Goal: Transaction & Acquisition: Purchase product/service

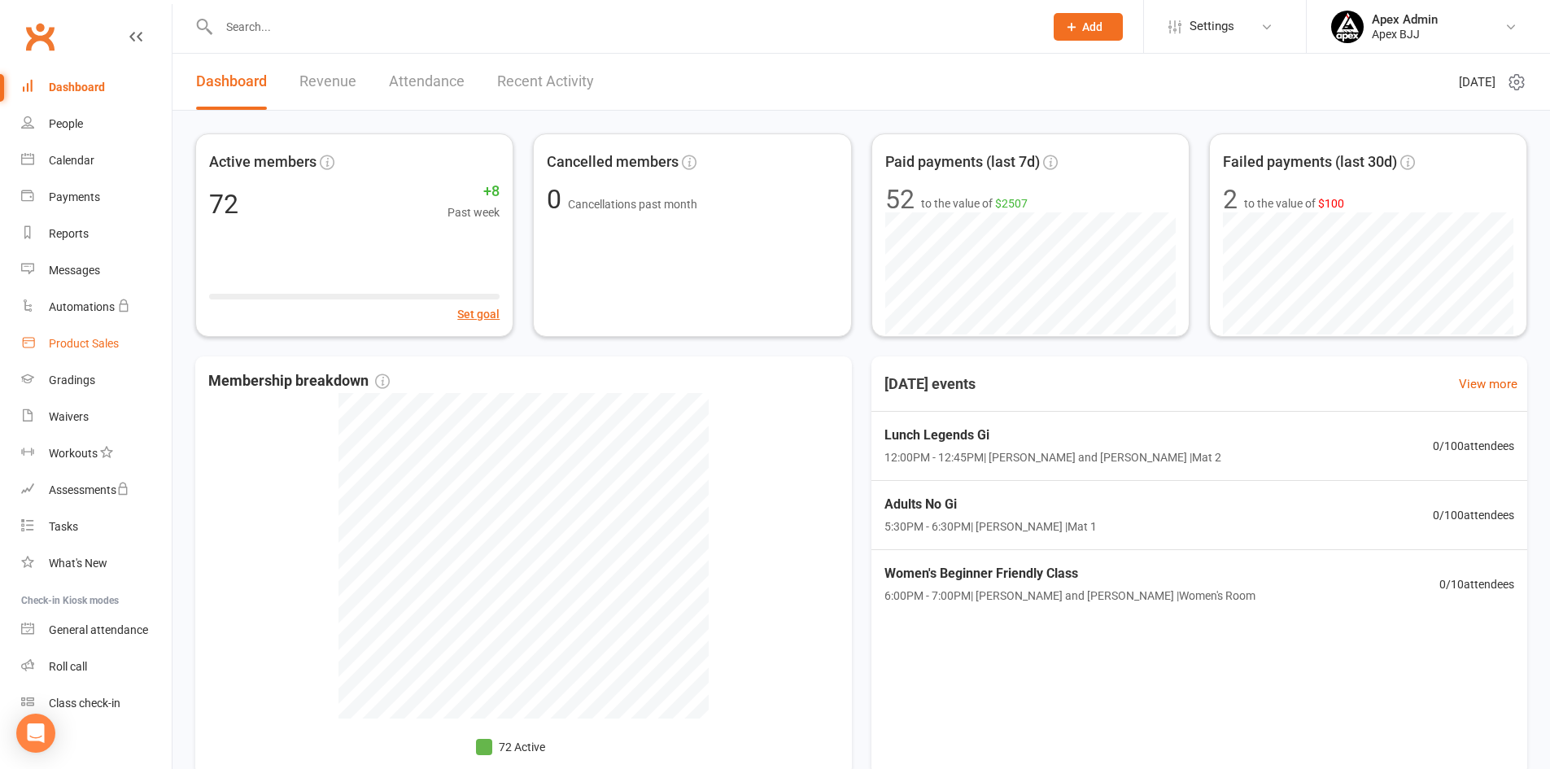
click at [87, 347] on div "Product Sales" at bounding box center [84, 343] width 70 height 13
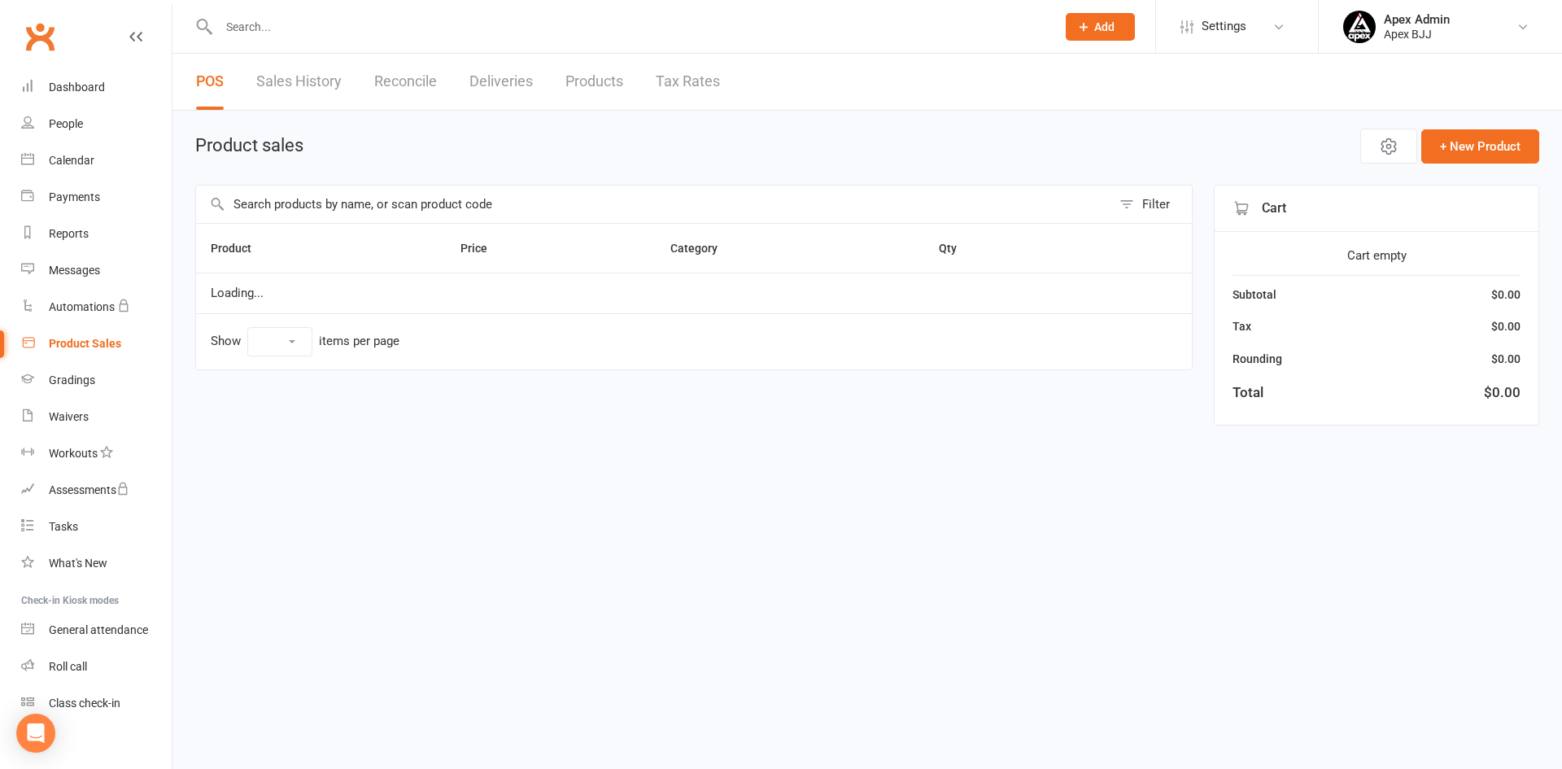
select select "100"
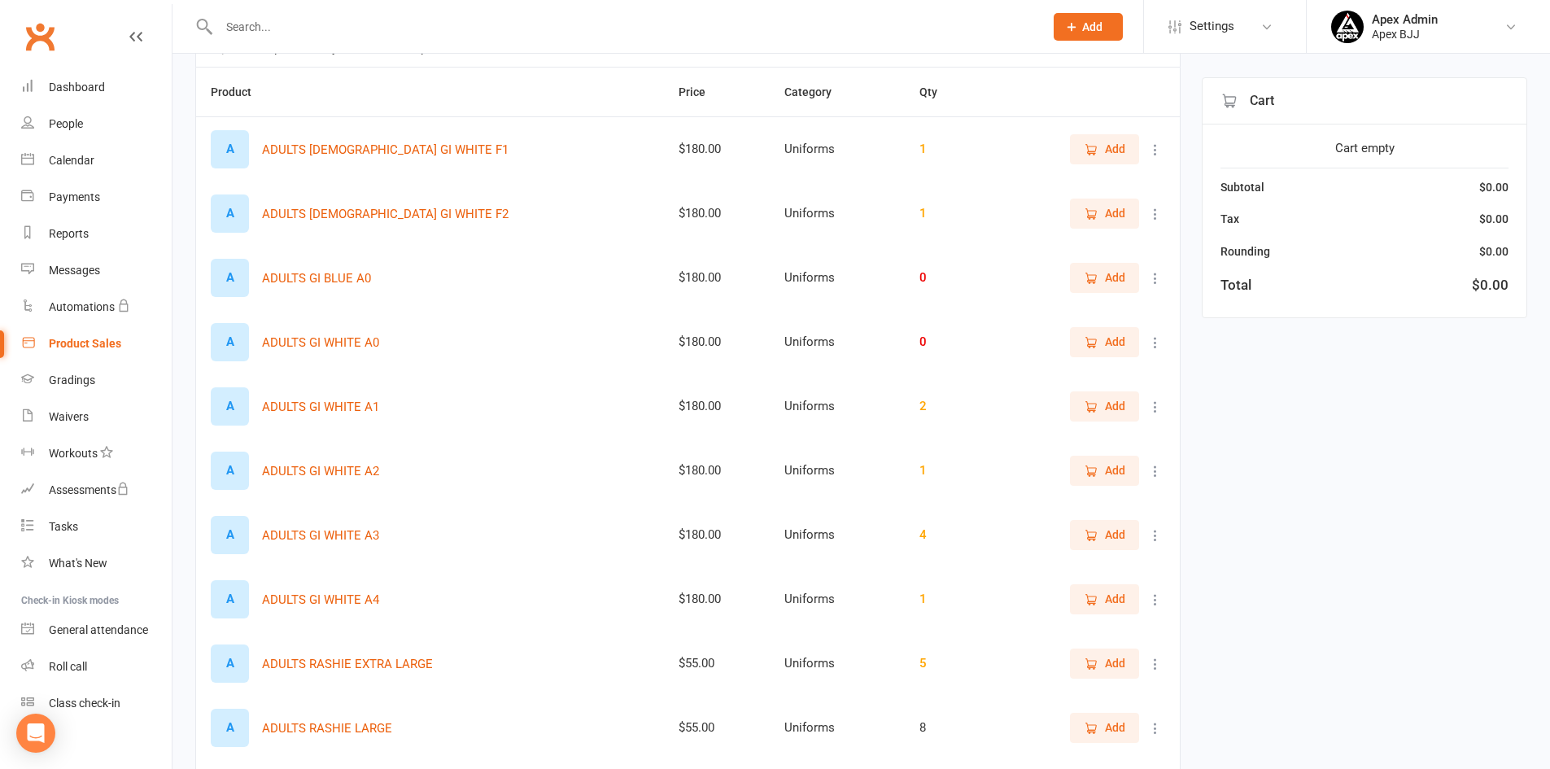
scroll to position [163, 0]
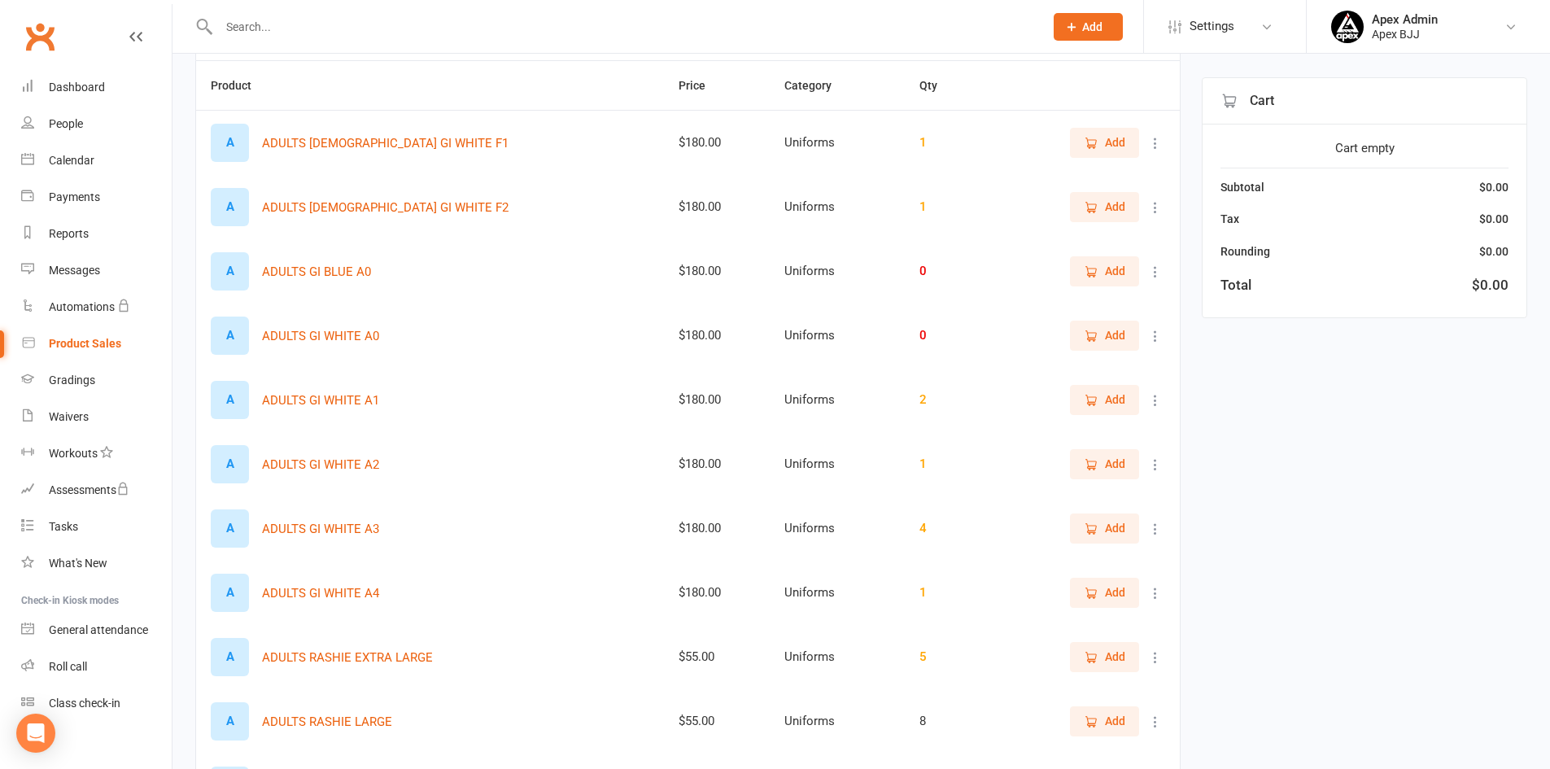
click at [1160, 143] on icon at bounding box center [1155, 143] width 16 height 16
click at [1127, 167] on link "View / Edit" at bounding box center [1071, 175] width 161 height 33
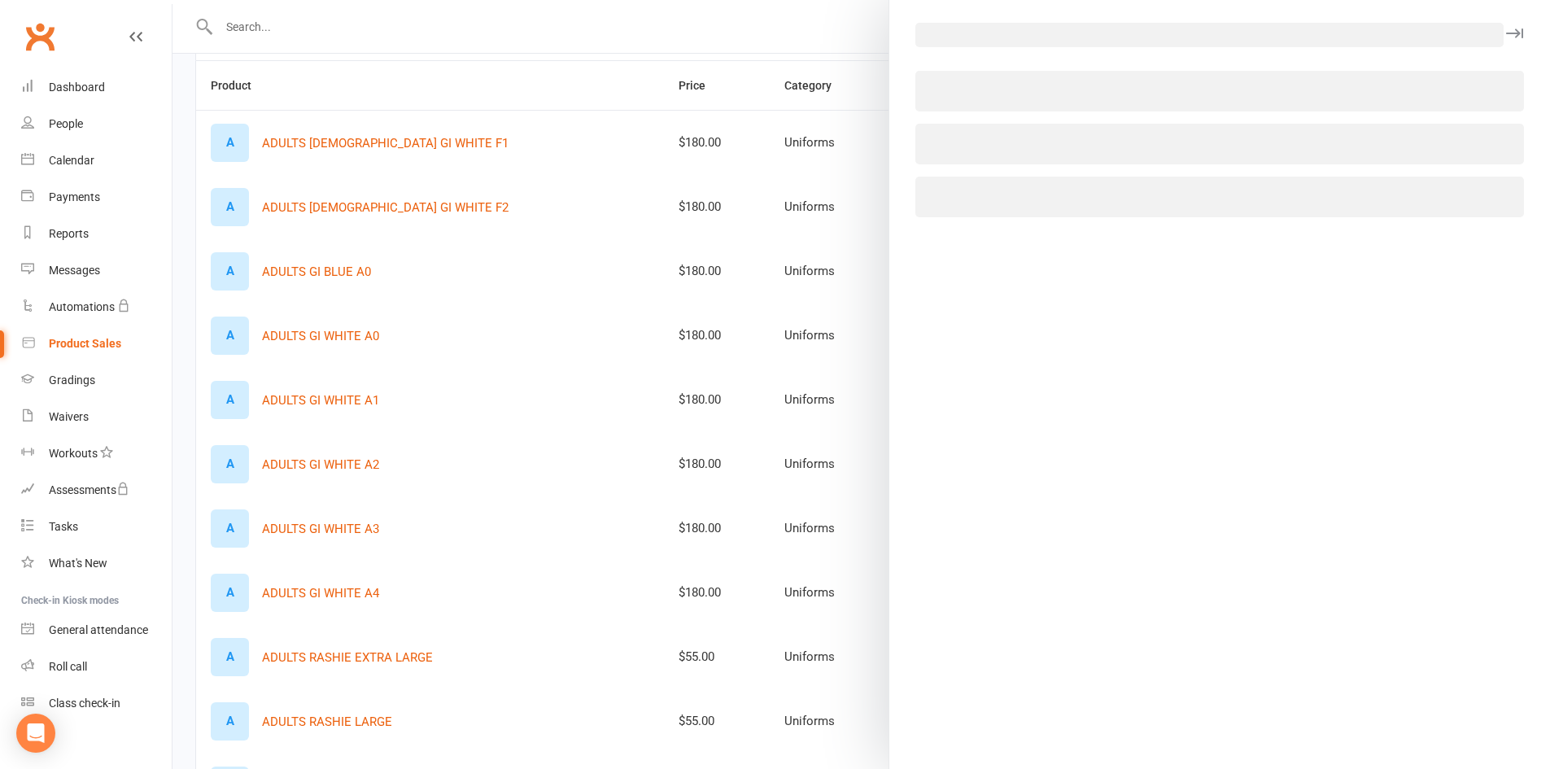
select select "3798"
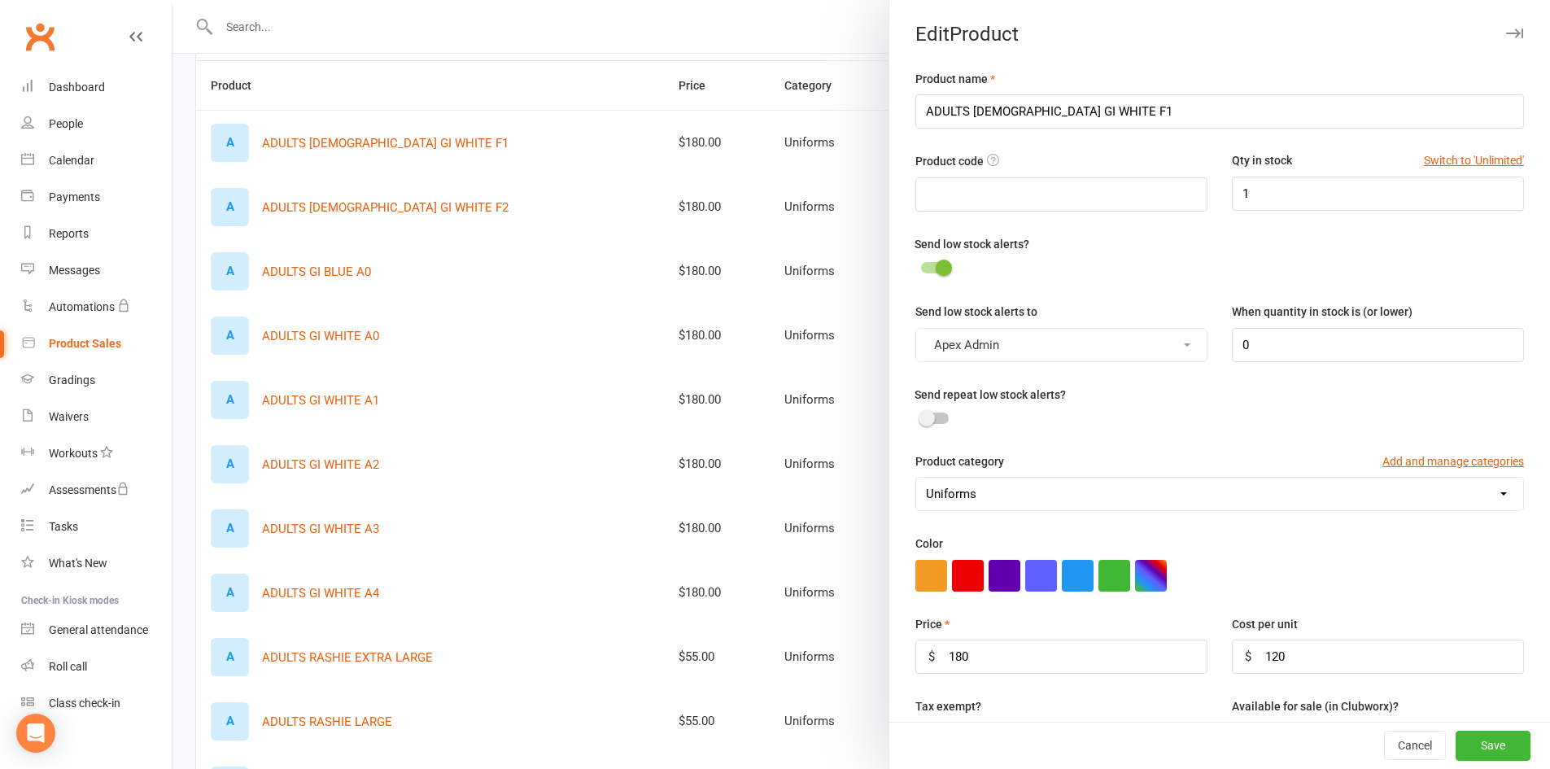
click at [1504, 27] on button "button" at bounding box center [1514, 34] width 20 height 20
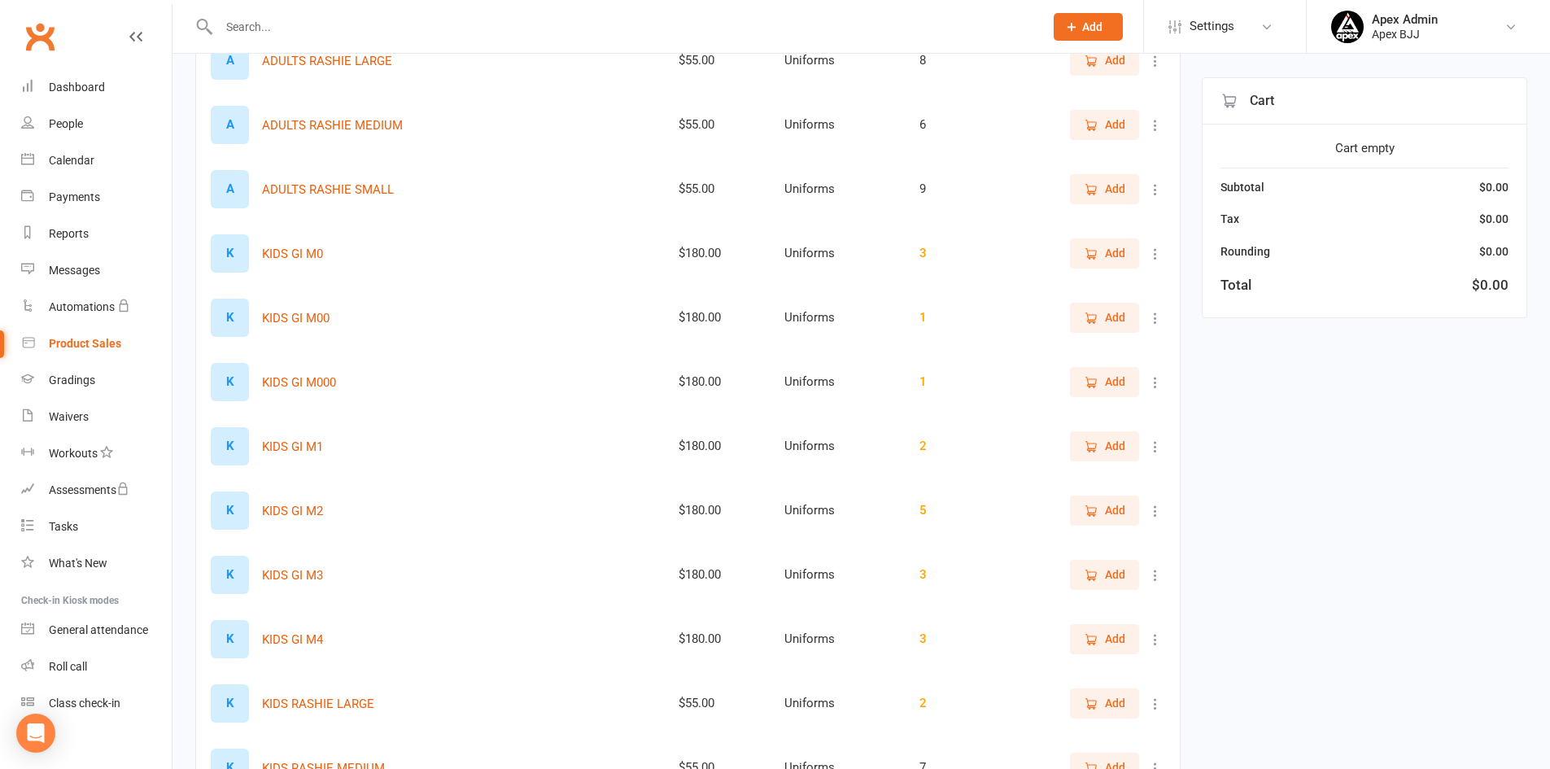
scroll to position [813, 0]
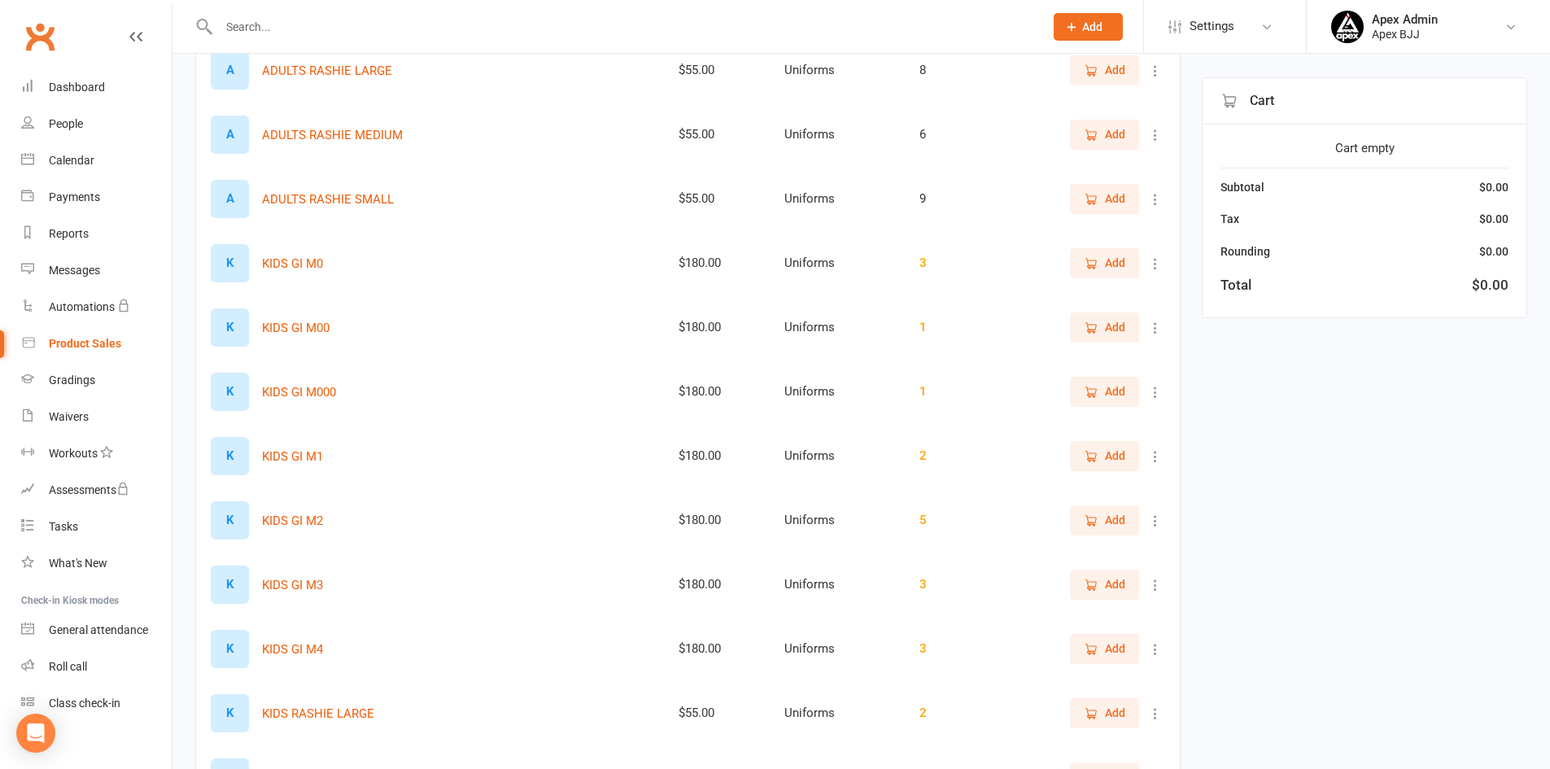
click at [1159, 324] on icon at bounding box center [1155, 328] width 16 height 16
click at [1126, 350] on link "View / Edit" at bounding box center [1071, 359] width 161 height 33
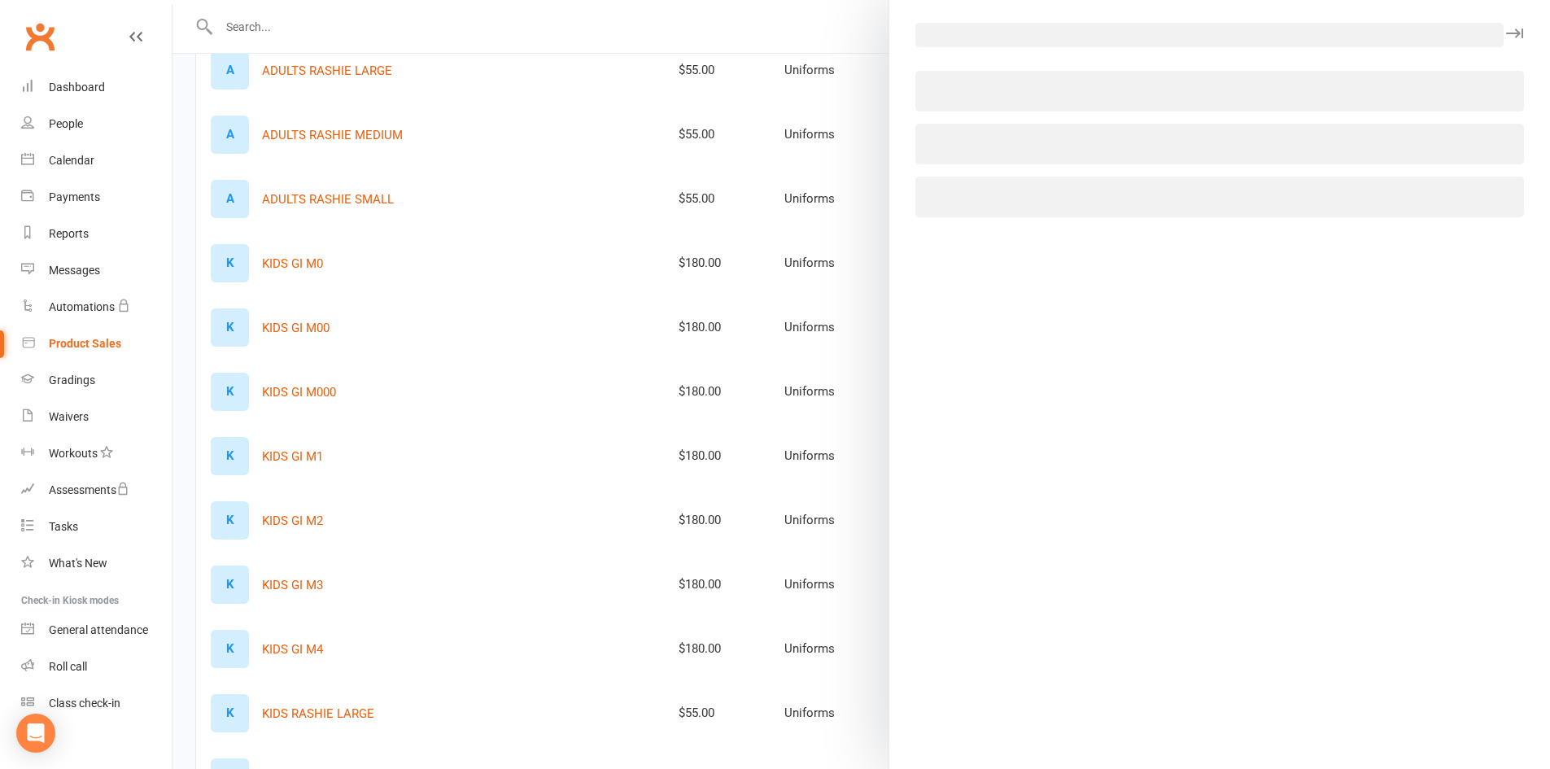
select select "3798"
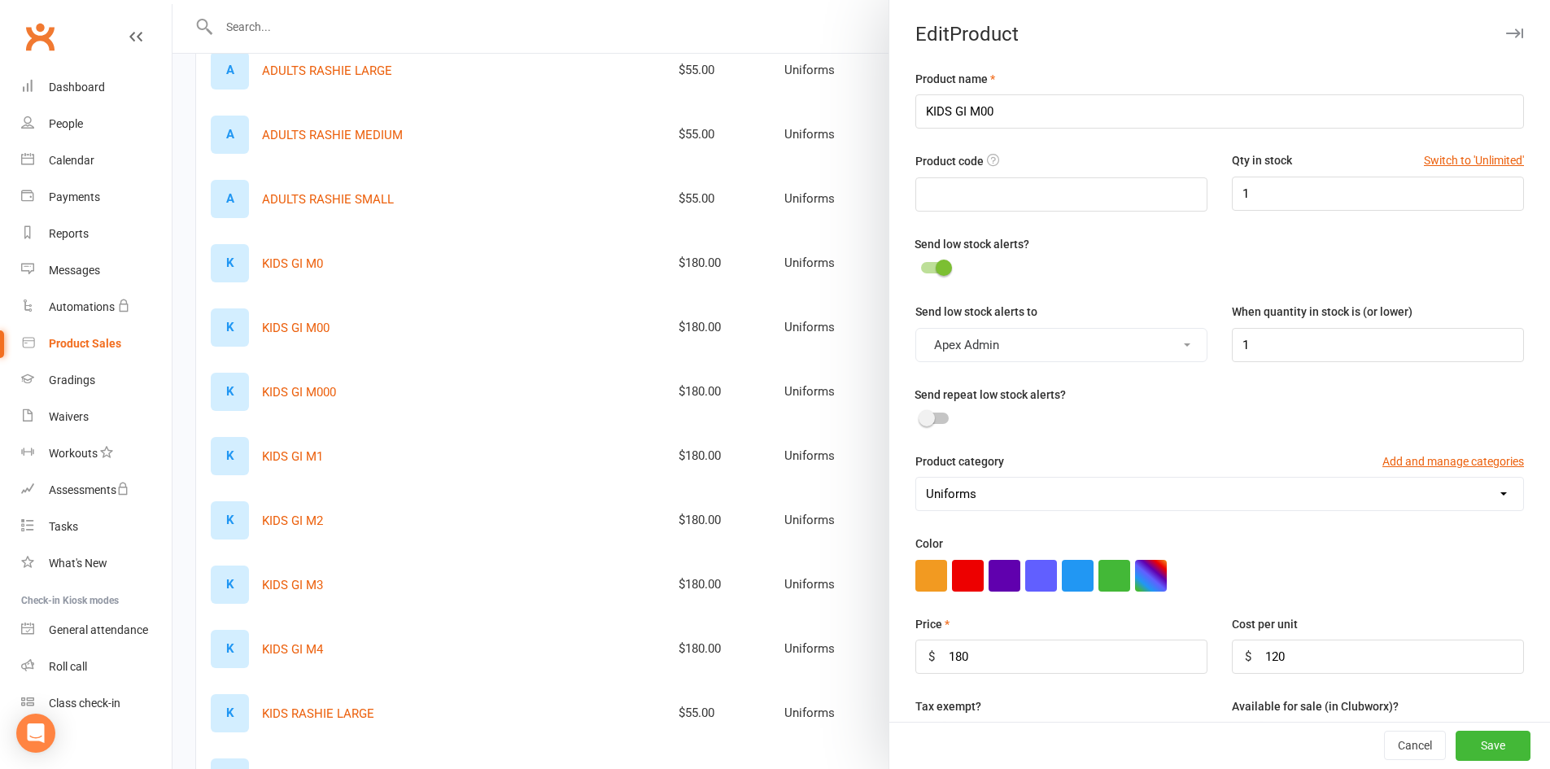
click at [1506, 28] on icon "button" at bounding box center [1514, 33] width 17 height 10
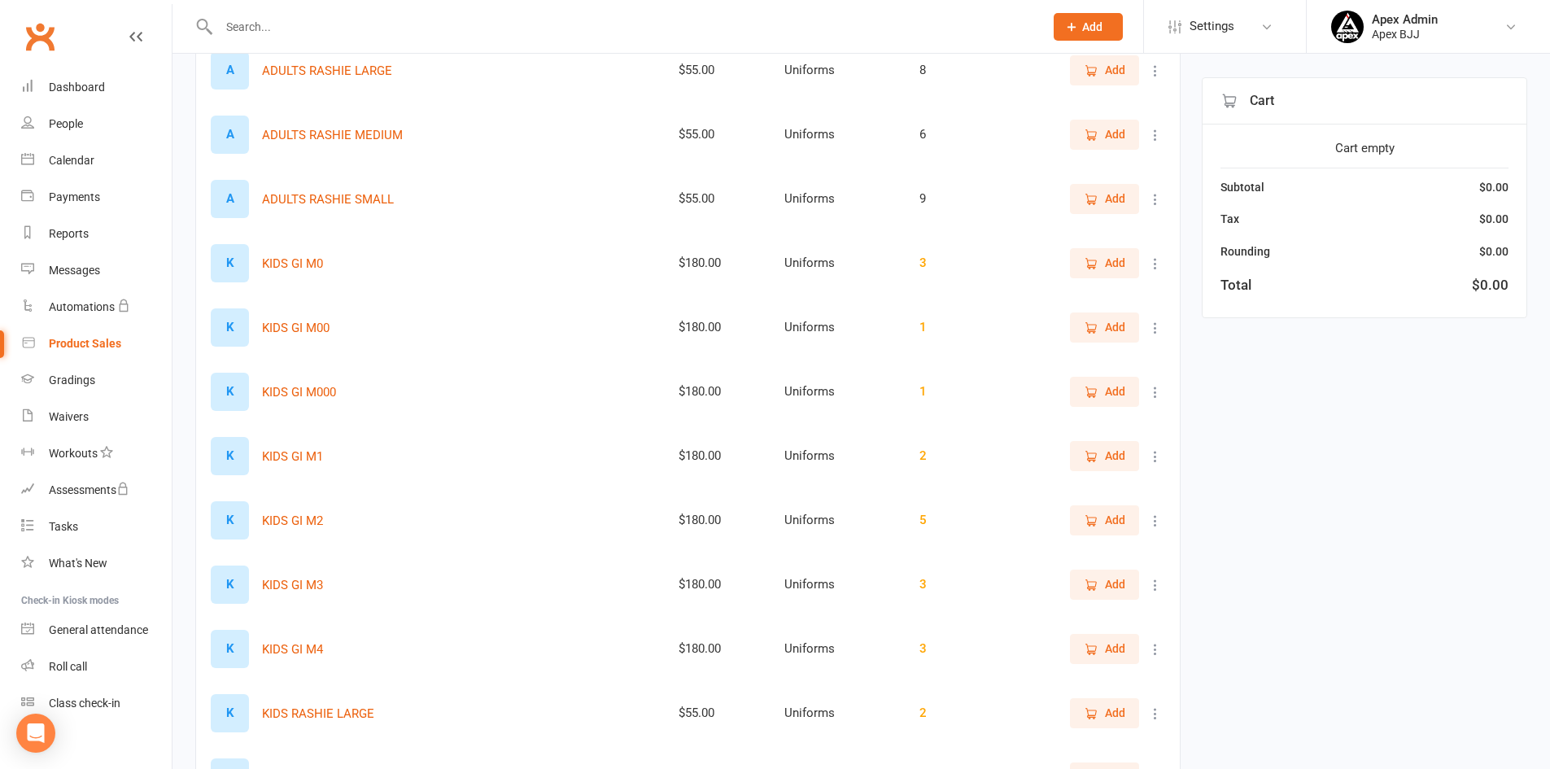
click at [1101, 328] on span "Add" at bounding box center [1103, 327] width 41 height 18
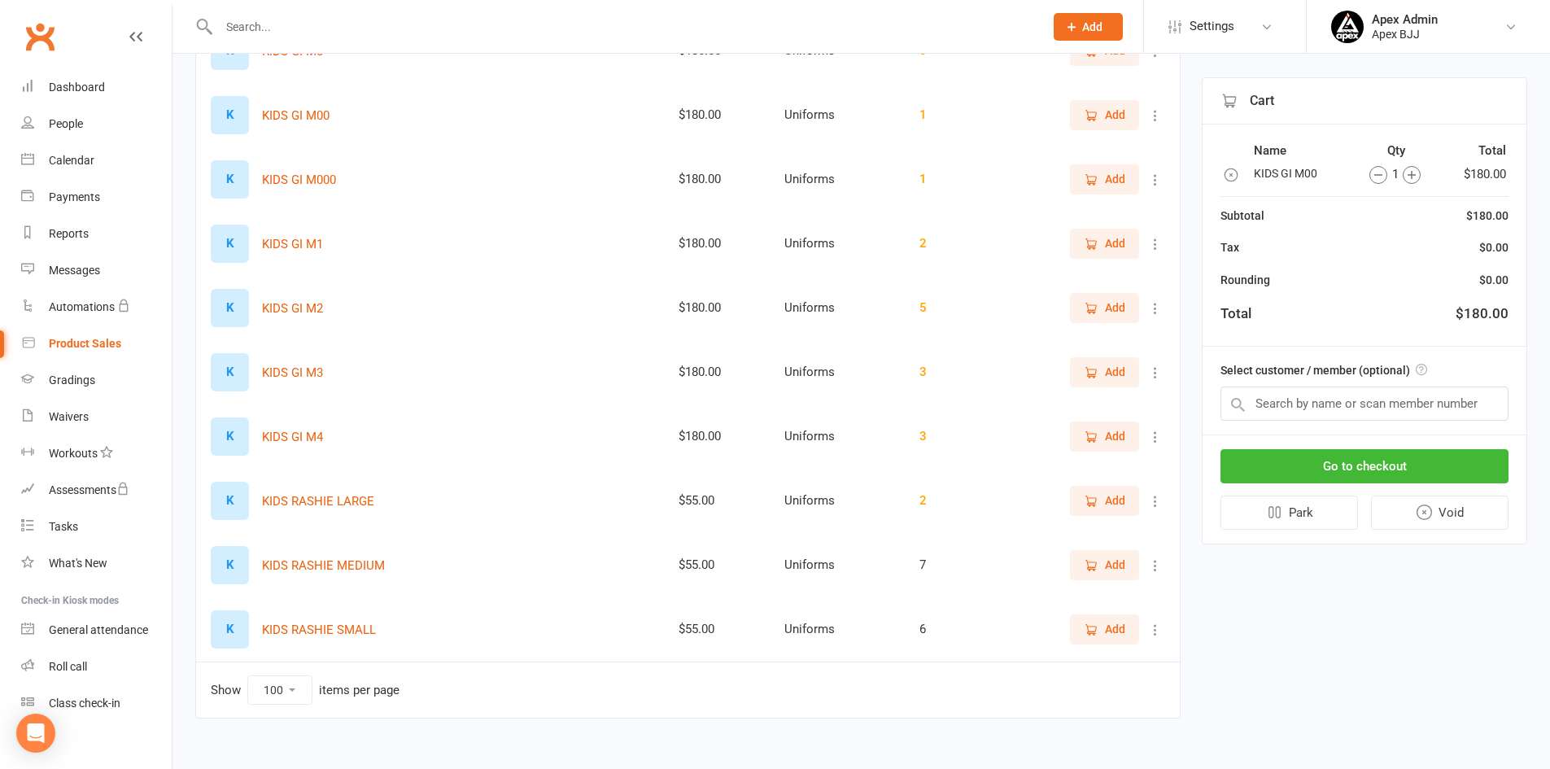
scroll to position [1044, 0]
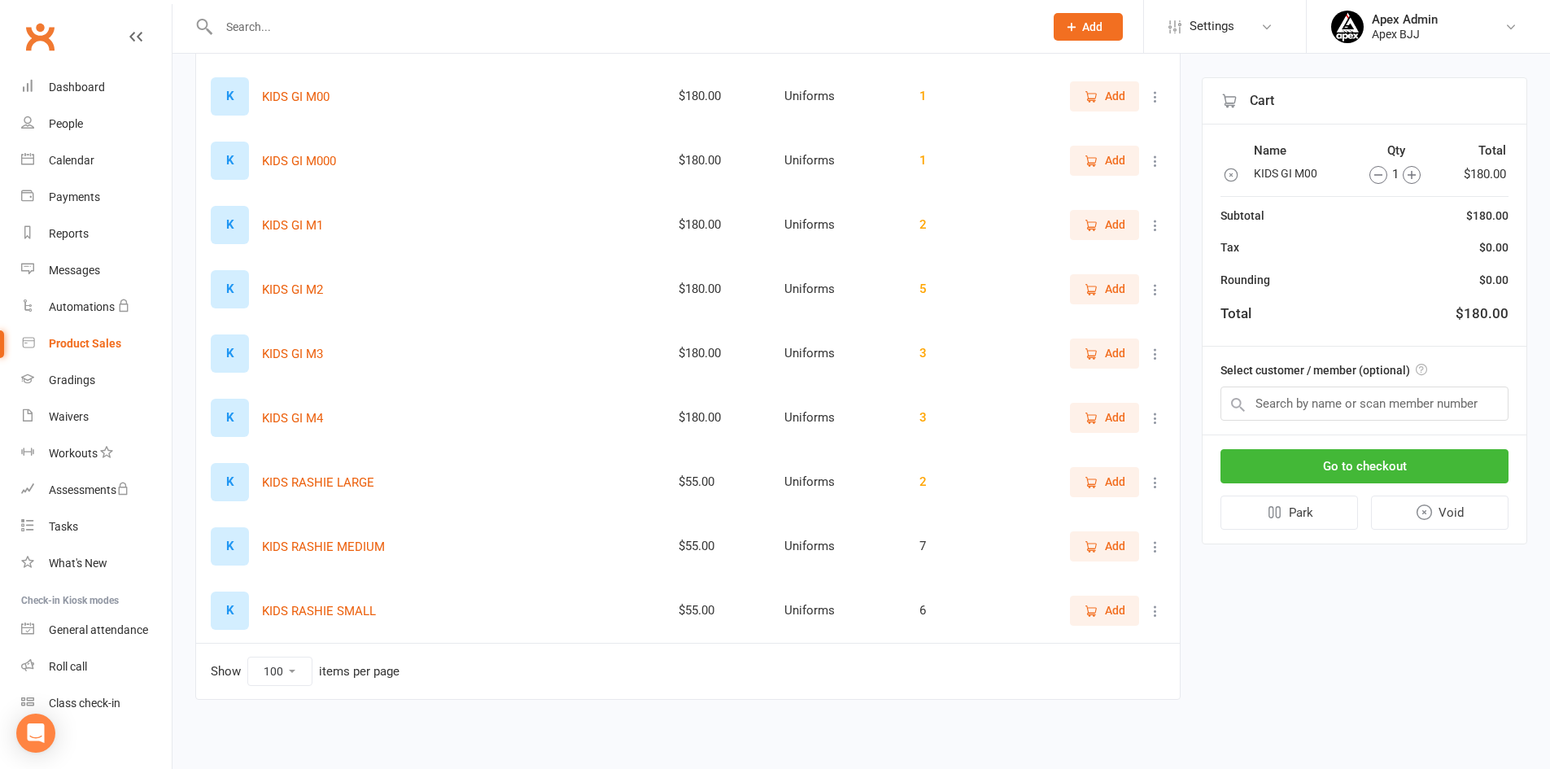
click at [1153, 553] on icon at bounding box center [1155, 546] width 16 height 16
click at [1081, 576] on link "View / Edit" at bounding box center [1071, 578] width 161 height 33
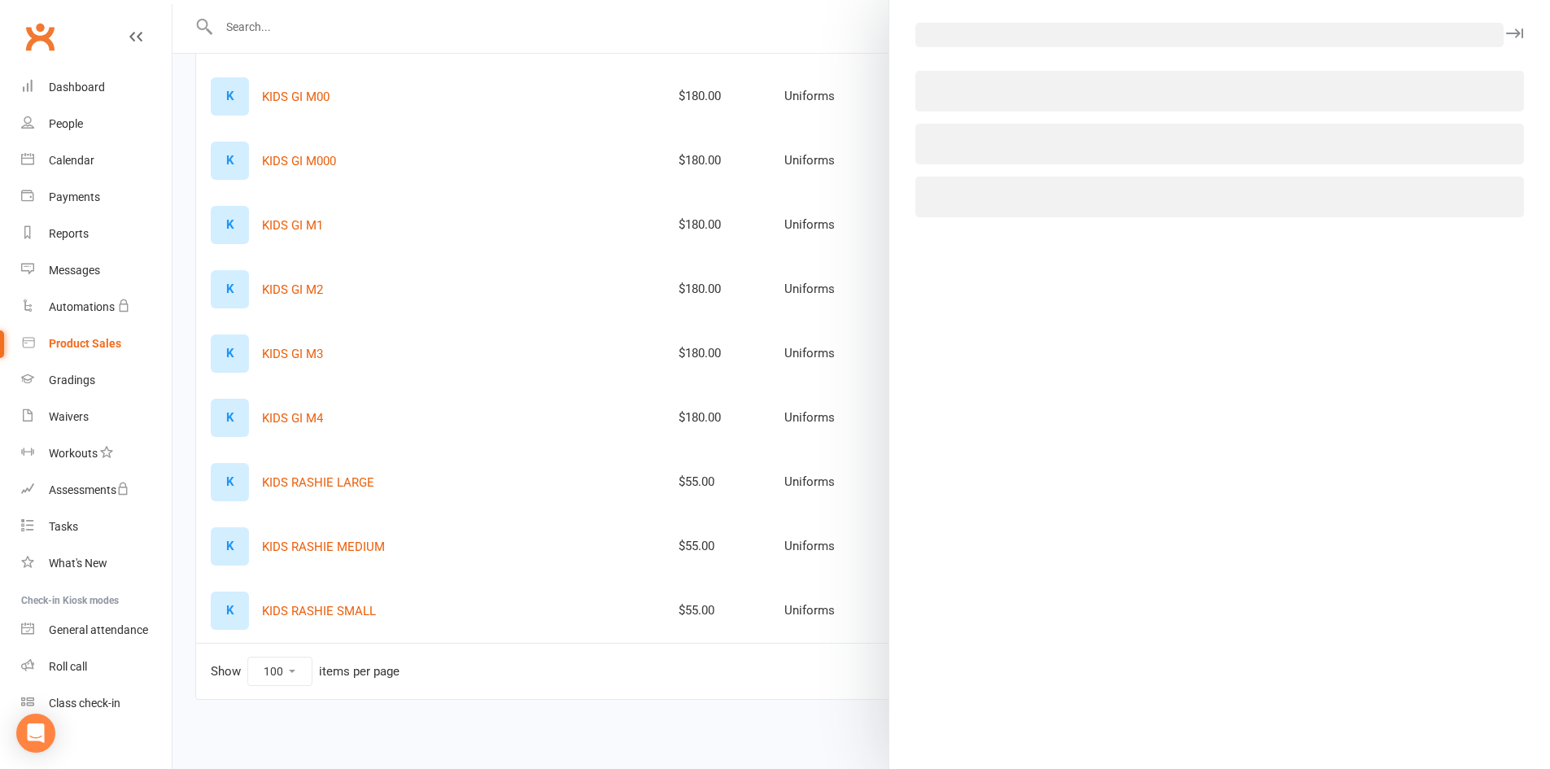
select select "3798"
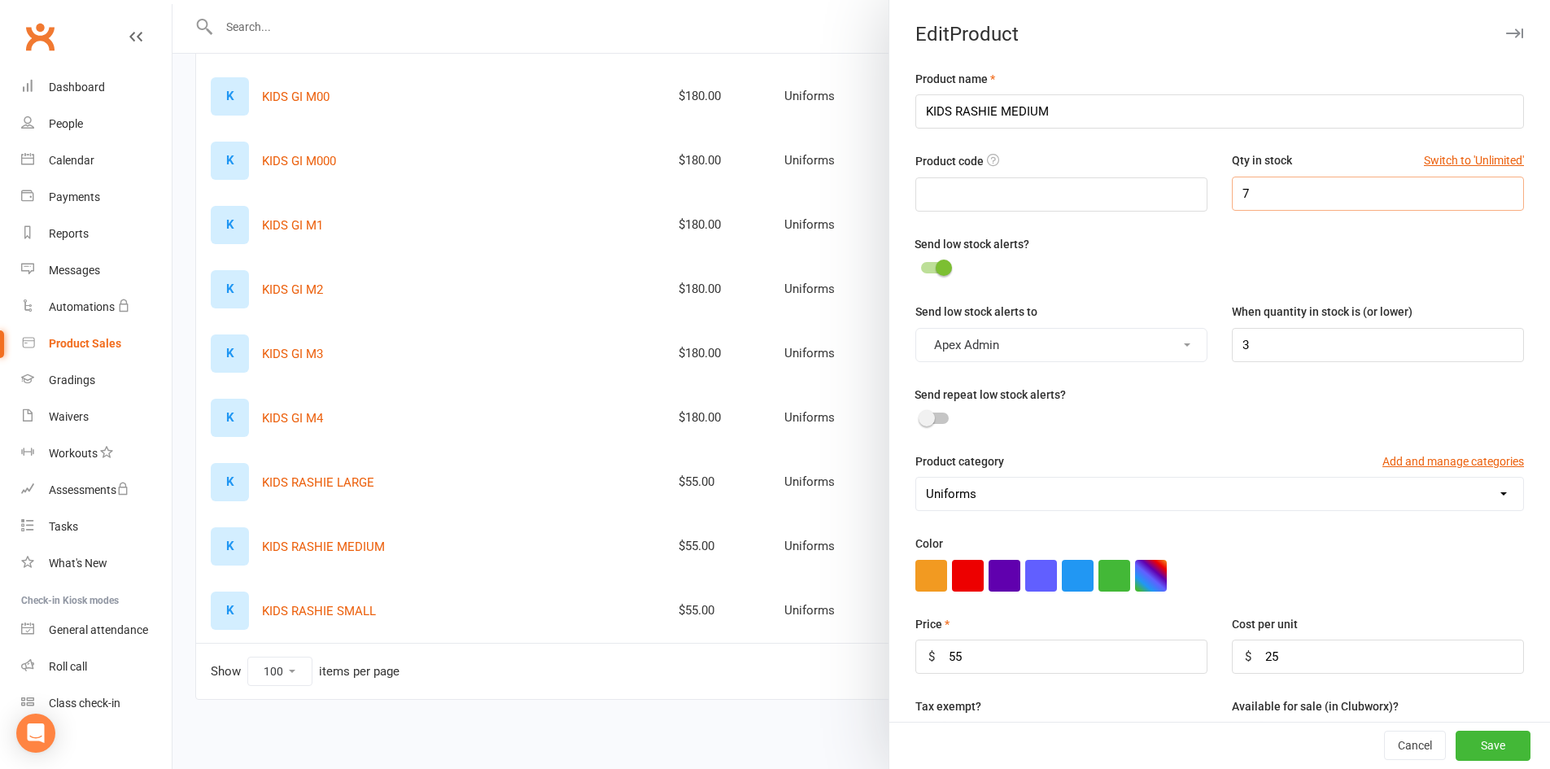
click at [1327, 208] on input "7" at bounding box center [1377, 194] width 292 height 34
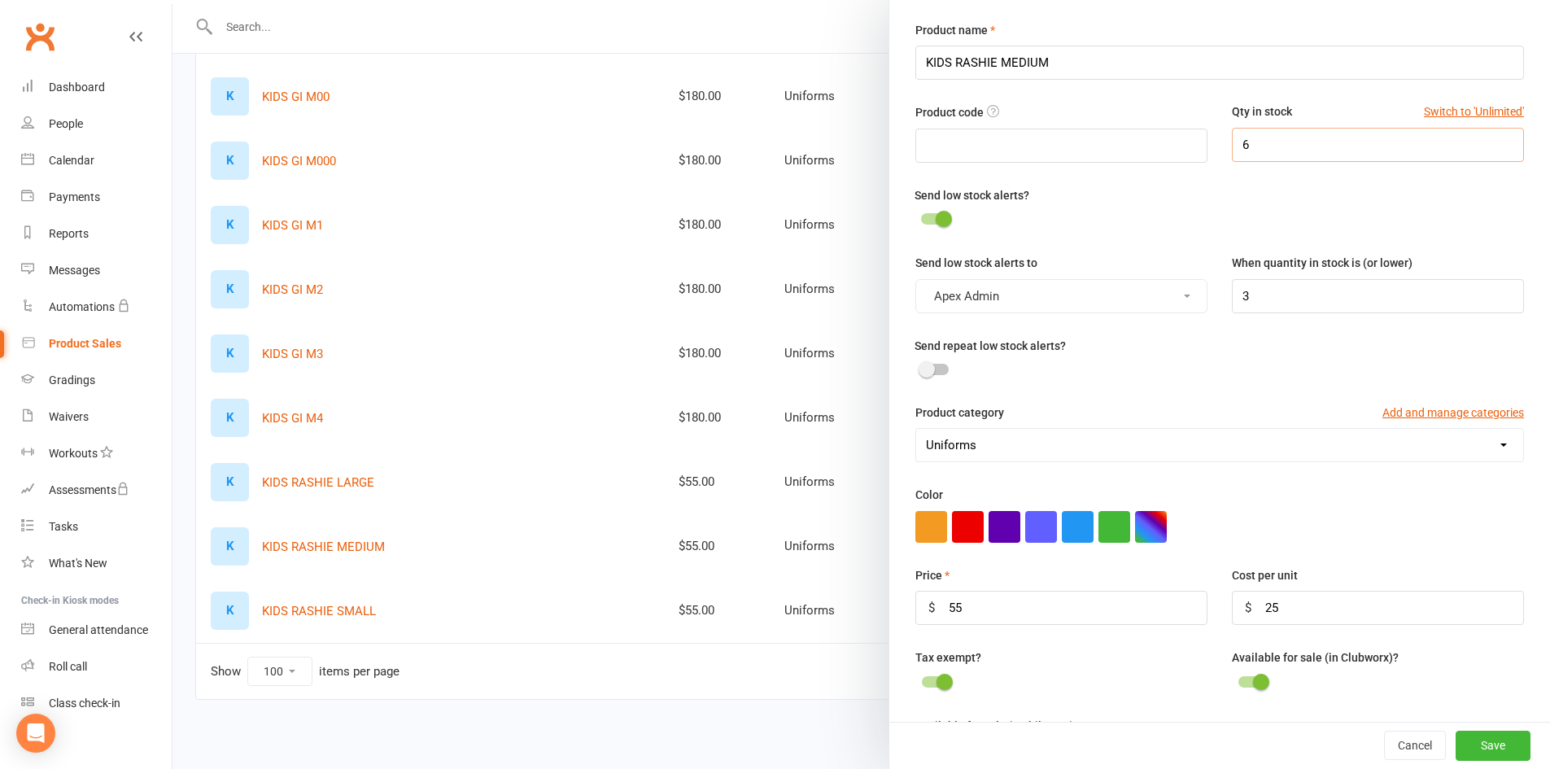
scroll to position [263, 0]
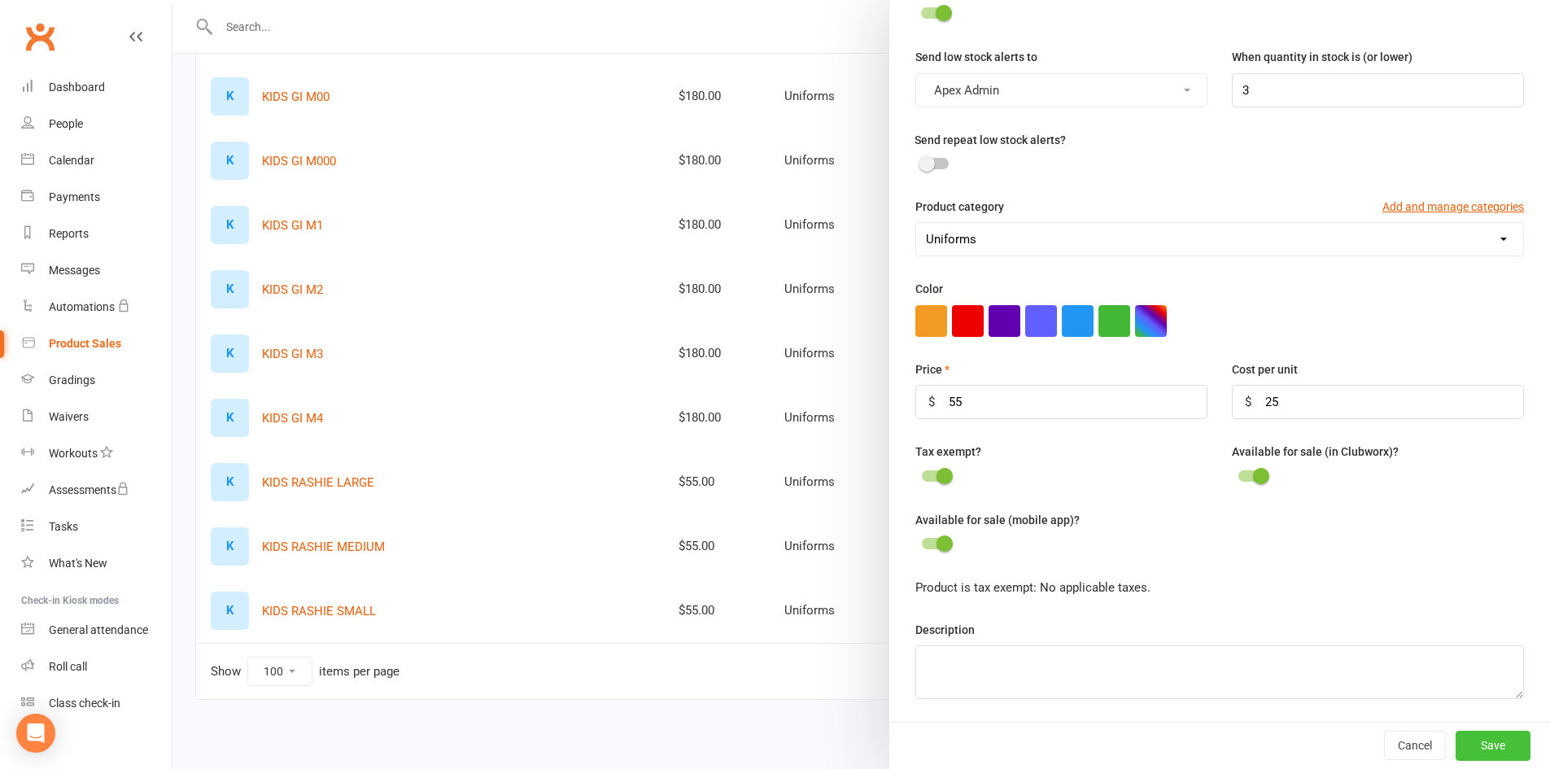
type input "6"
click at [1500, 743] on button "Save" at bounding box center [1492, 744] width 75 height 29
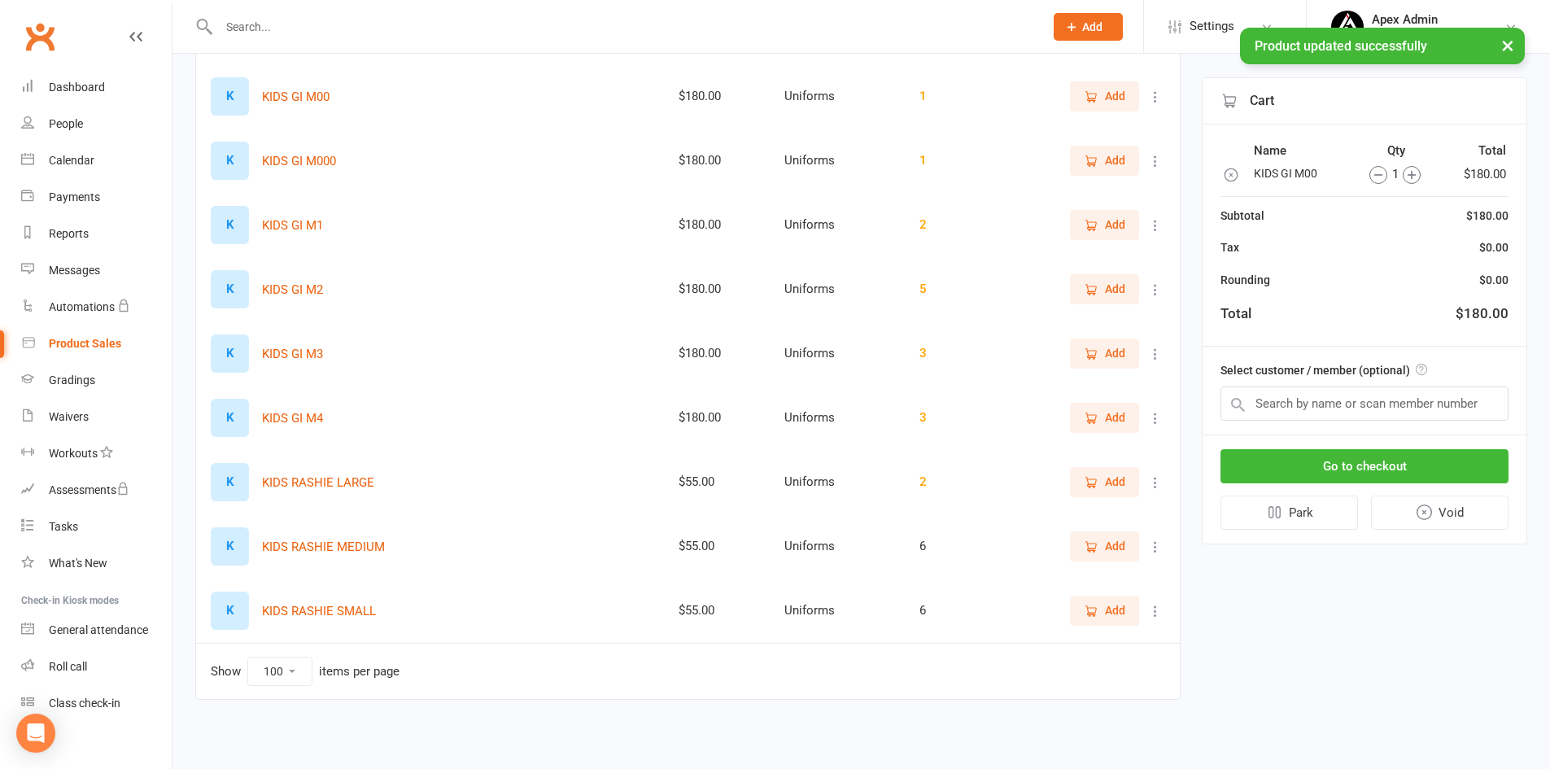
click at [1115, 555] on span "Add" at bounding box center [1115, 546] width 20 height 18
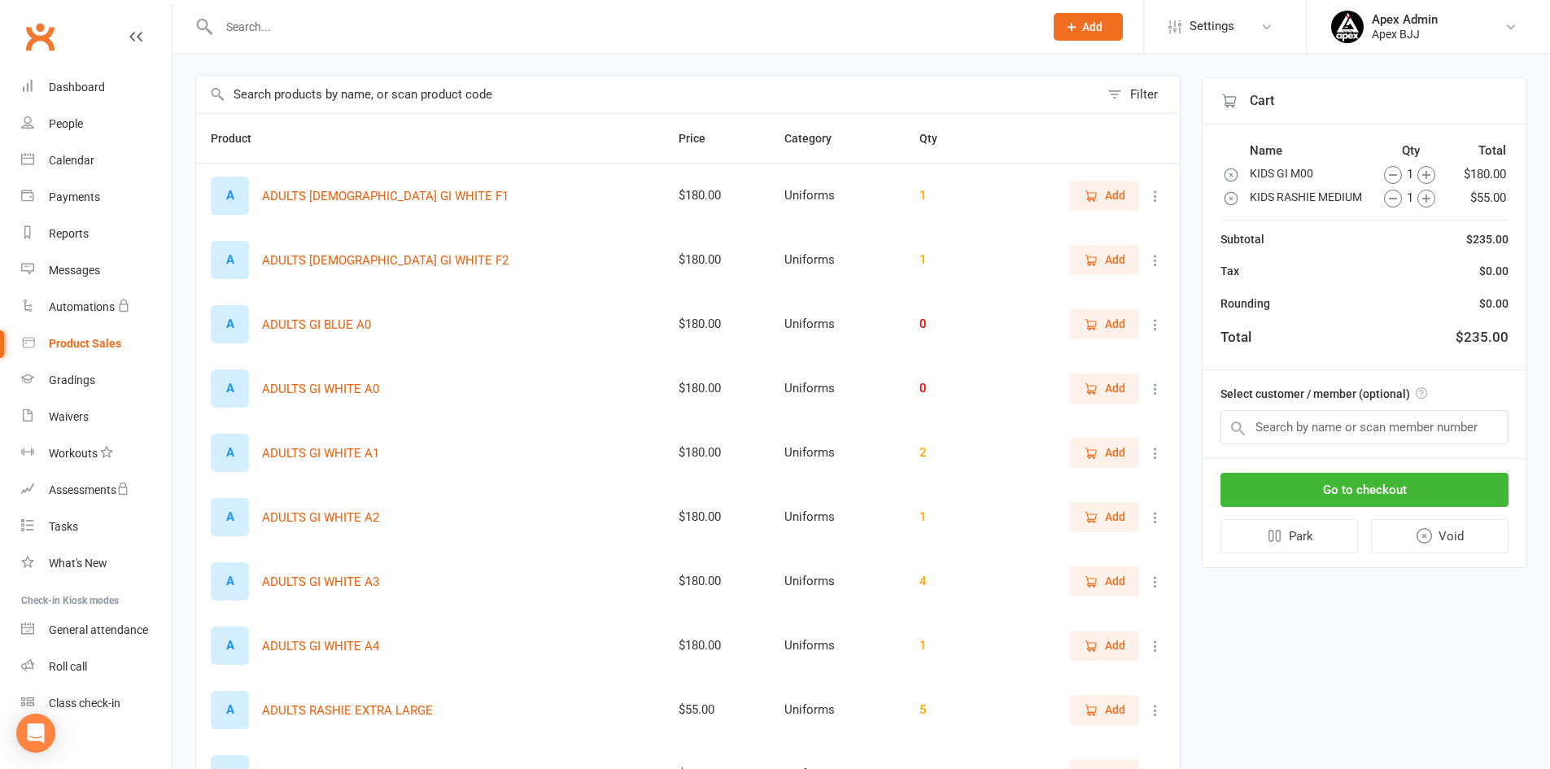
scroll to position [150, 0]
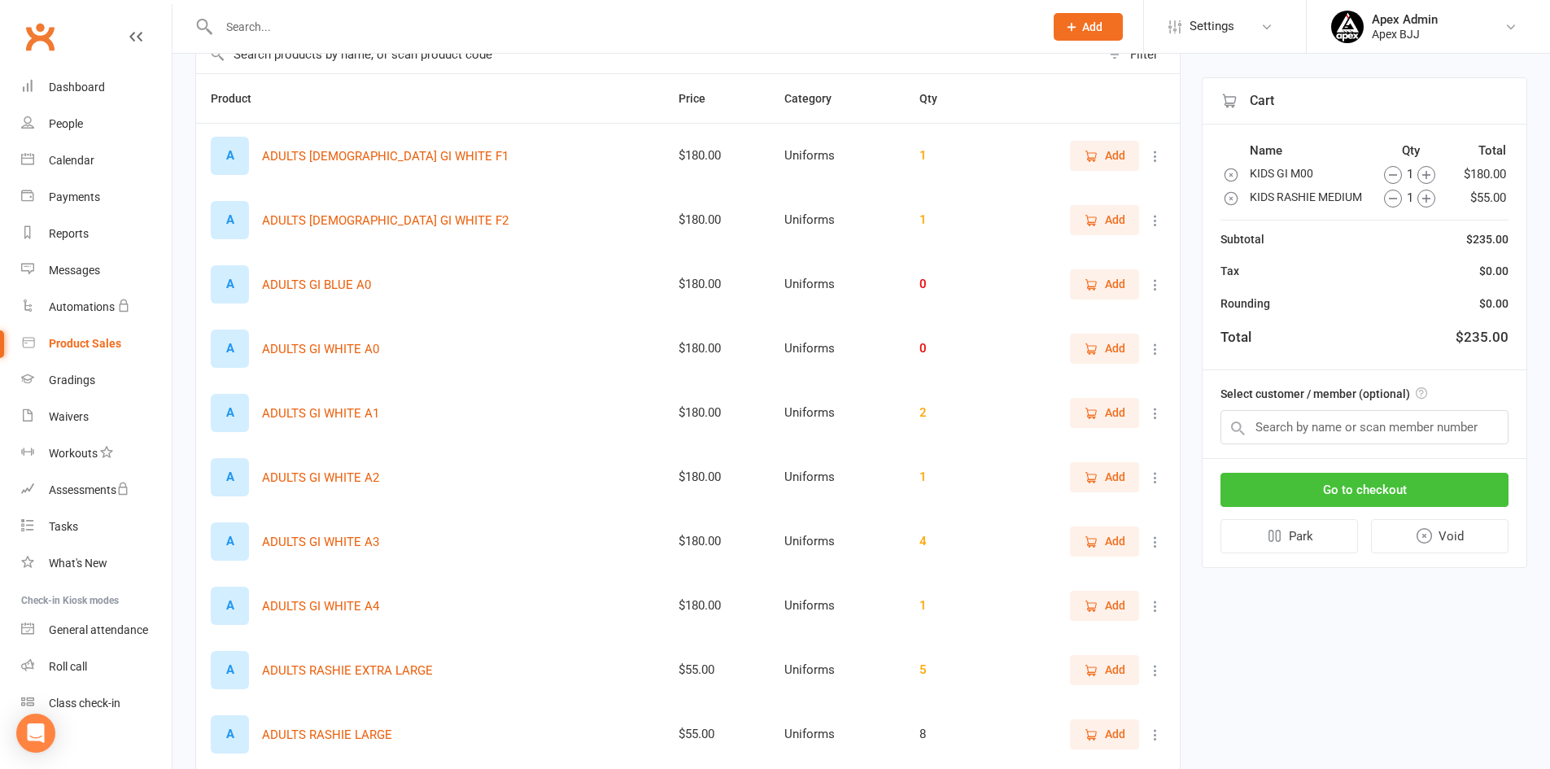
click at [1329, 487] on button "Go to checkout" at bounding box center [1364, 490] width 288 height 34
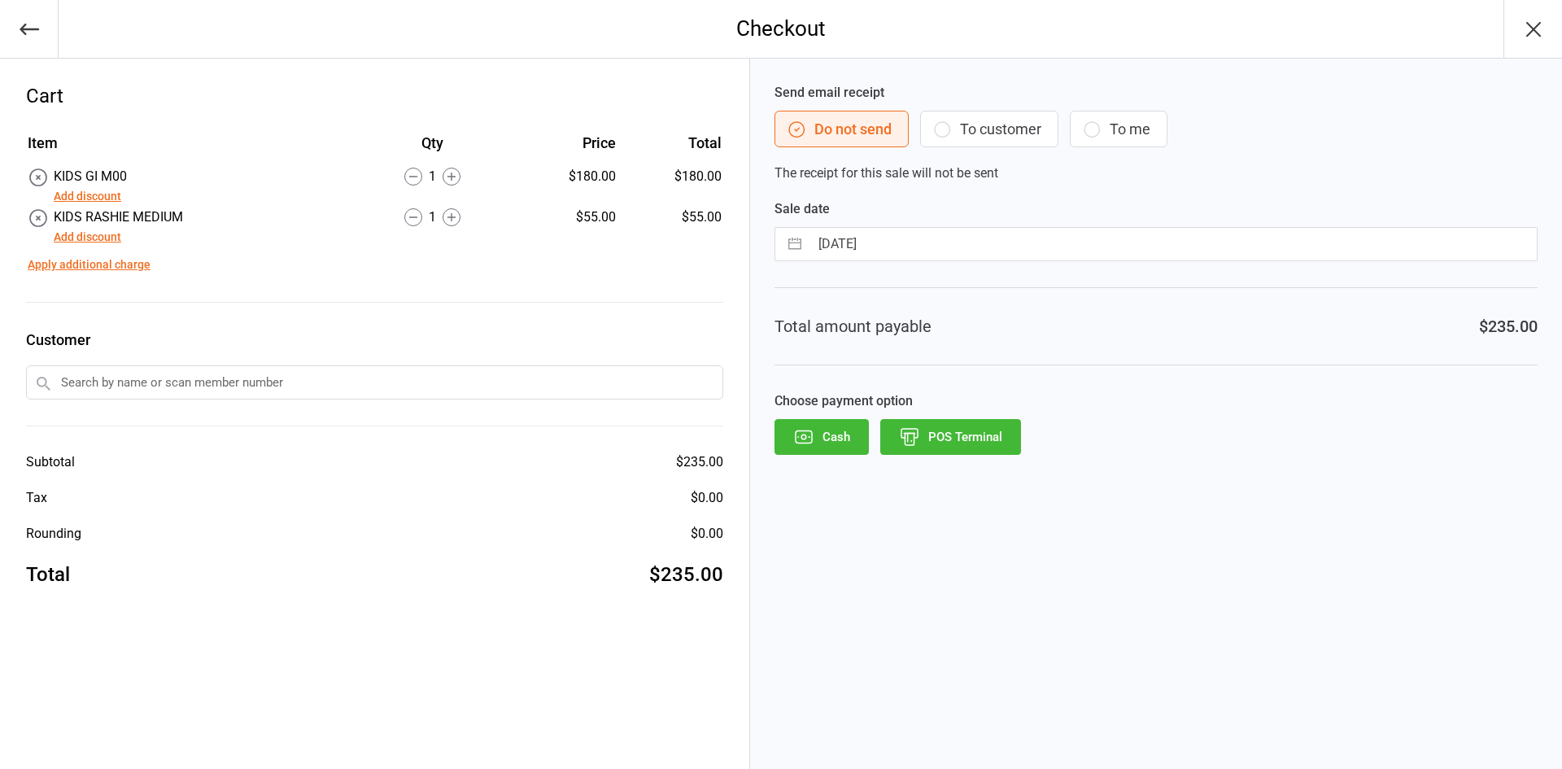
click at [28, 28] on icon "button" at bounding box center [30, 29] width 20 height 11
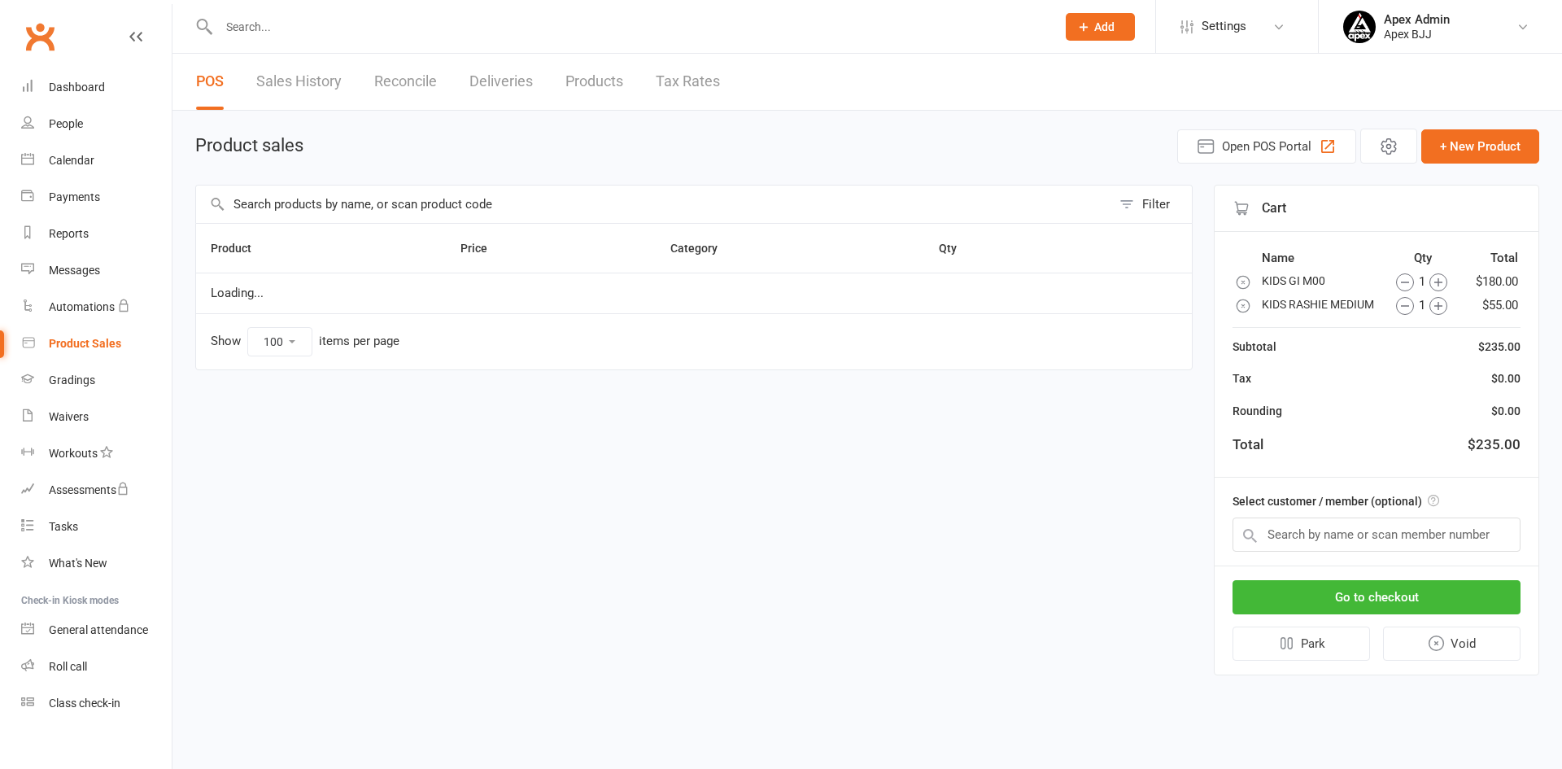
select select "100"
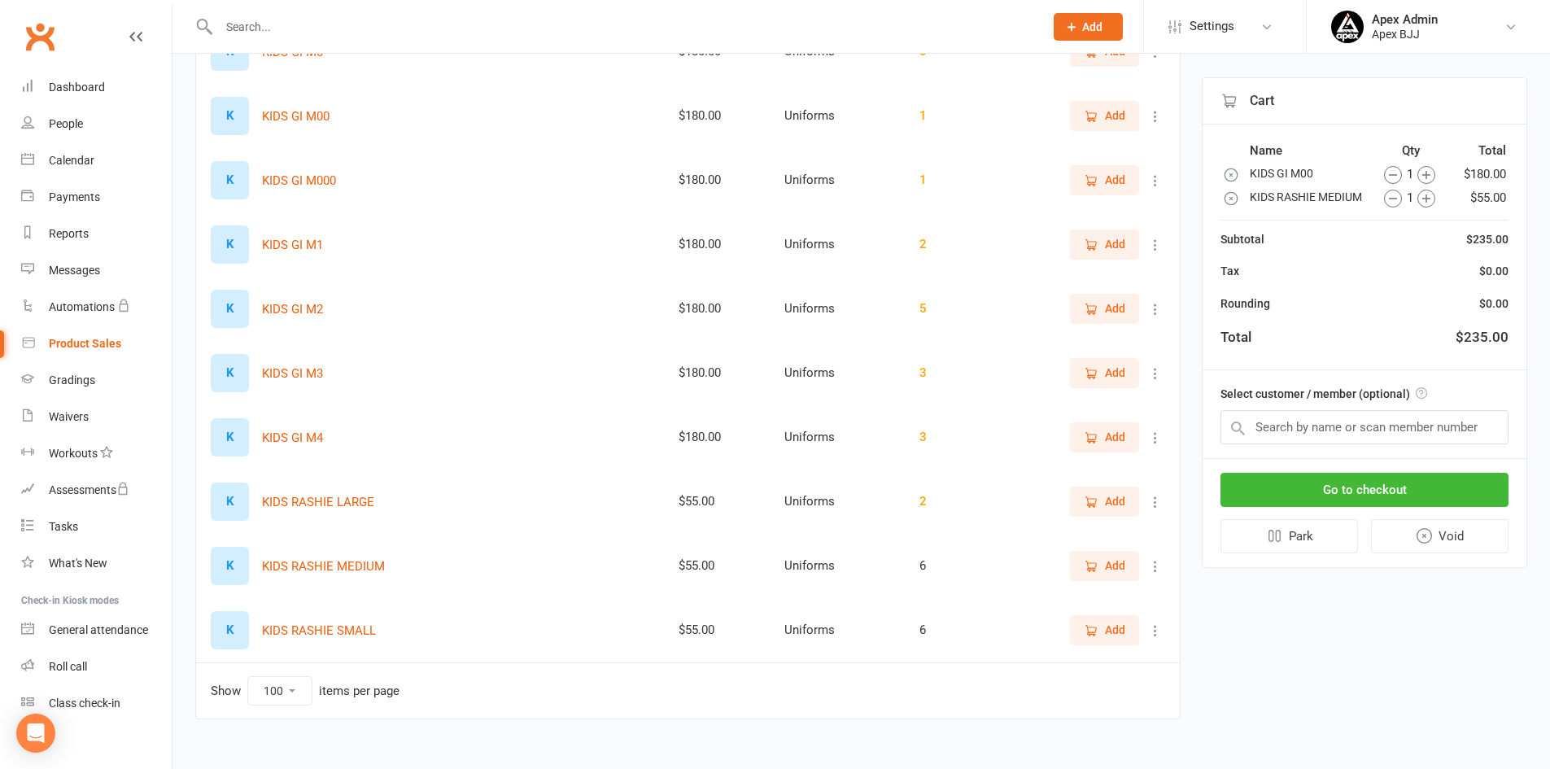
scroll to position [1044, 0]
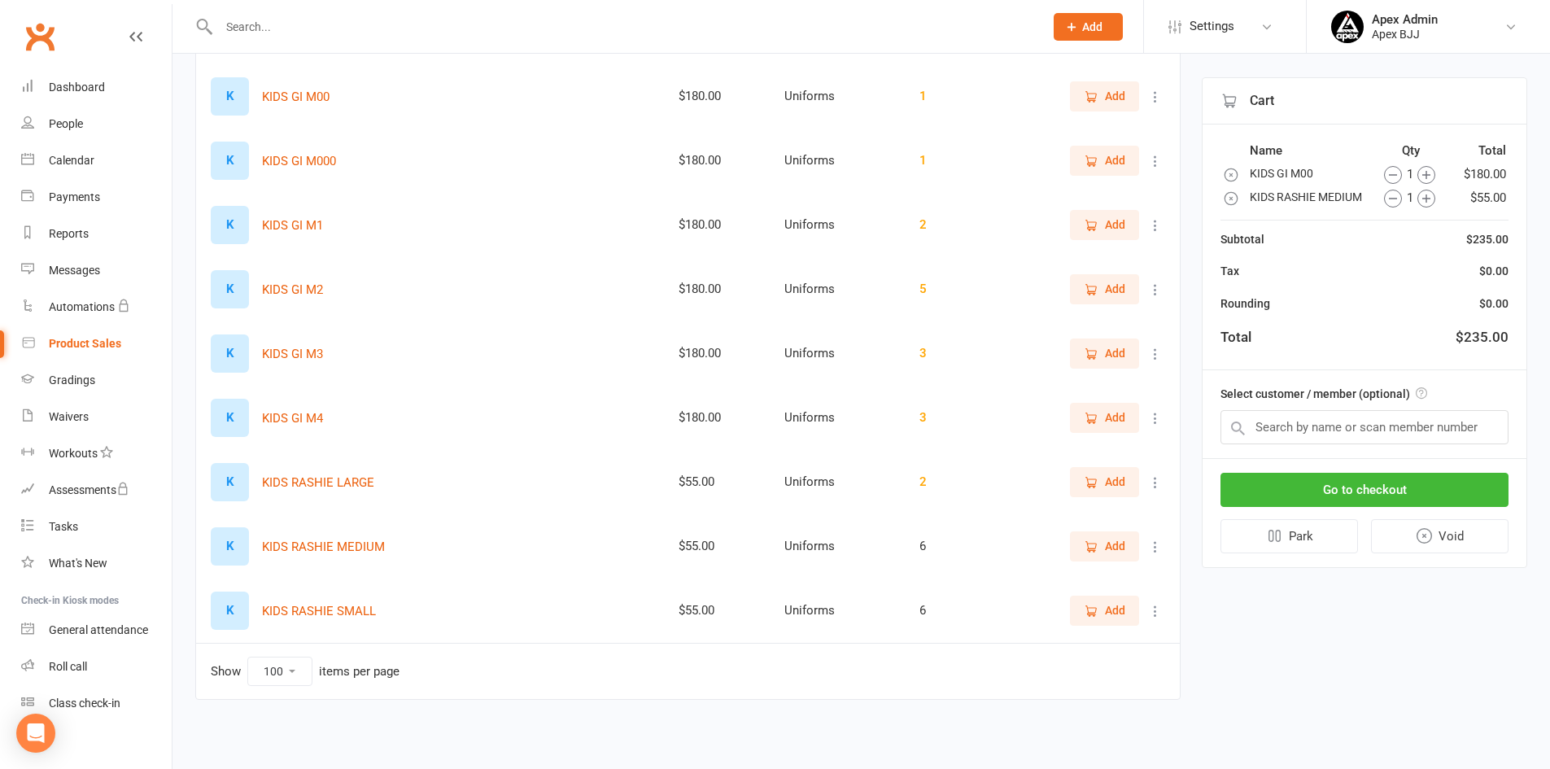
click at [1152, 547] on icon at bounding box center [1155, 546] width 16 height 16
click at [1099, 572] on link "View / Edit" at bounding box center [1071, 578] width 161 height 33
select select "3798"
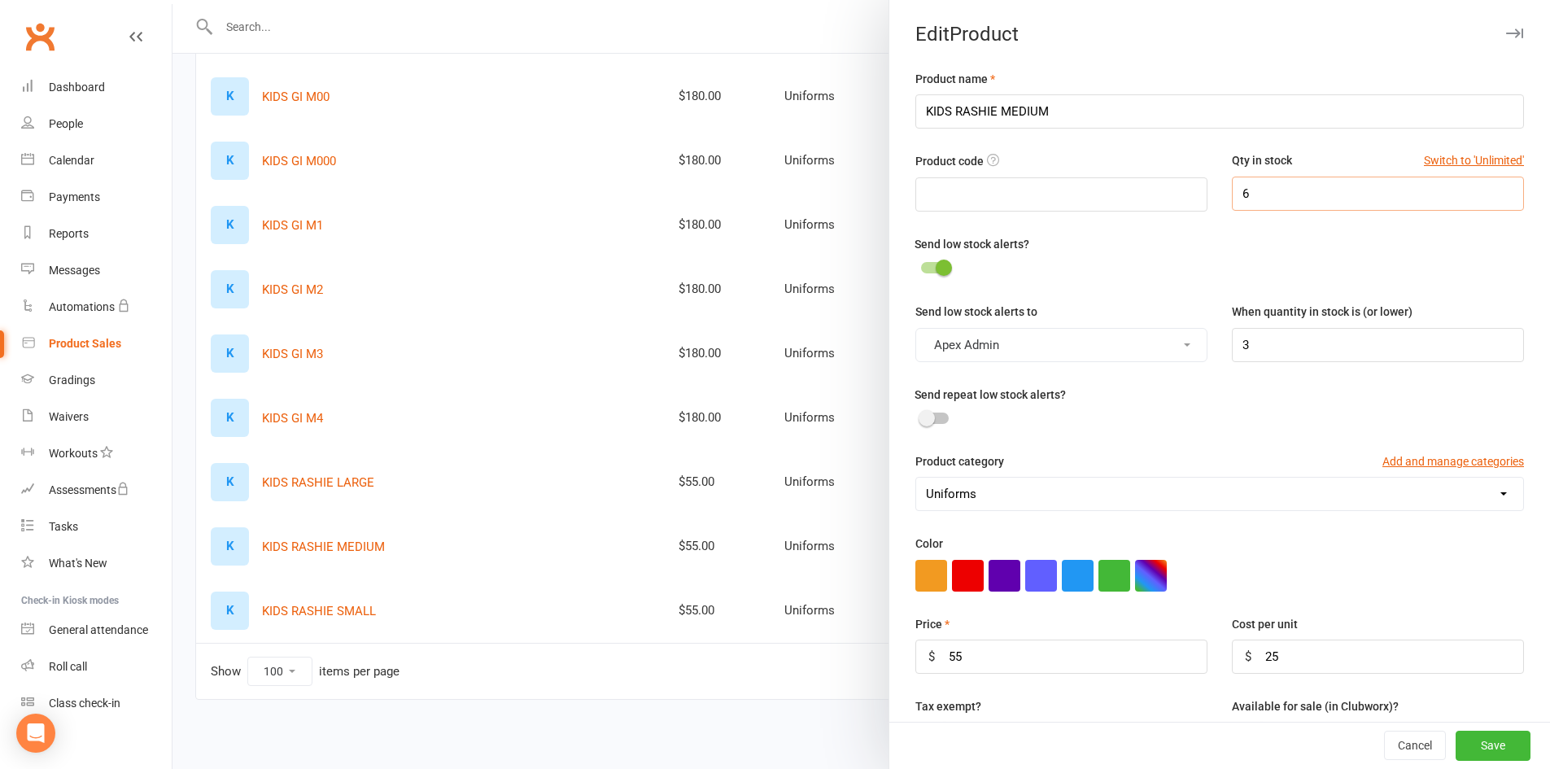
click at [1300, 190] on input "6" at bounding box center [1377, 194] width 292 height 34
type input "7"
click at [1467, 743] on button "Save" at bounding box center [1492, 745] width 75 height 29
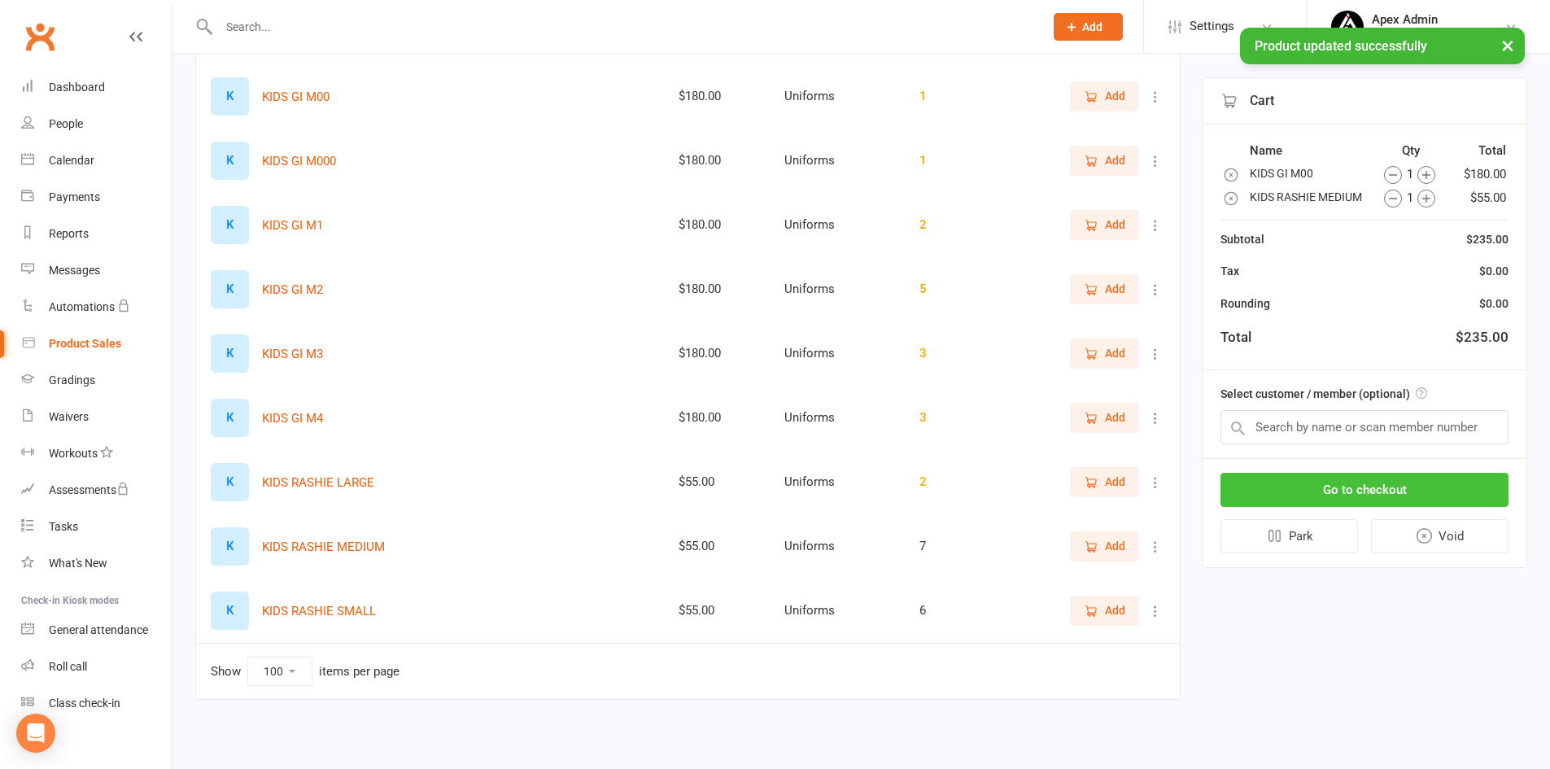
click at [1356, 489] on button "Go to checkout" at bounding box center [1364, 490] width 288 height 34
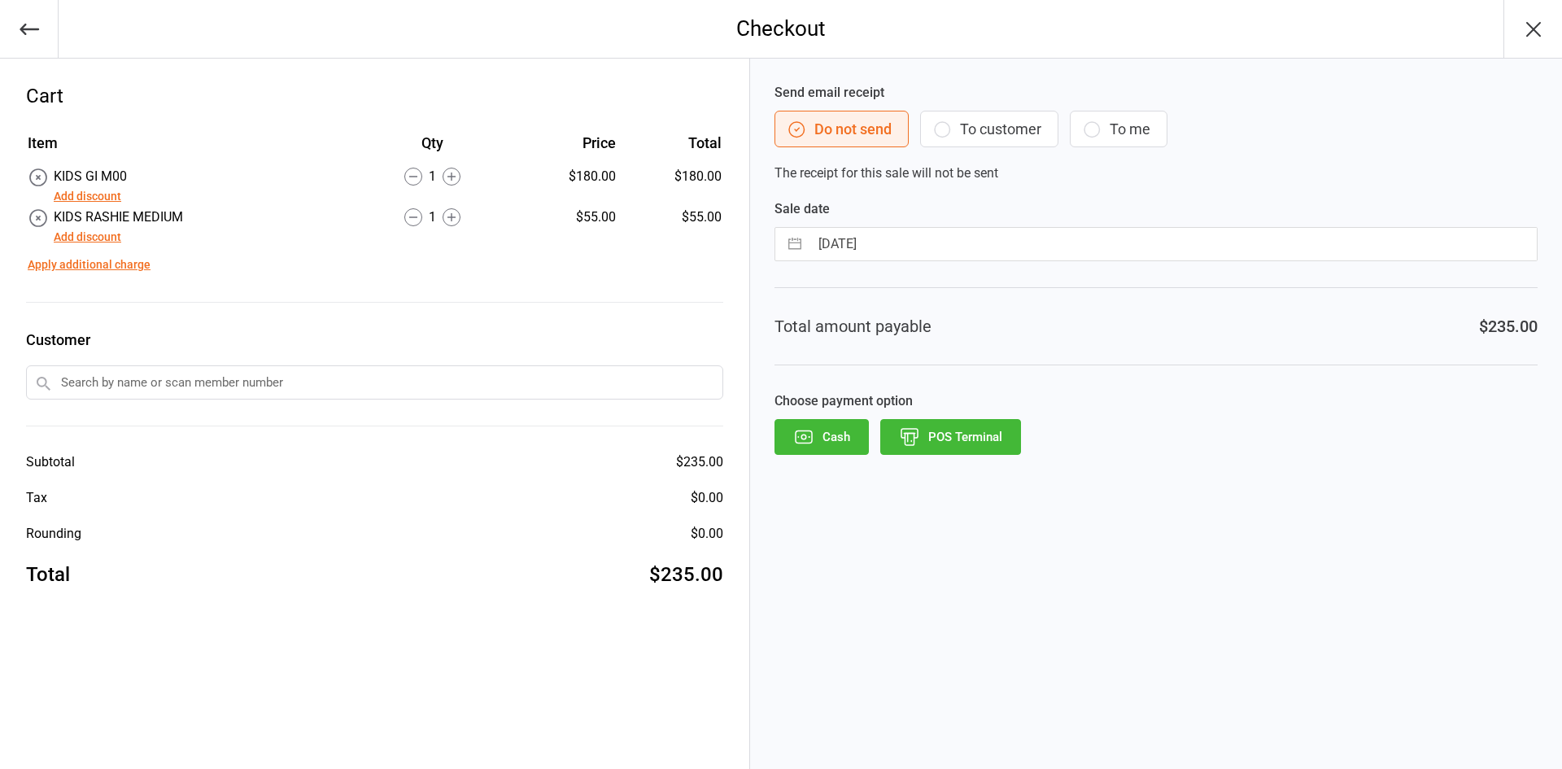
click at [933, 441] on button "POS Terminal" at bounding box center [950, 437] width 141 height 36
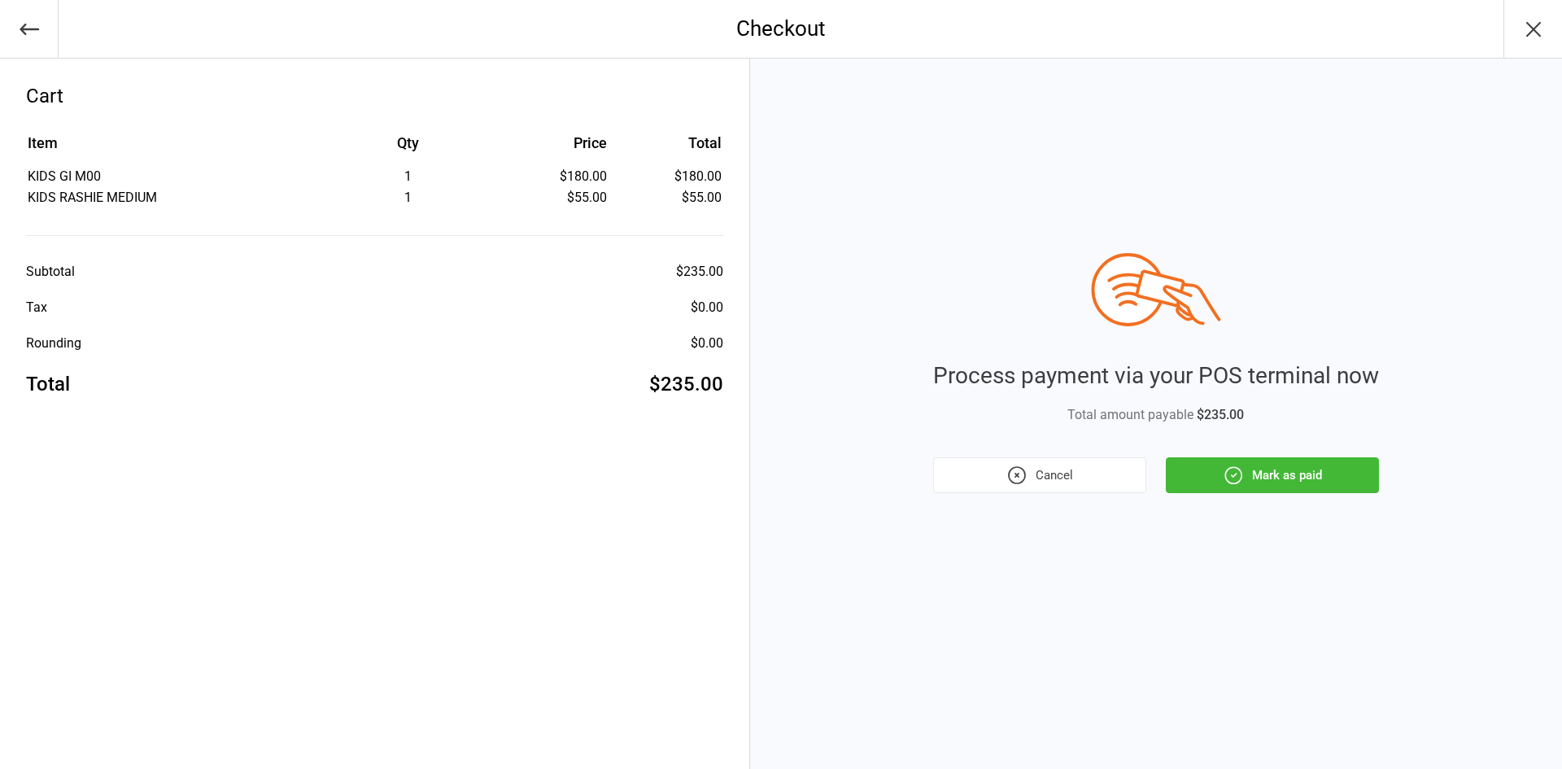
click at [1319, 476] on button "Mark as paid" at bounding box center [1272, 475] width 213 height 36
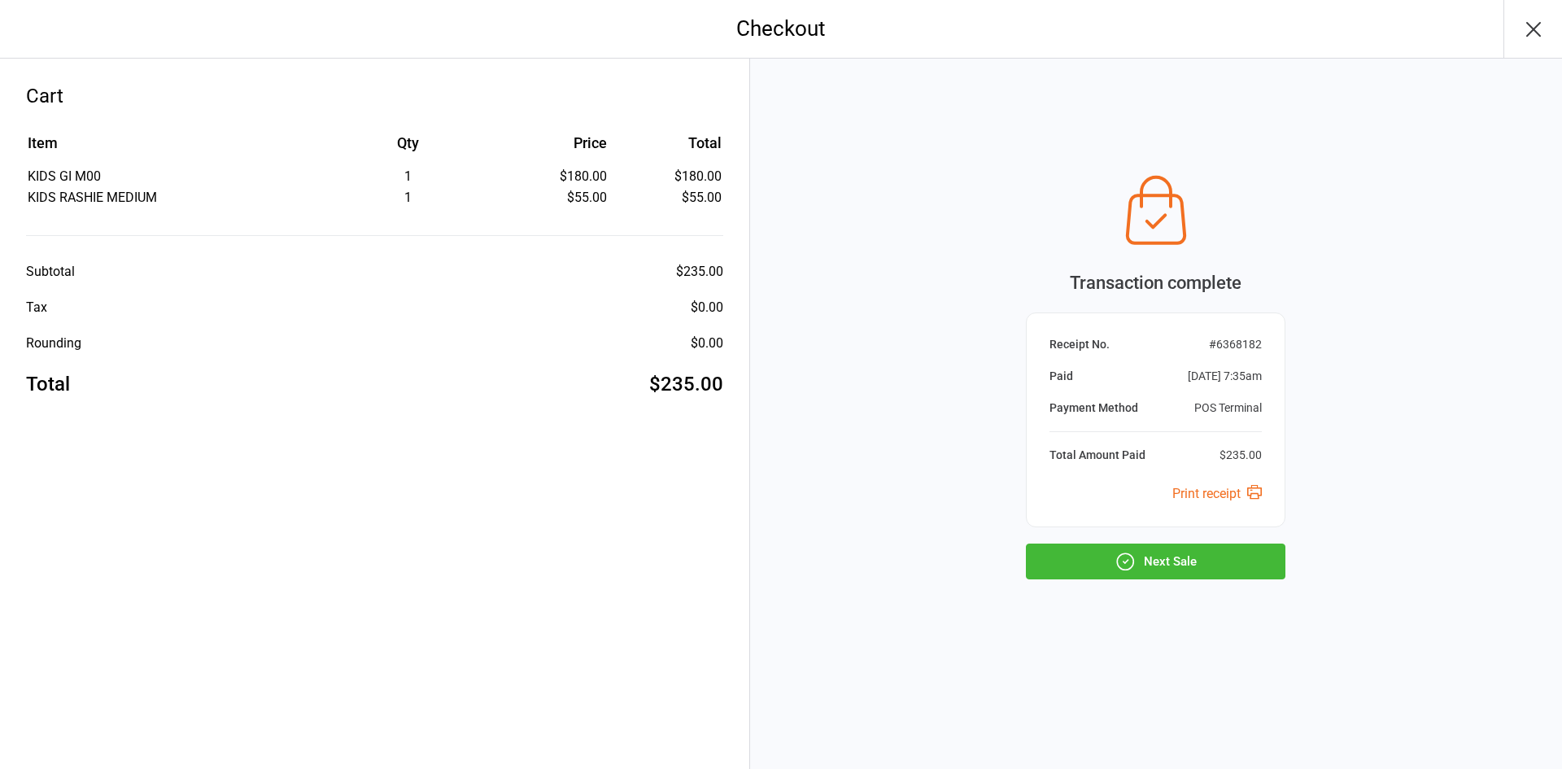
click at [1201, 557] on button "Next Sale" at bounding box center [1155, 561] width 259 height 36
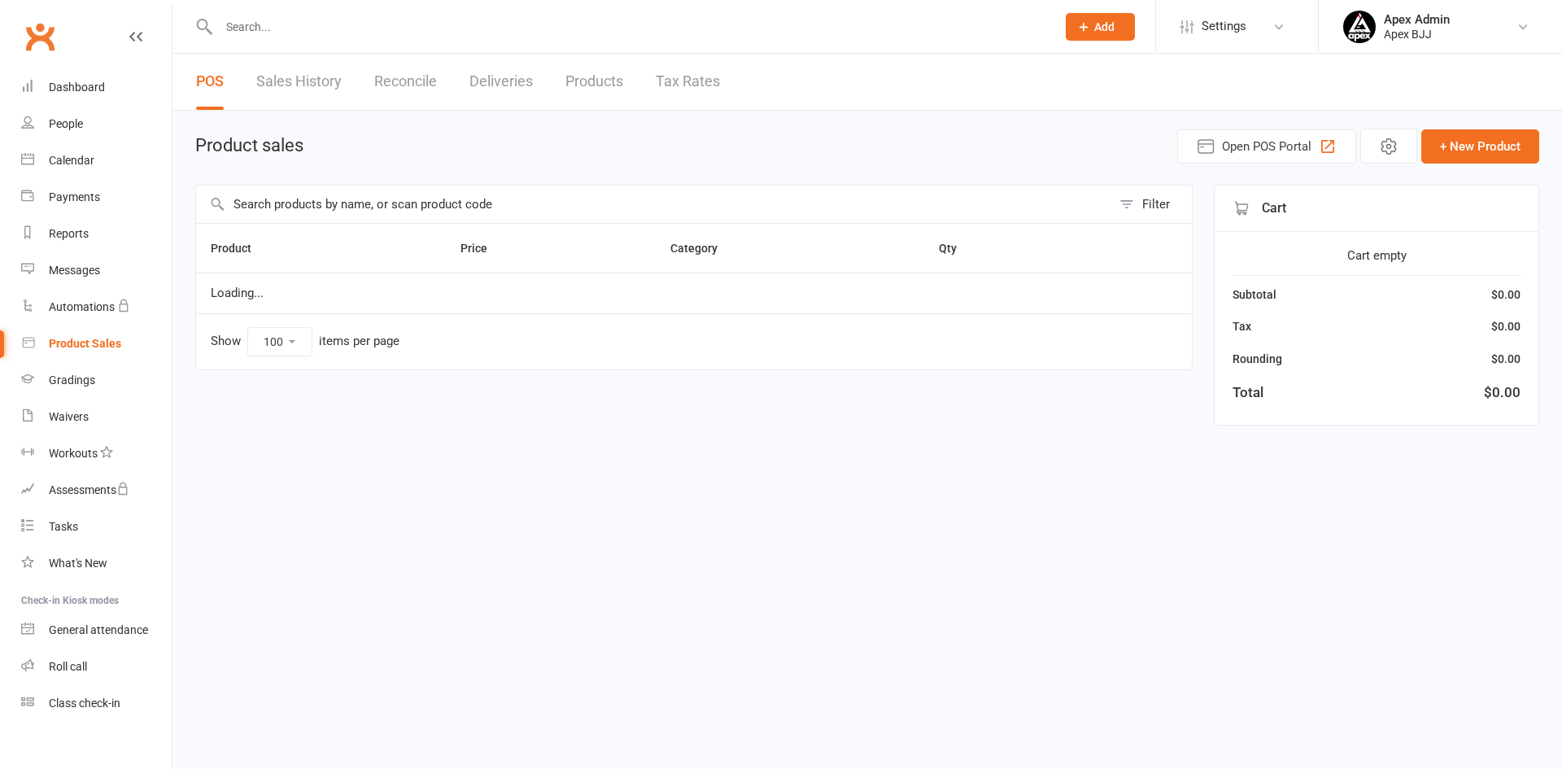
select select "100"
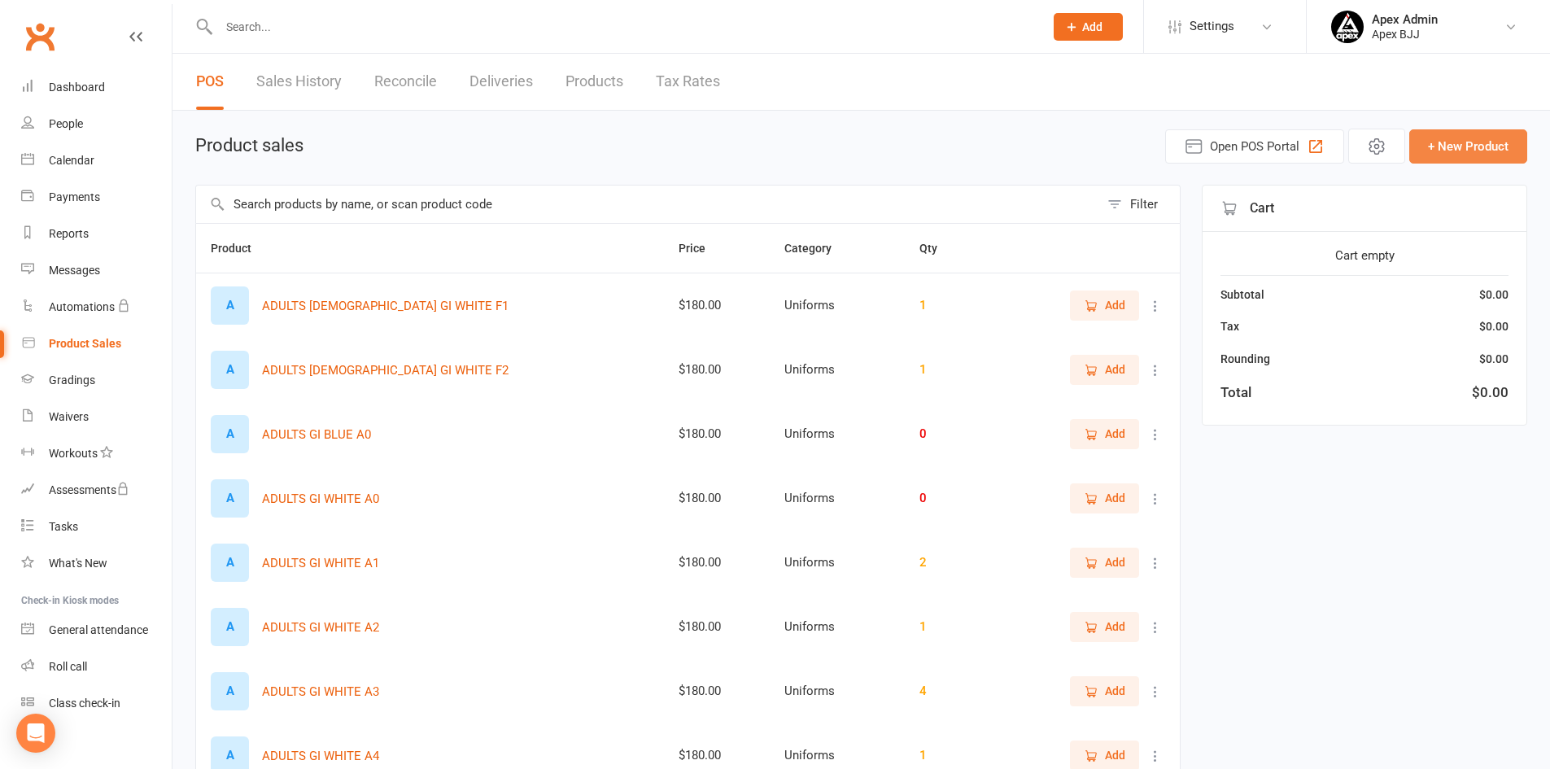
click at [1433, 142] on button "+ New Product" at bounding box center [1468, 146] width 118 height 34
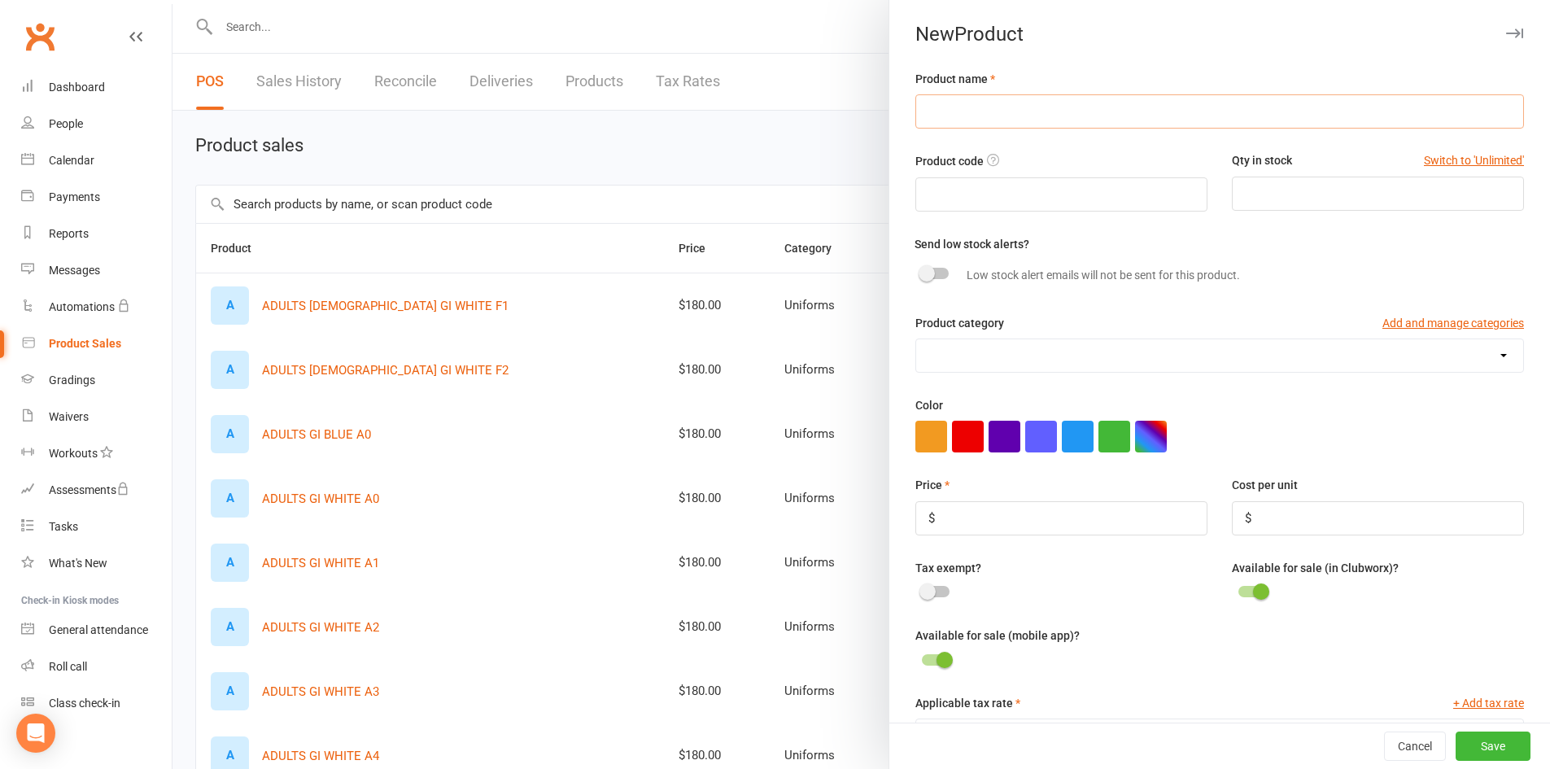
click at [1120, 123] on input "text" at bounding box center [1219, 111] width 608 height 34
type input "ADULTS GI BLUE A2"
click at [1322, 198] on input "number" at bounding box center [1377, 194] width 292 height 34
type input "2"
click at [931, 279] on div at bounding box center [935, 273] width 28 height 11
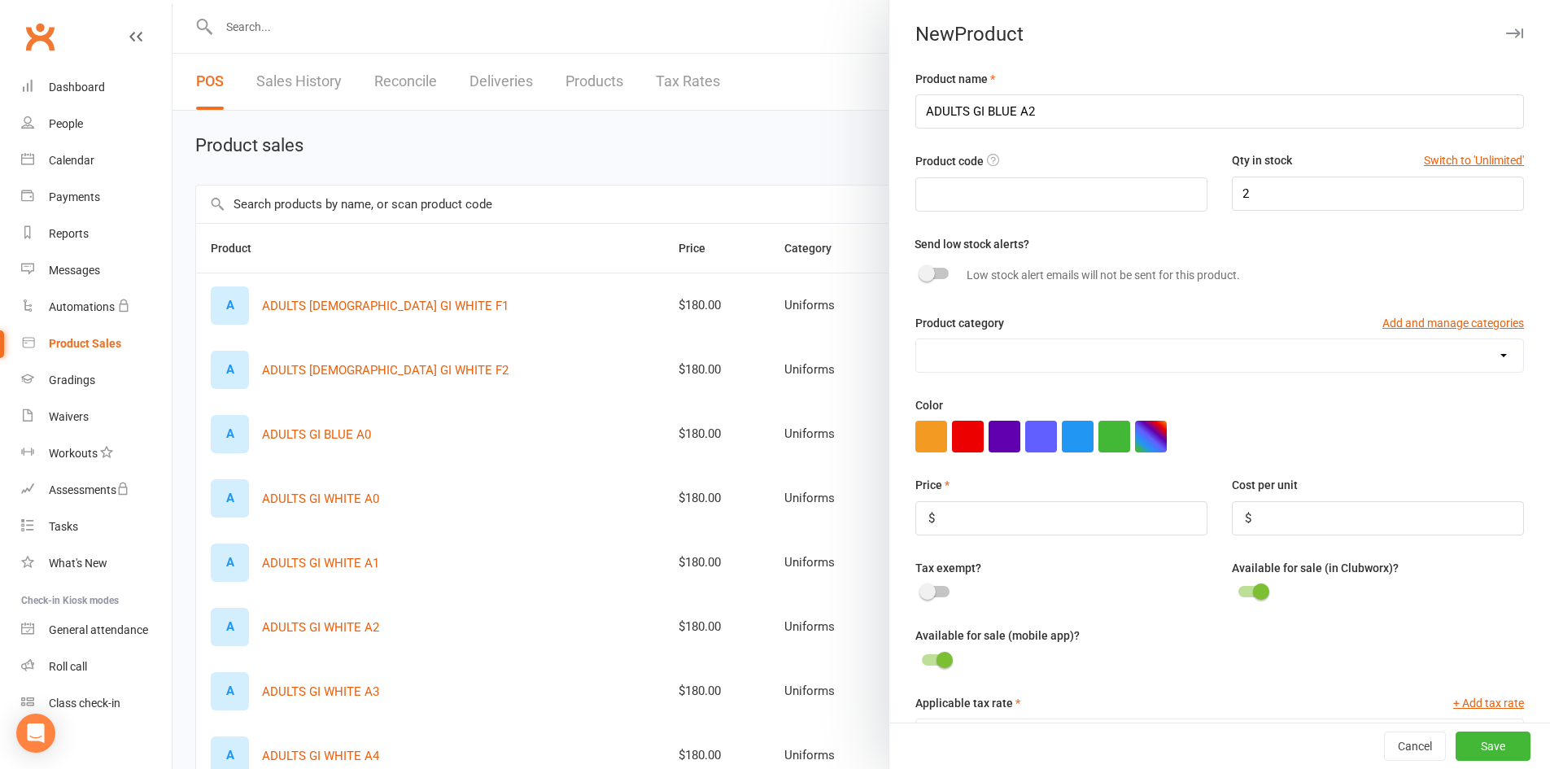
click at [921, 271] on input "checkbox" at bounding box center [921, 271] width 0 height 0
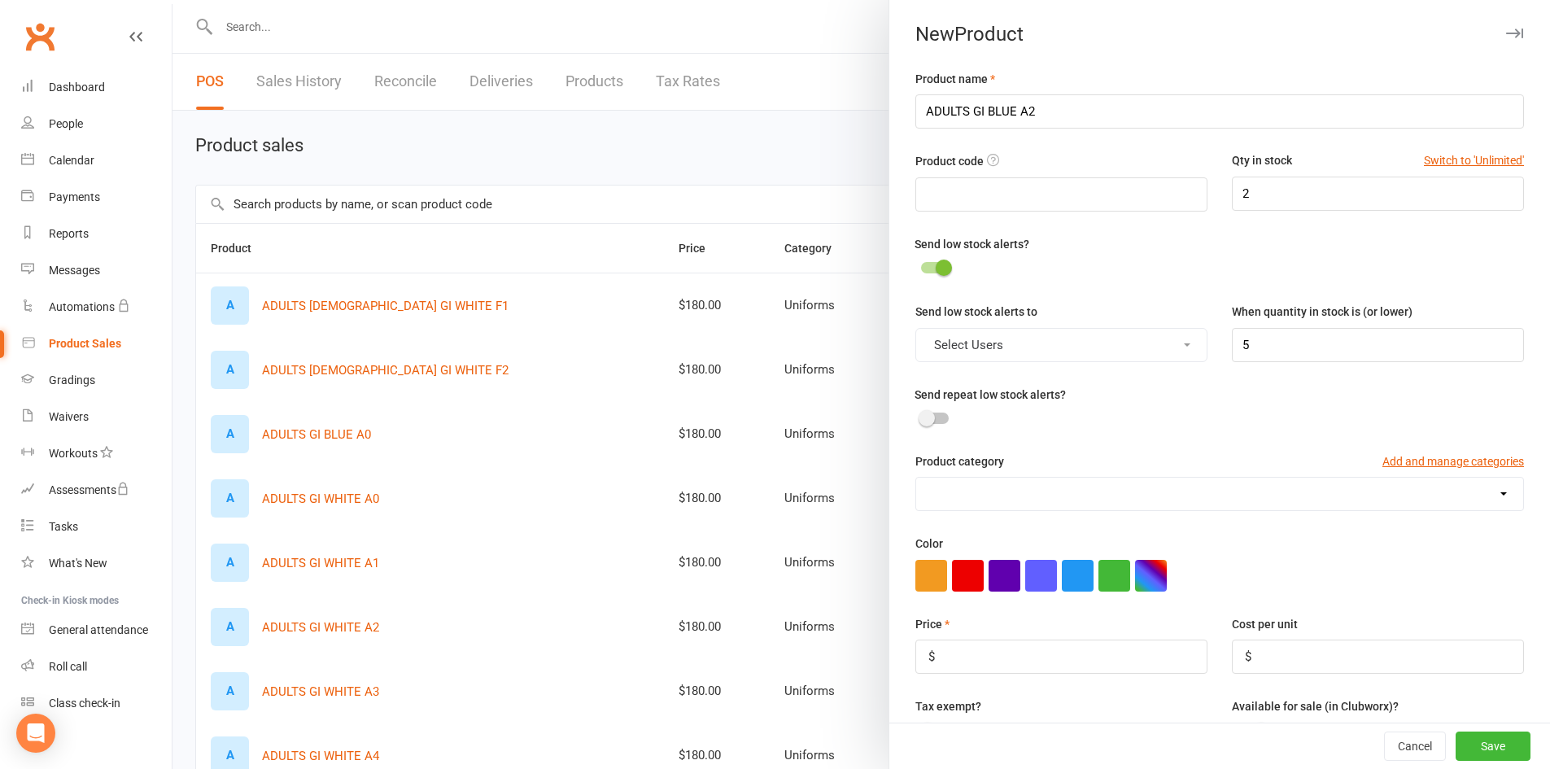
click at [997, 341] on button "Select Users" at bounding box center [1061, 345] width 292 height 34
click at [997, 373] on link "Apex Admin" at bounding box center [996, 384] width 161 height 33
click at [1306, 338] on input "5" at bounding box center [1377, 345] width 292 height 34
type input "1"
type input "0"
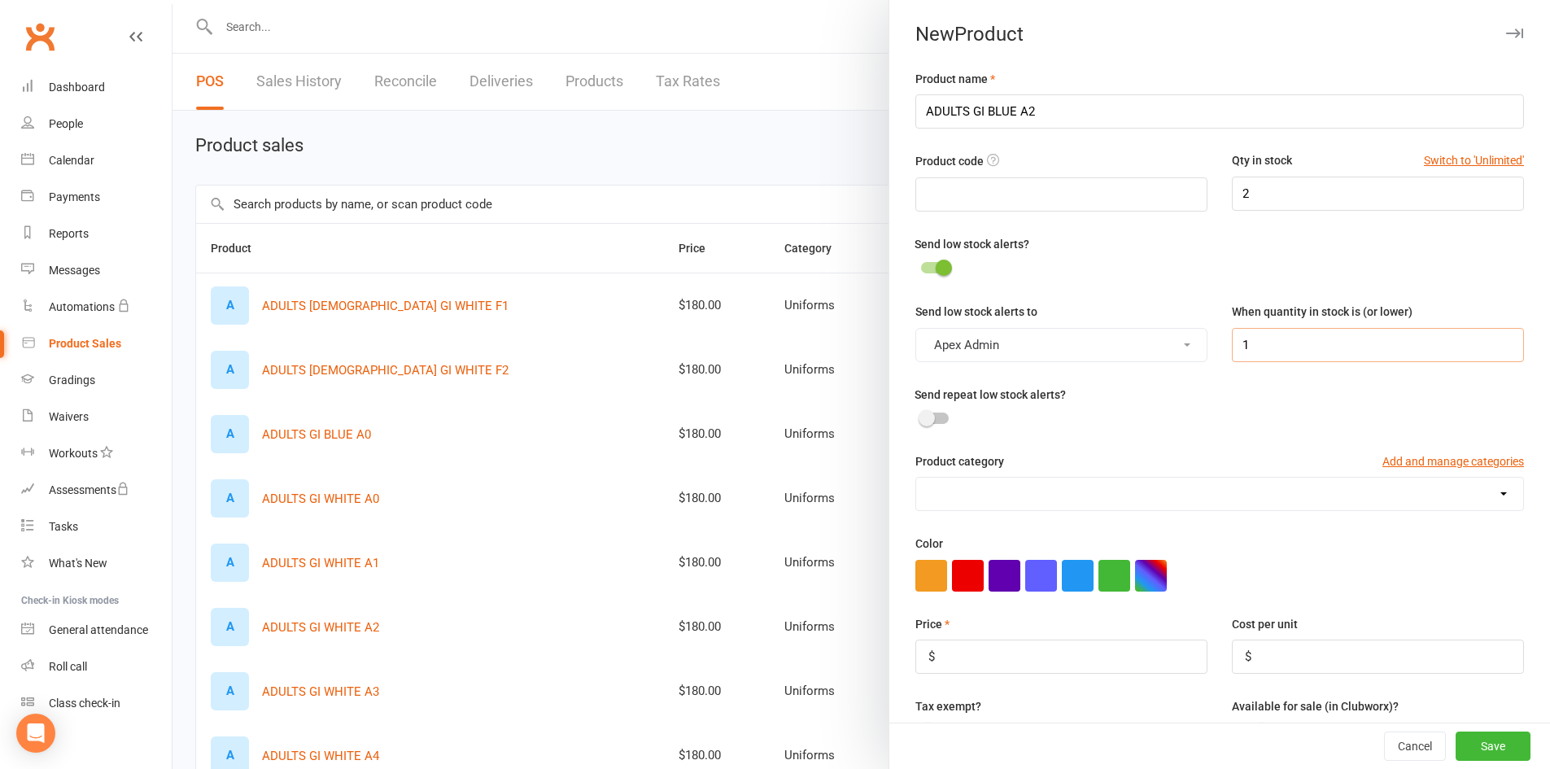
scroll to position [81, 0]
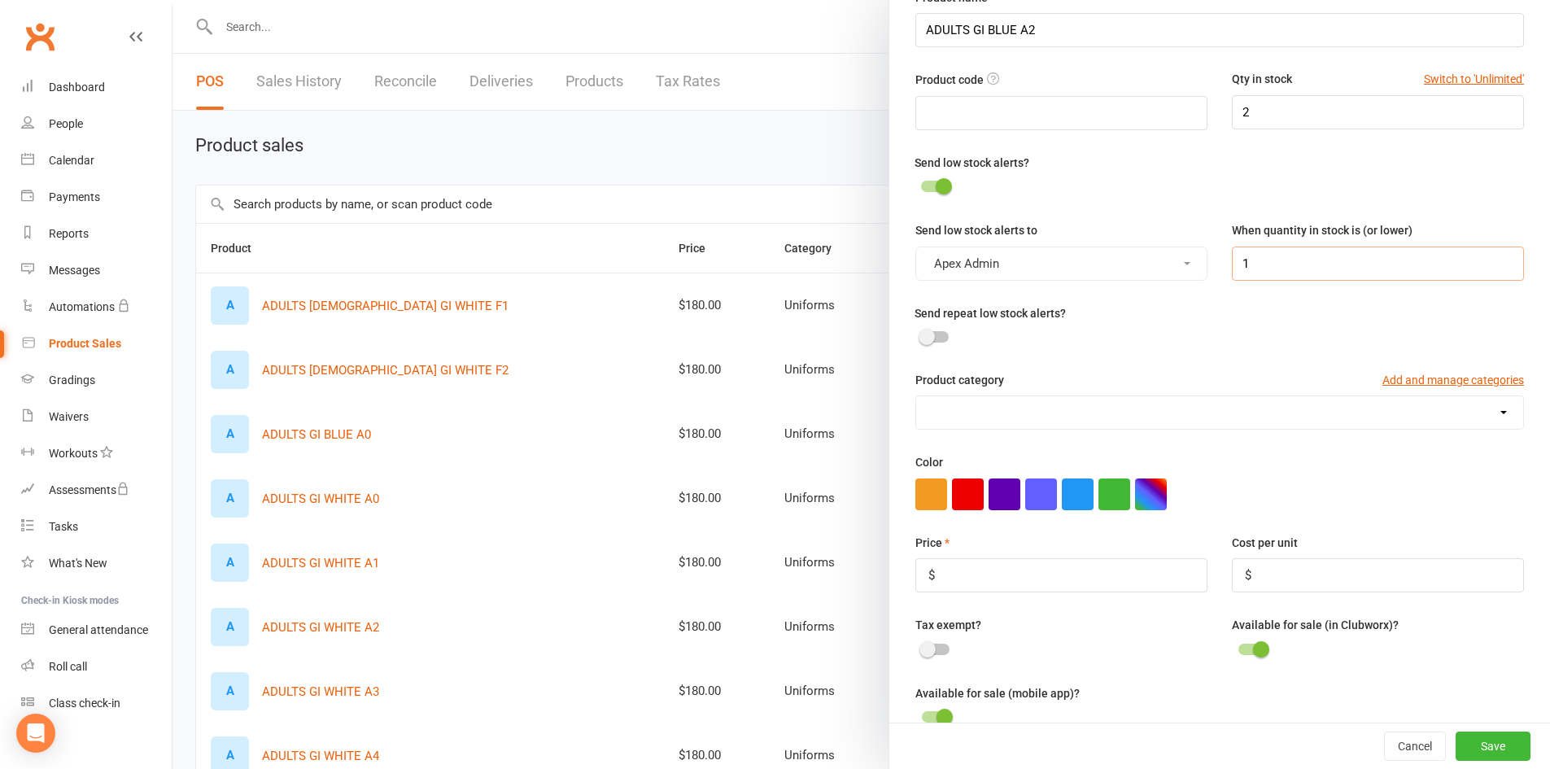
type input "1"
click at [1144, 416] on select "Merchandise Private Lesson Uniforms" at bounding box center [1219, 412] width 607 height 33
select select "3798"
click at [916, 400] on select "Merchandise Private Lesson Uniforms" at bounding box center [1219, 412] width 607 height 33
click at [1022, 592] on input "number" at bounding box center [1061, 575] width 292 height 34
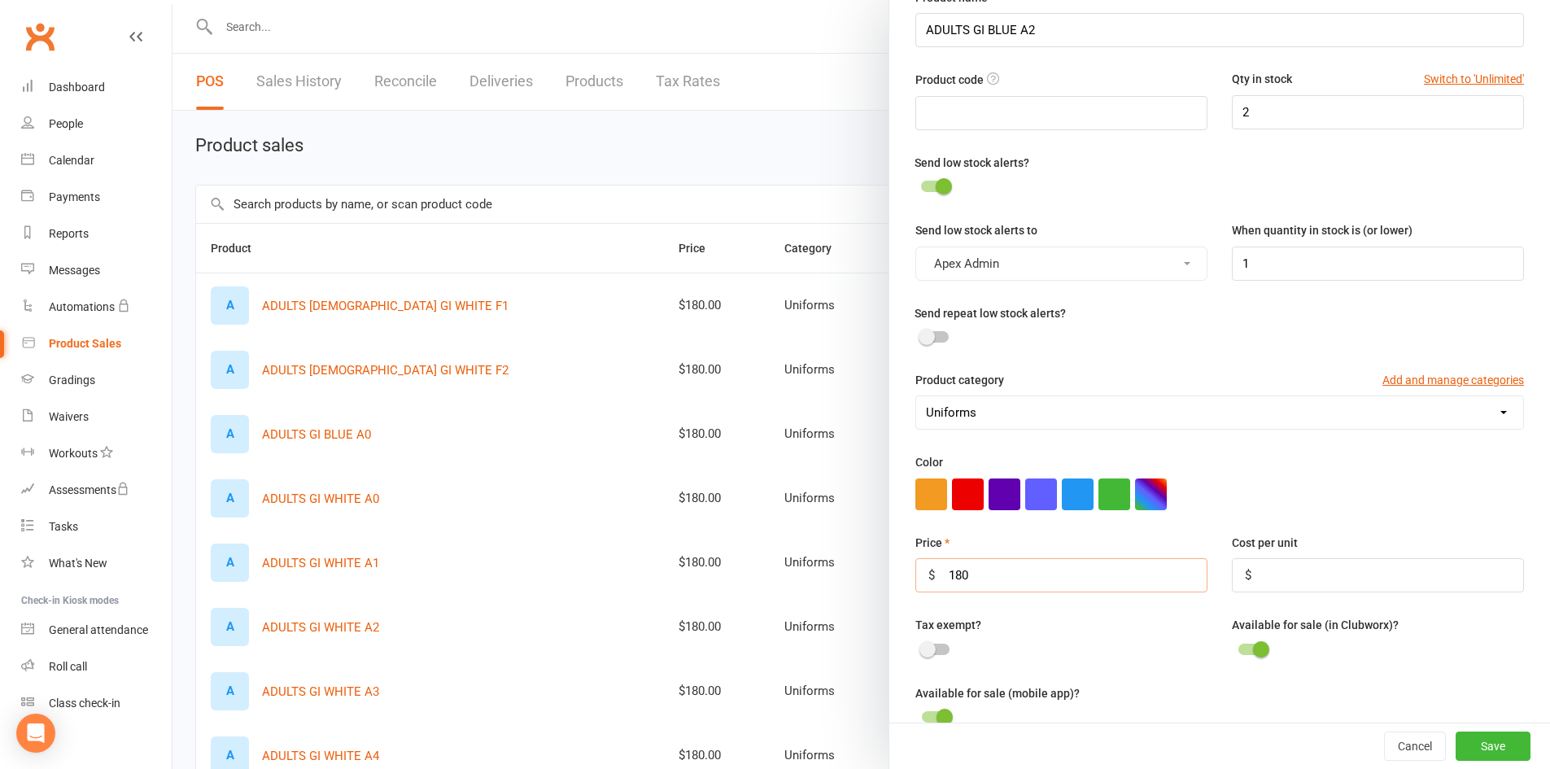
type input "180"
click at [1284, 578] on input "number" at bounding box center [1377, 575] width 292 height 34
type input "120"
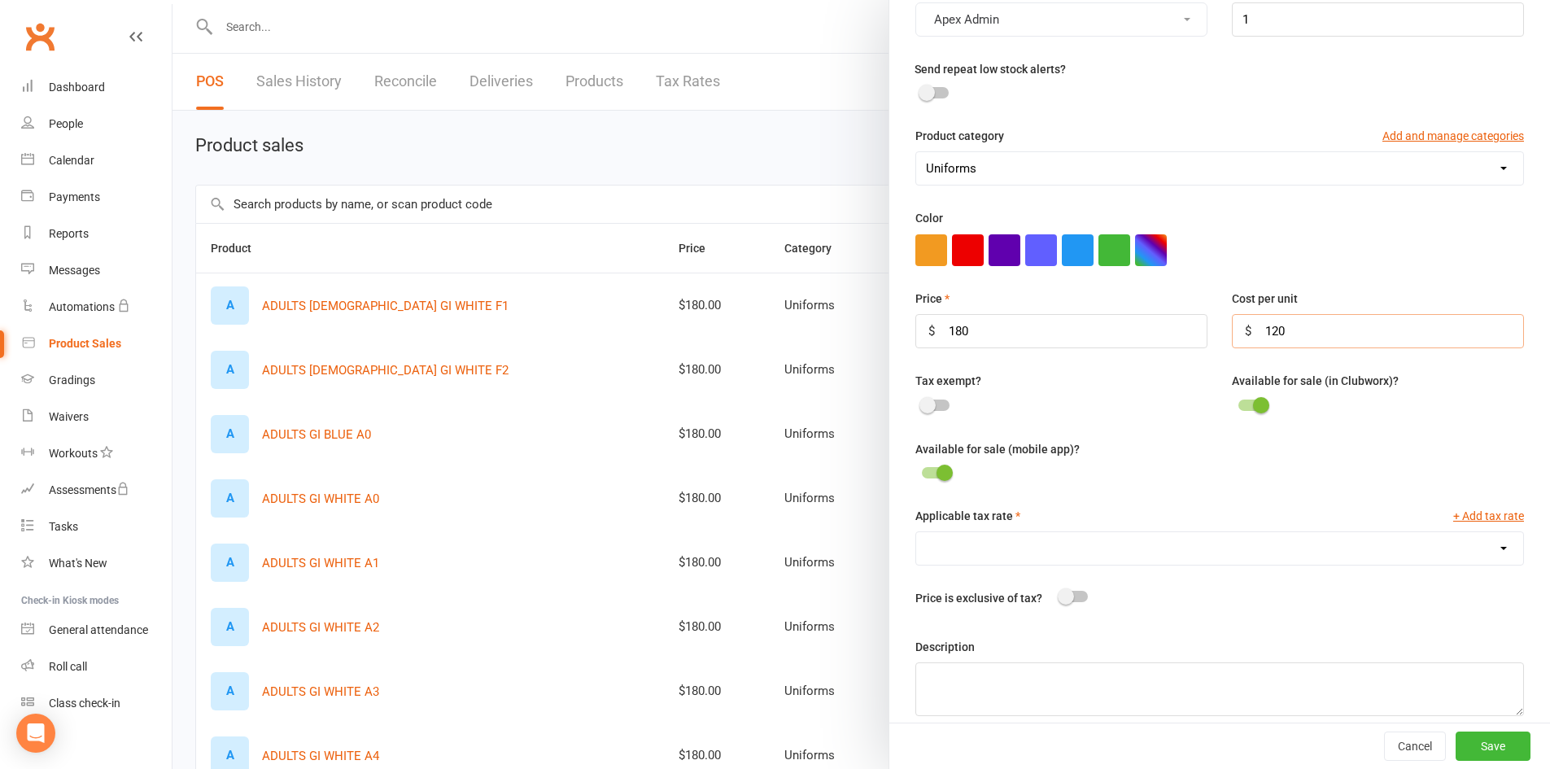
scroll to position [351, 0]
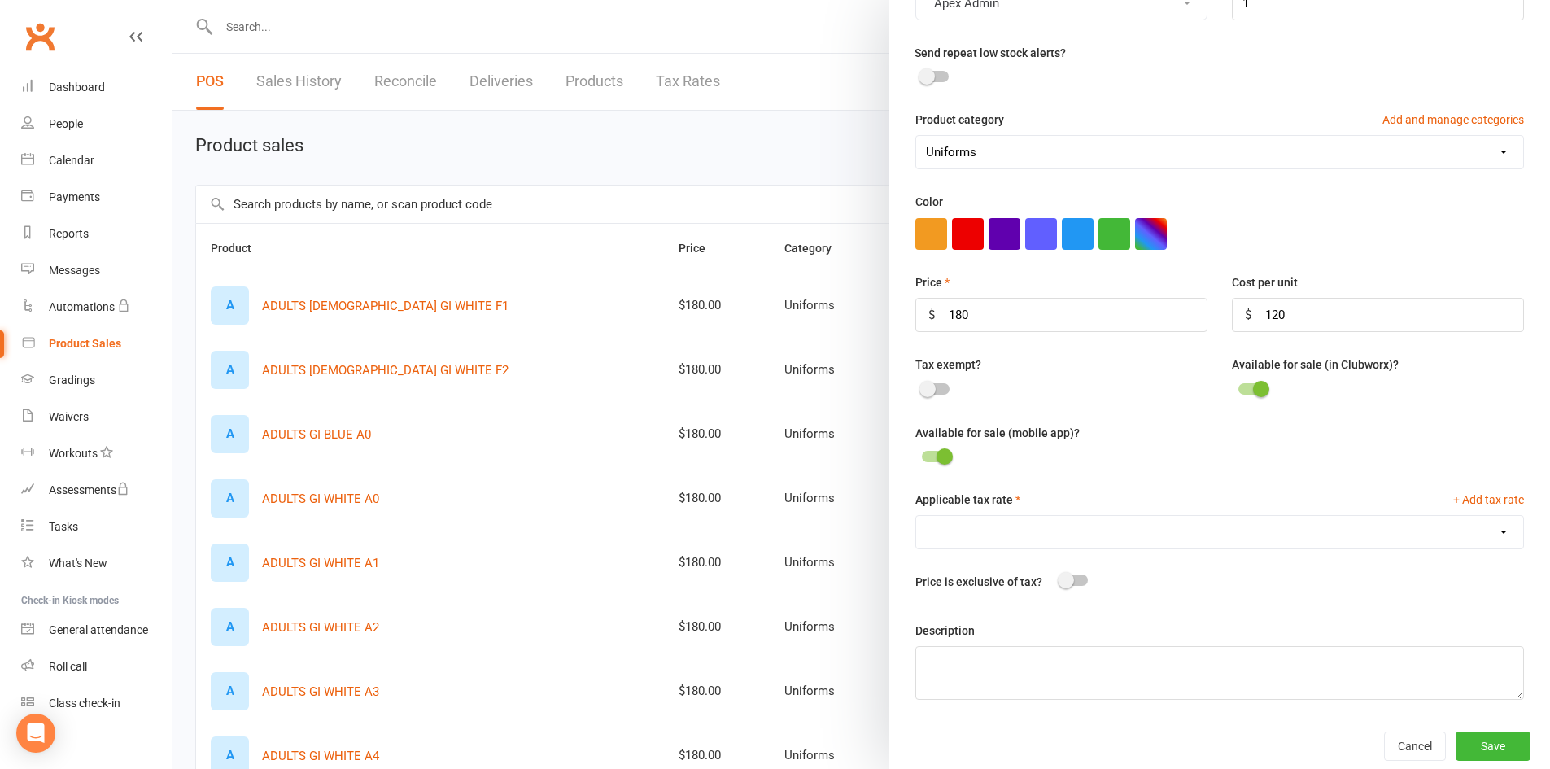
click at [924, 385] on span at bounding box center [927, 389] width 16 height 16
click at [922, 386] on input "checkbox" at bounding box center [922, 386] width 0 height 0
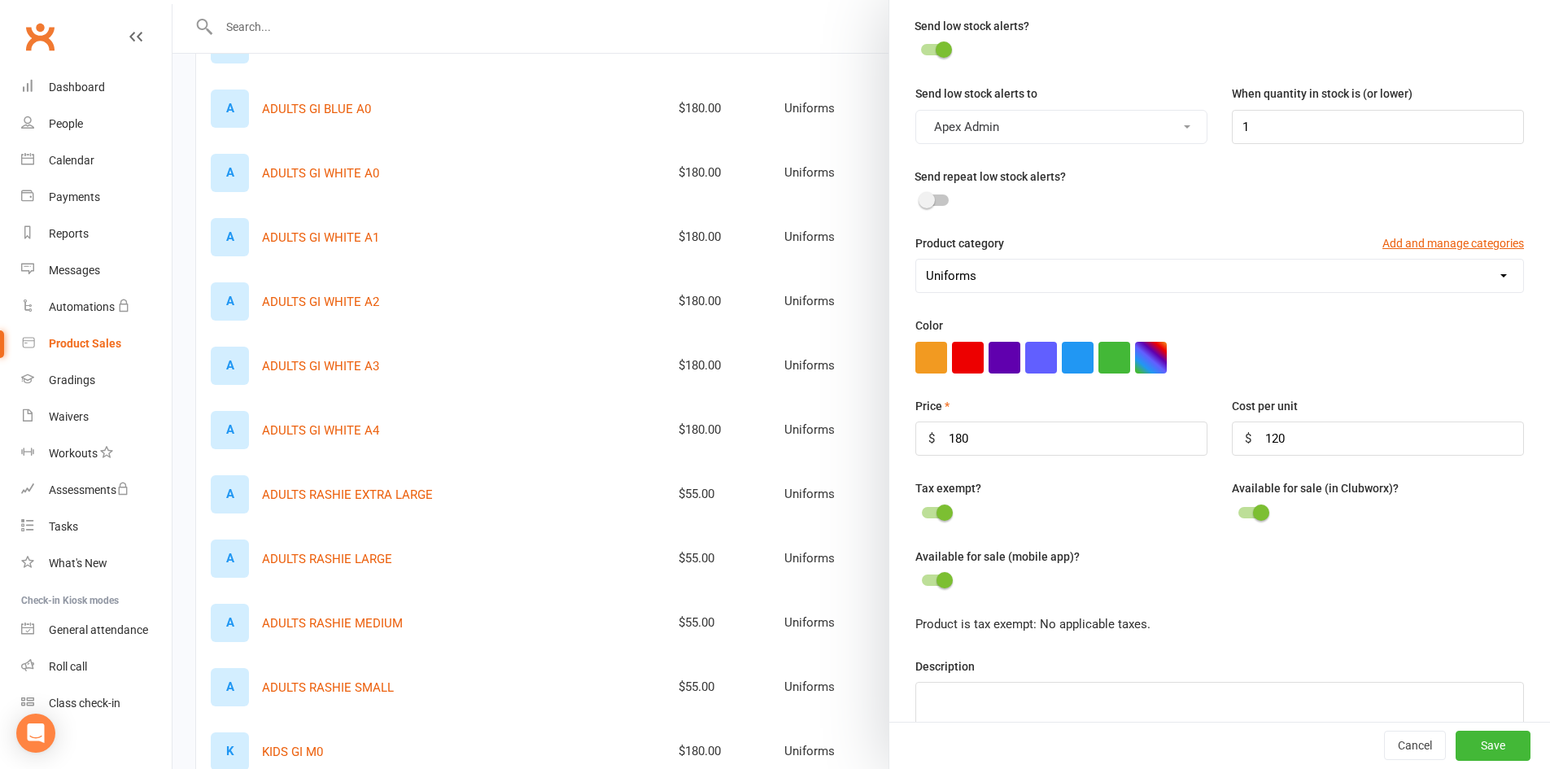
scroll to position [263, 0]
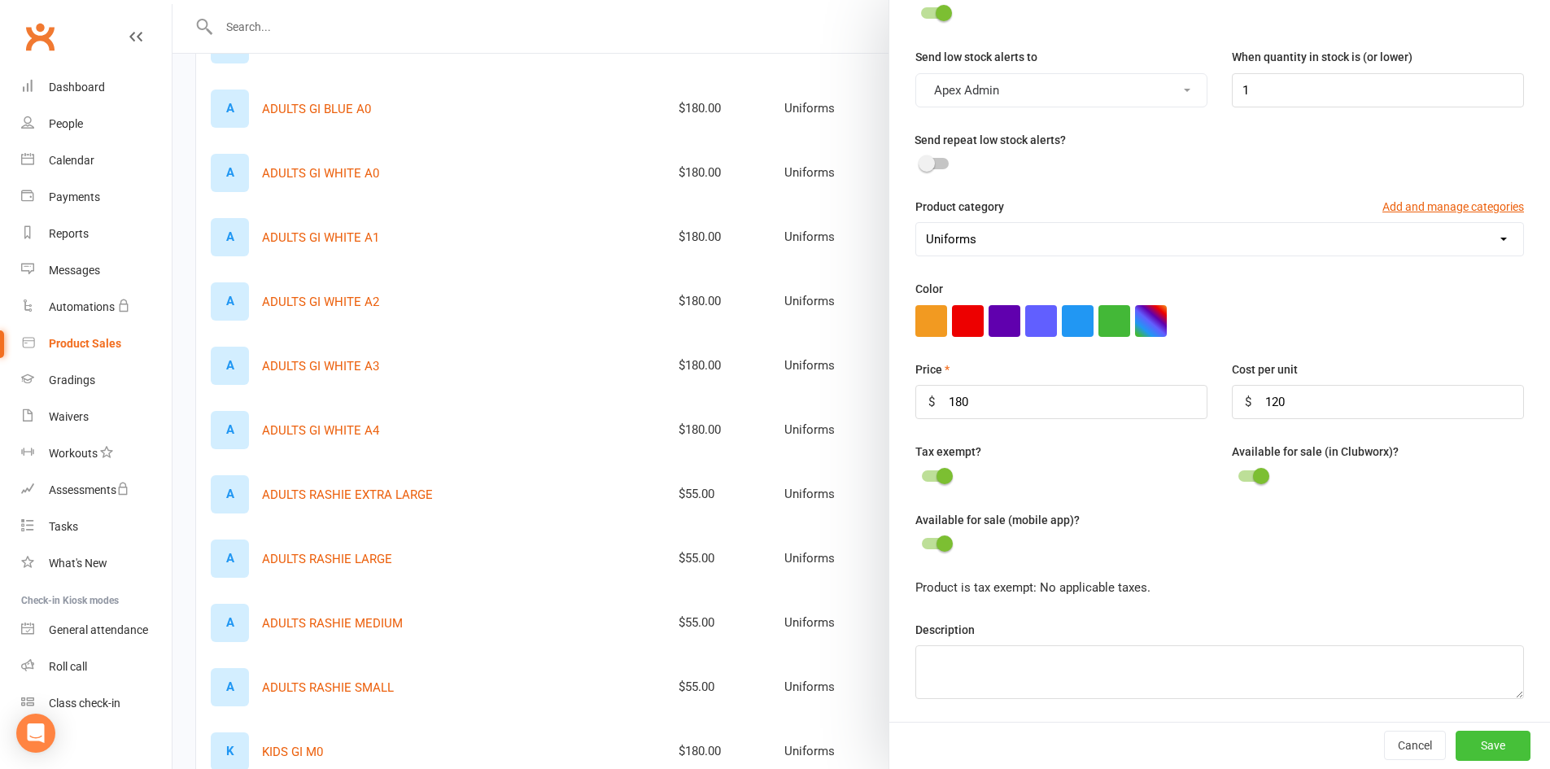
click at [1486, 742] on button "Save" at bounding box center [1492, 744] width 75 height 29
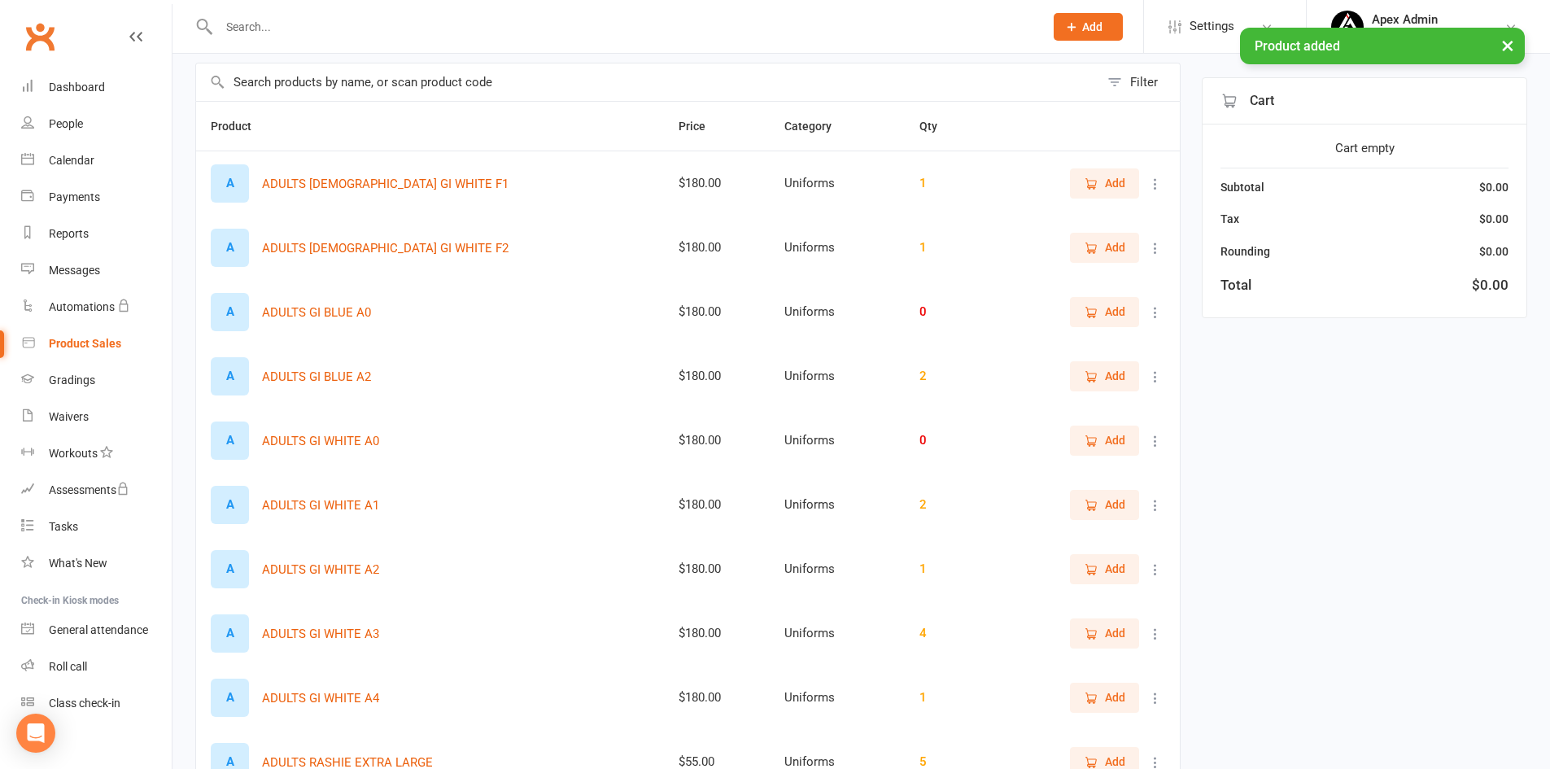
scroll to position [81, 0]
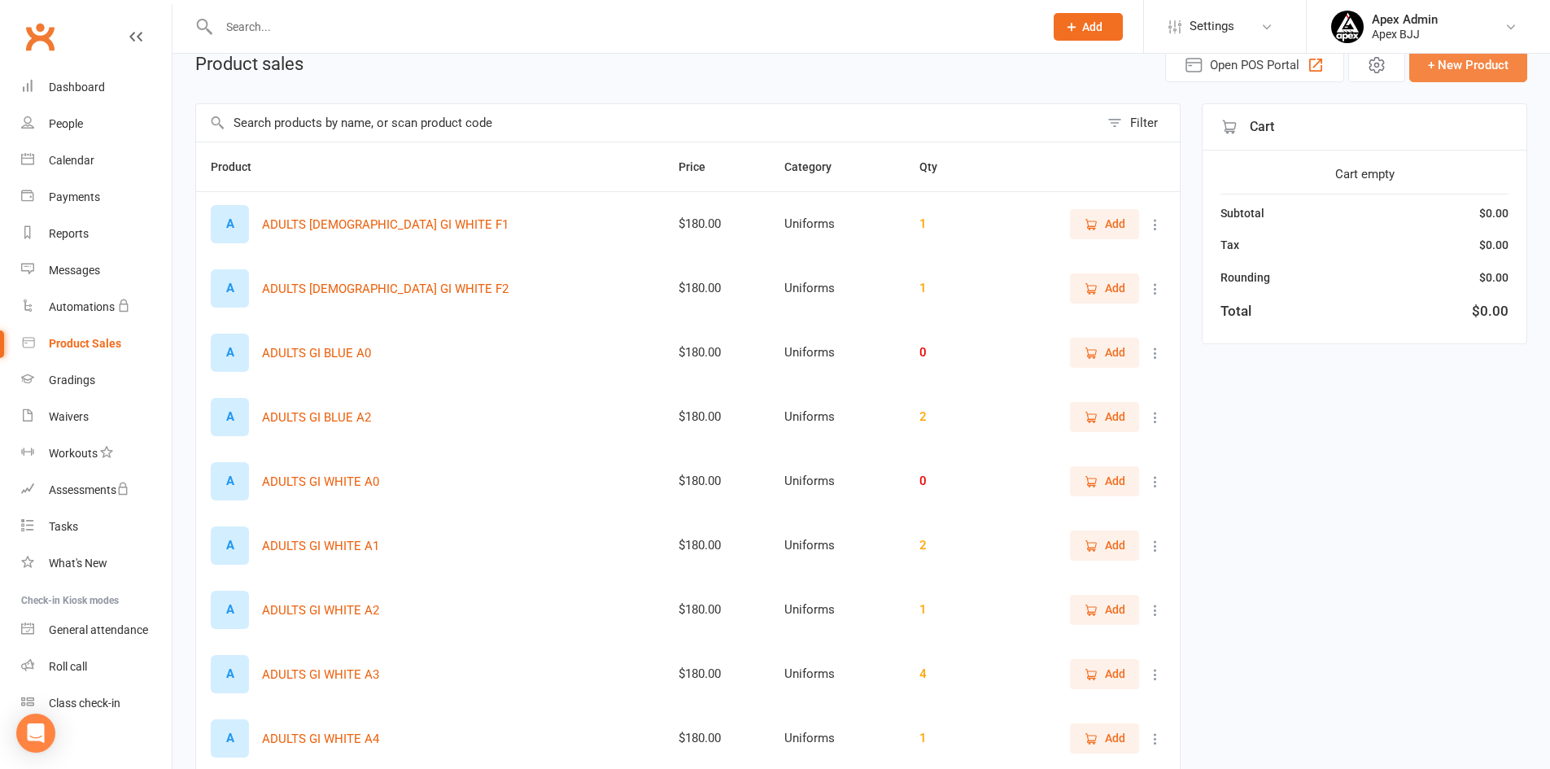
click at [1457, 76] on button "+ New Product" at bounding box center [1468, 65] width 118 height 34
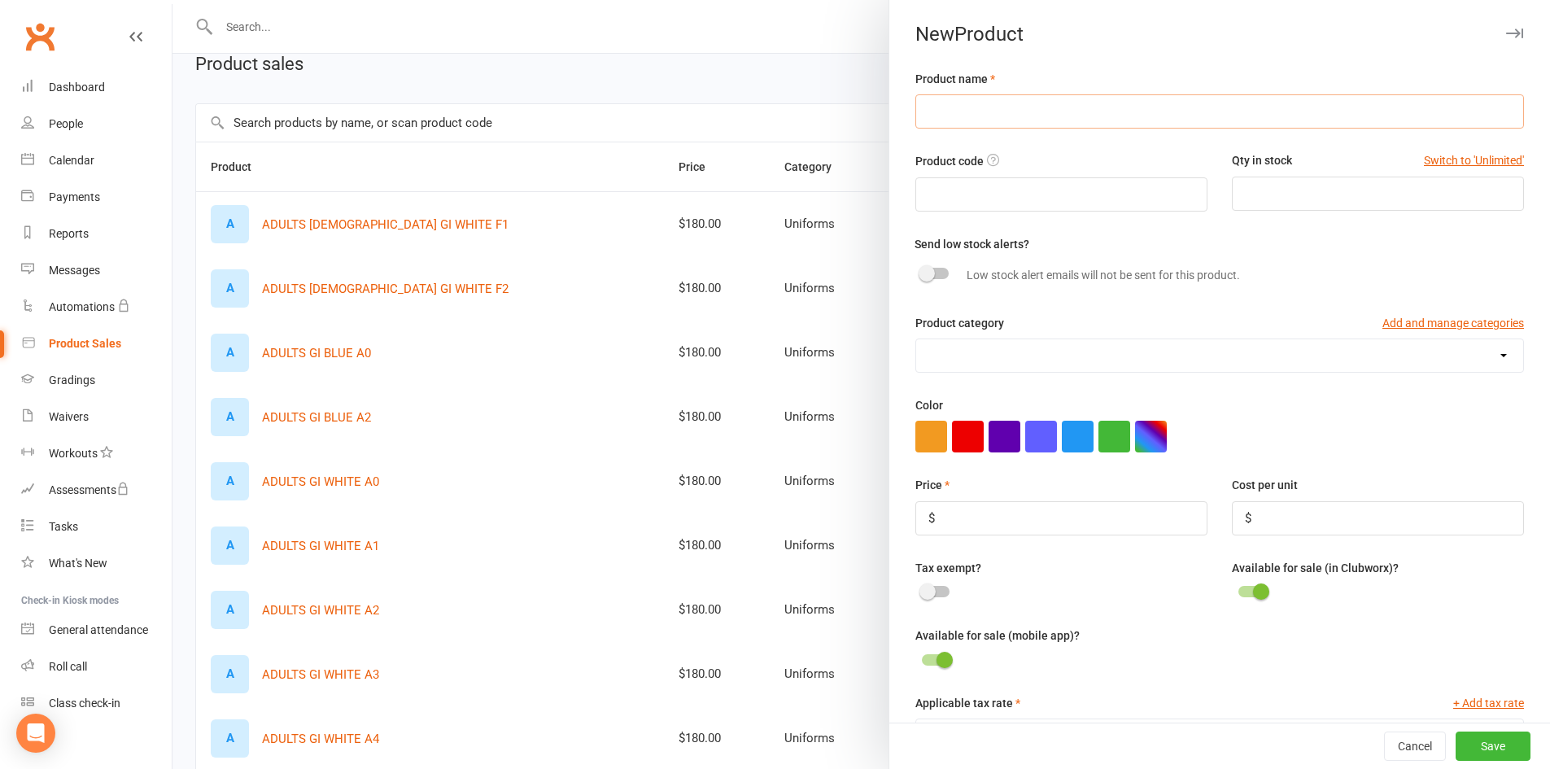
click at [1009, 114] on input "text" at bounding box center [1219, 111] width 608 height 34
type input "a"
type input "ADULTS GI BLUE A1"
click at [1264, 207] on input "number" at bounding box center [1377, 194] width 292 height 34
type input "2"
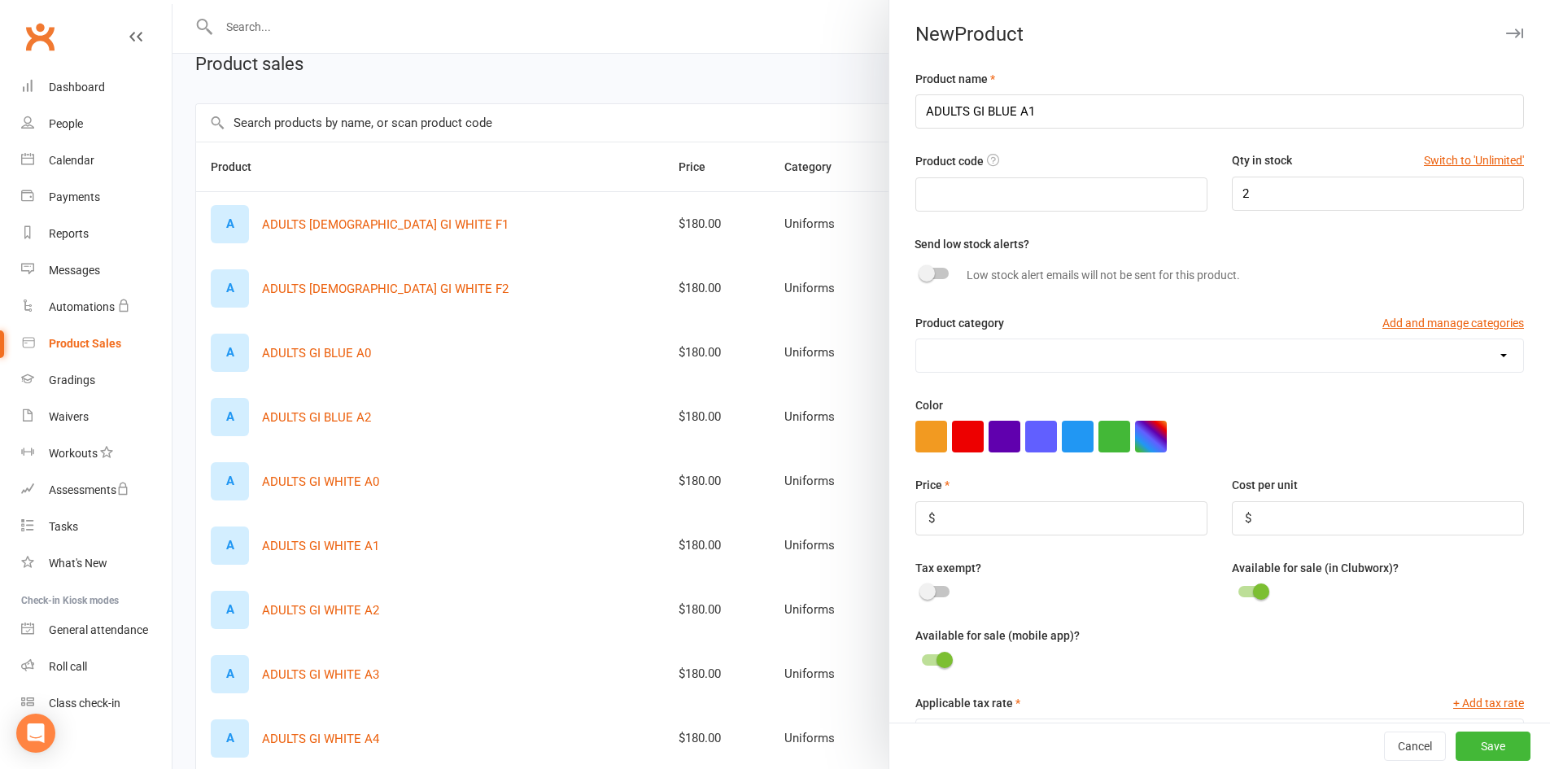
click at [984, 363] on select "Merchandise Private Lesson Uniforms" at bounding box center [1219, 355] width 607 height 33
select select "3798"
click at [916, 341] on select "Merchandise Private Lesson Uniforms" at bounding box center [1219, 355] width 607 height 33
click at [919, 276] on span at bounding box center [926, 273] width 16 height 16
click at [921, 271] on input "checkbox" at bounding box center [921, 271] width 0 height 0
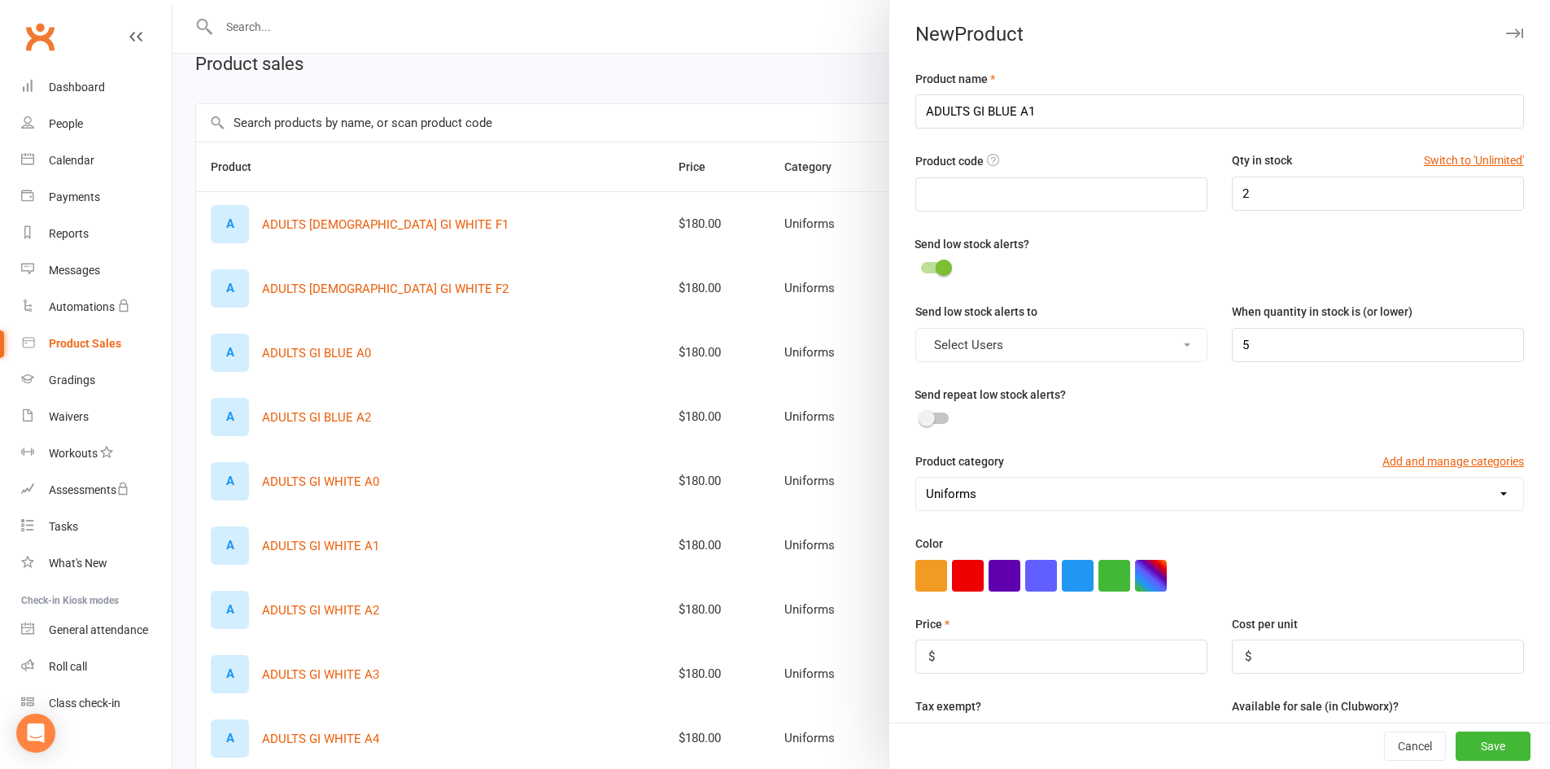
click at [948, 333] on button "Select Users" at bounding box center [1061, 345] width 292 height 34
click at [950, 389] on link "Apex Admin" at bounding box center [996, 384] width 161 height 33
click at [1352, 343] on input "5" at bounding box center [1377, 345] width 292 height 34
type input "1"
click at [1362, 507] on select "Merchandise Private Lesson Uniforms" at bounding box center [1219, 493] width 607 height 33
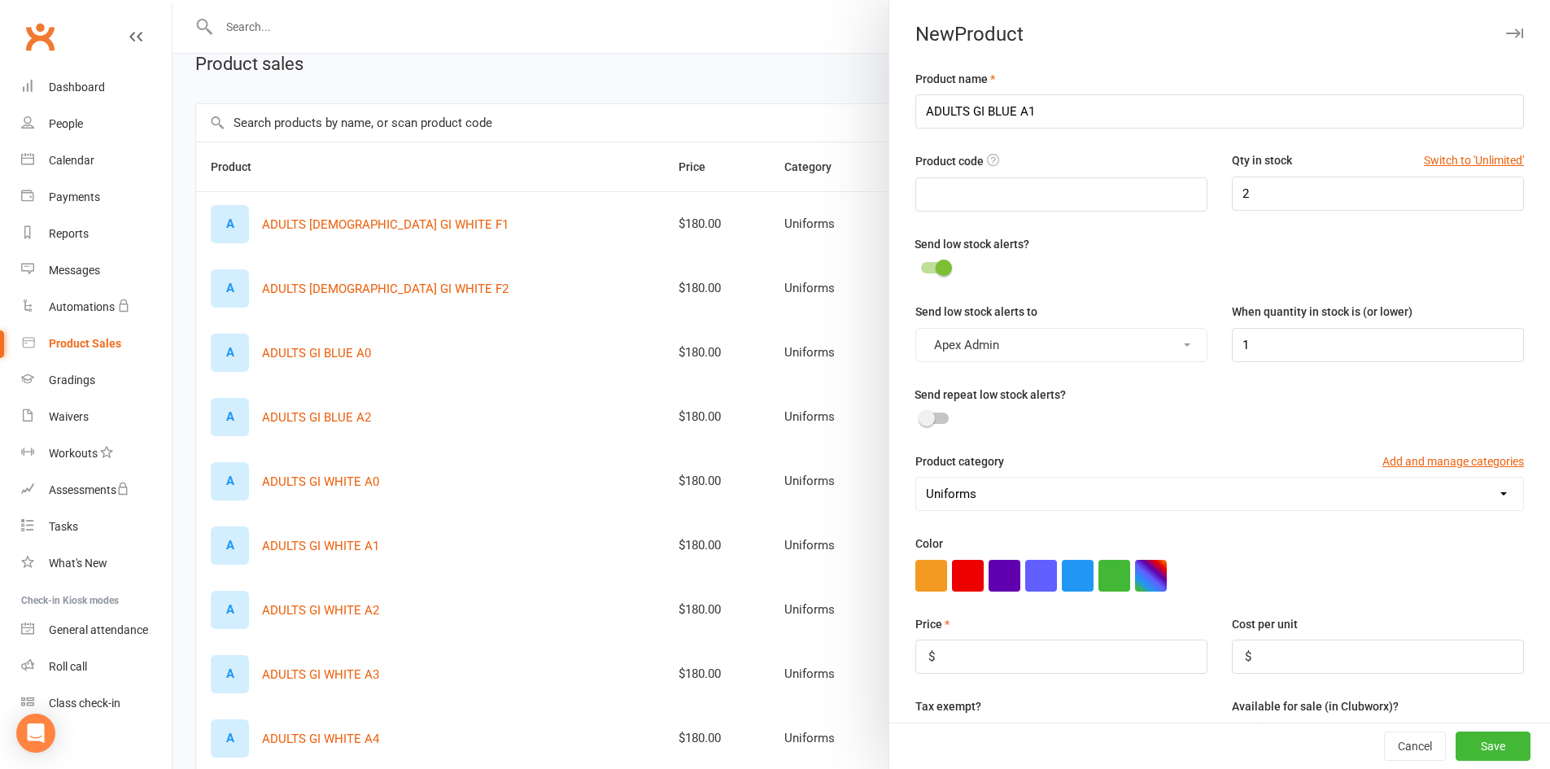
click at [916, 482] on select "Merchandise Private Lesson Uniforms" at bounding box center [1219, 493] width 607 height 33
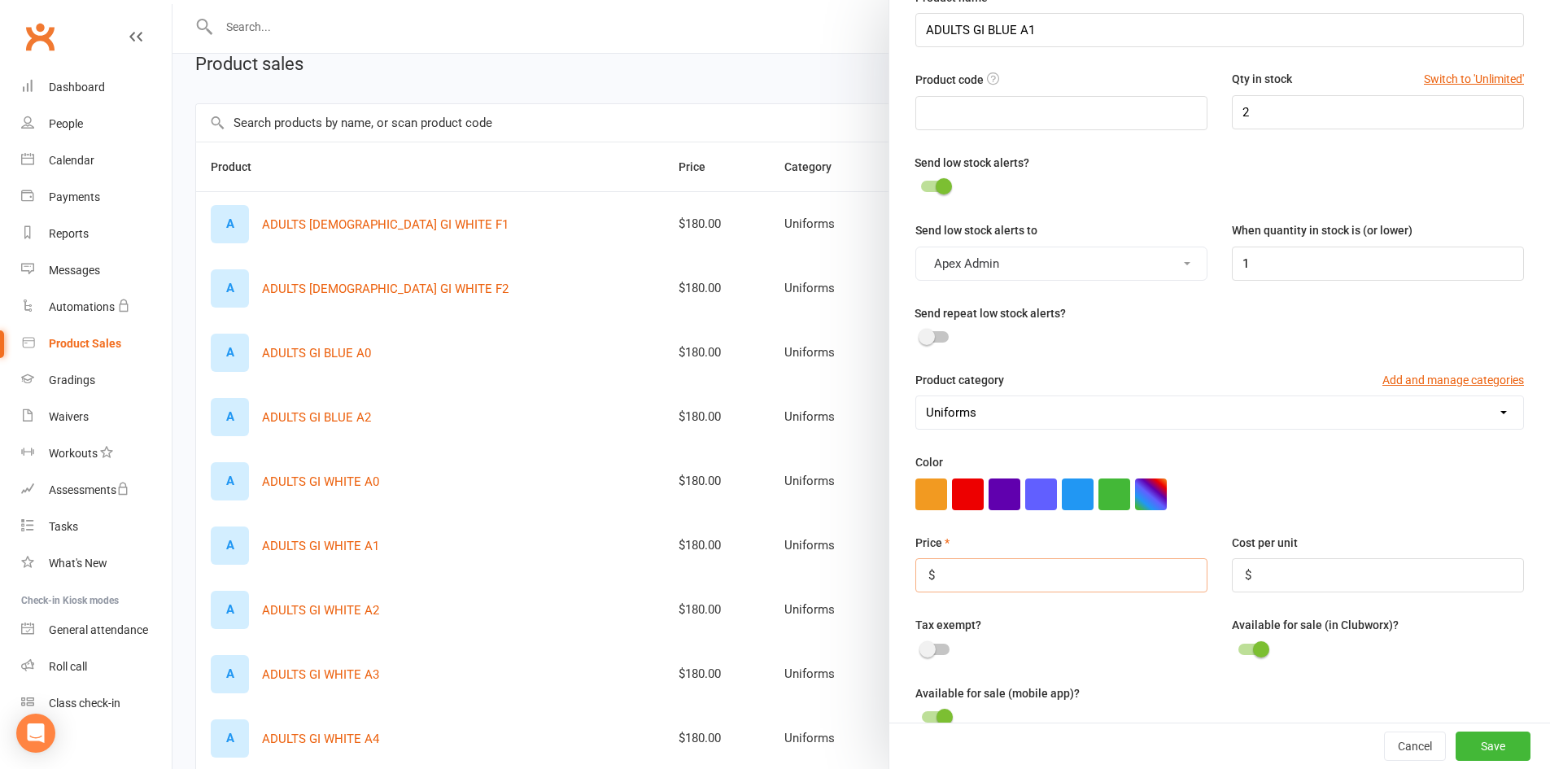
click at [1118, 580] on input "number" at bounding box center [1061, 575] width 292 height 34
type input "180"
click at [1284, 584] on input "number" at bounding box center [1377, 575] width 292 height 34
type input "120"
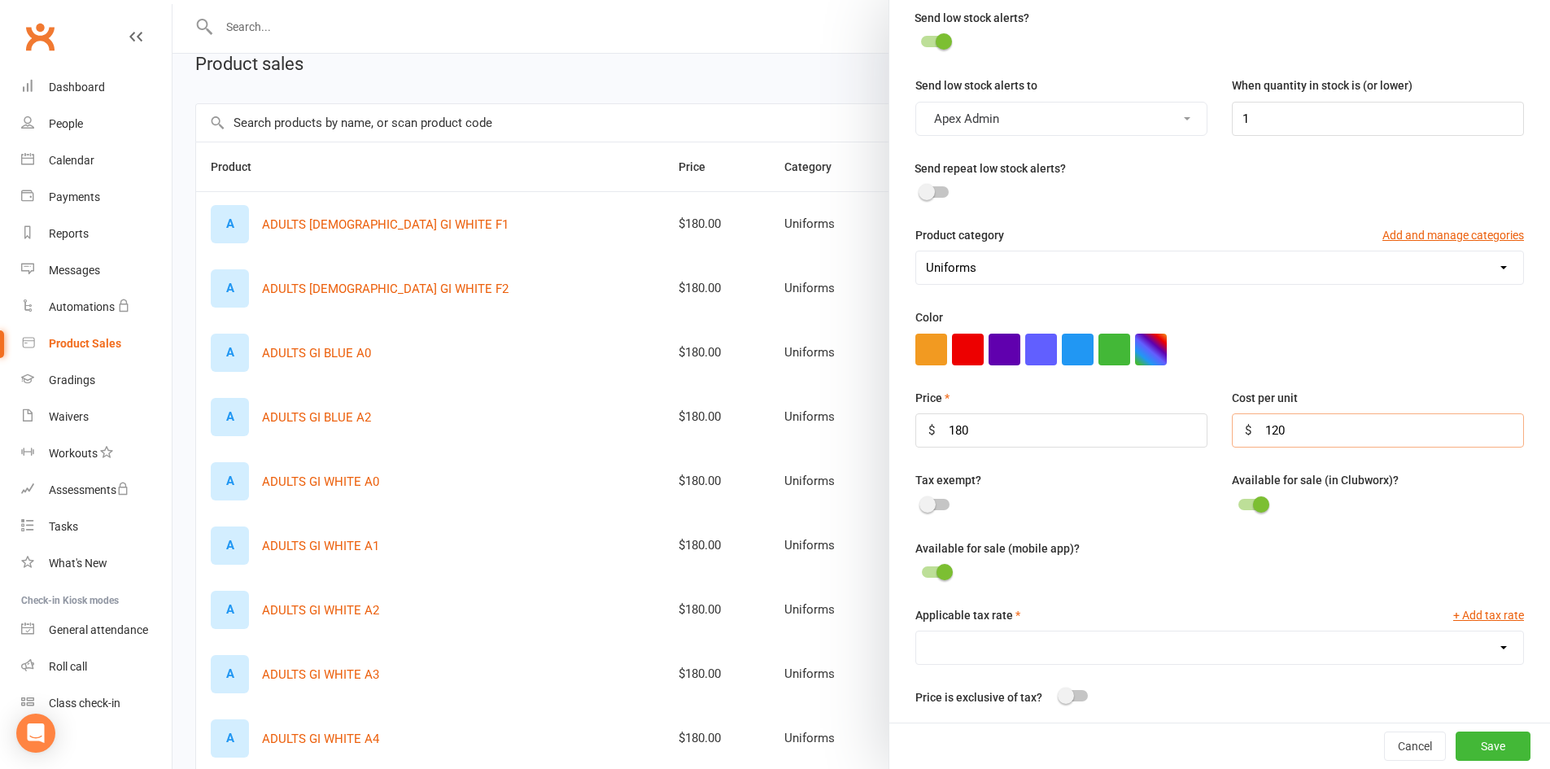
scroll to position [244, 0]
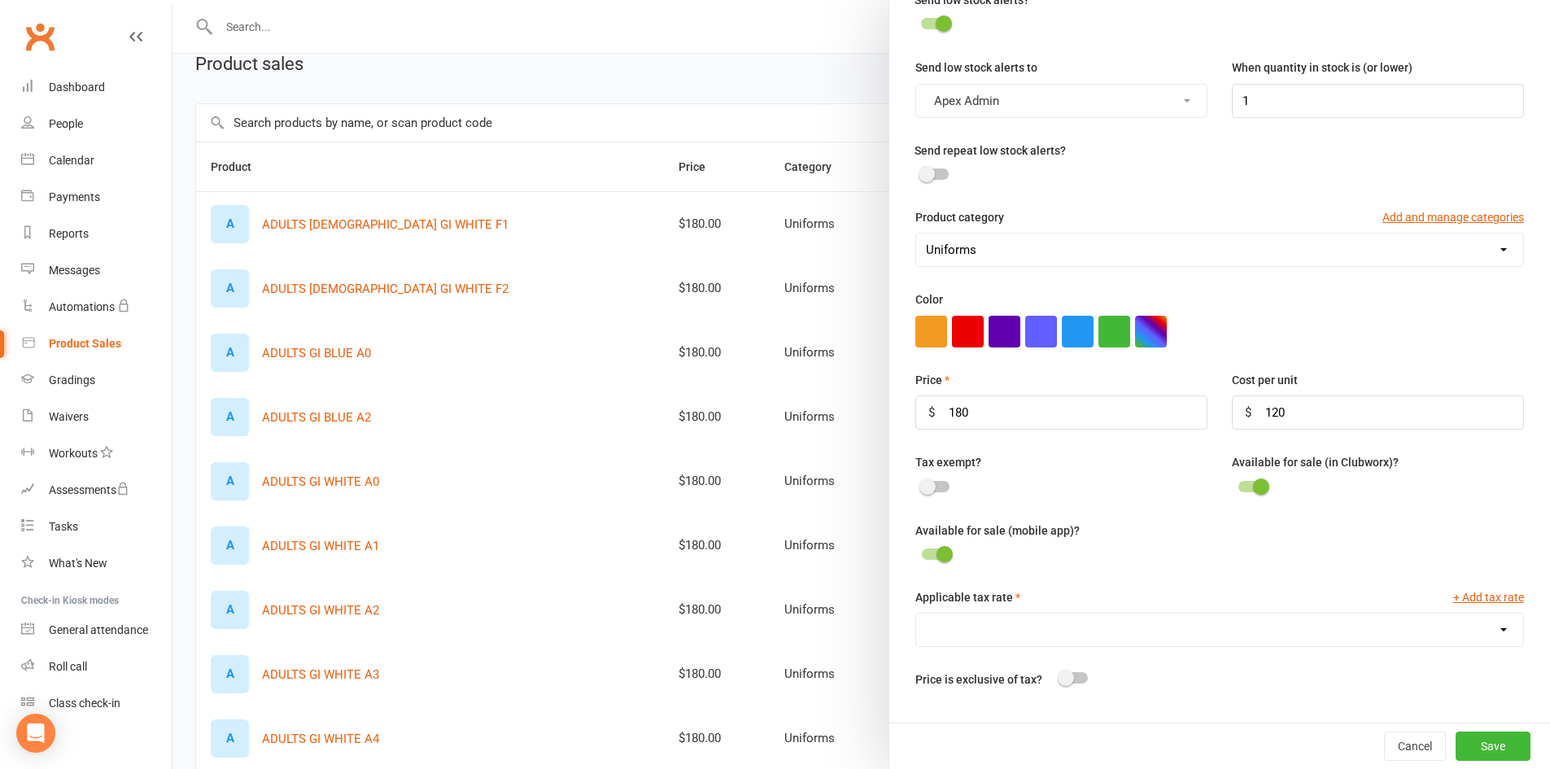
click at [926, 495] on span at bounding box center [927, 486] width 16 height 16
click at [922, 484] on input "checkbox" at bounding box center [922, 484] width 0 height 0
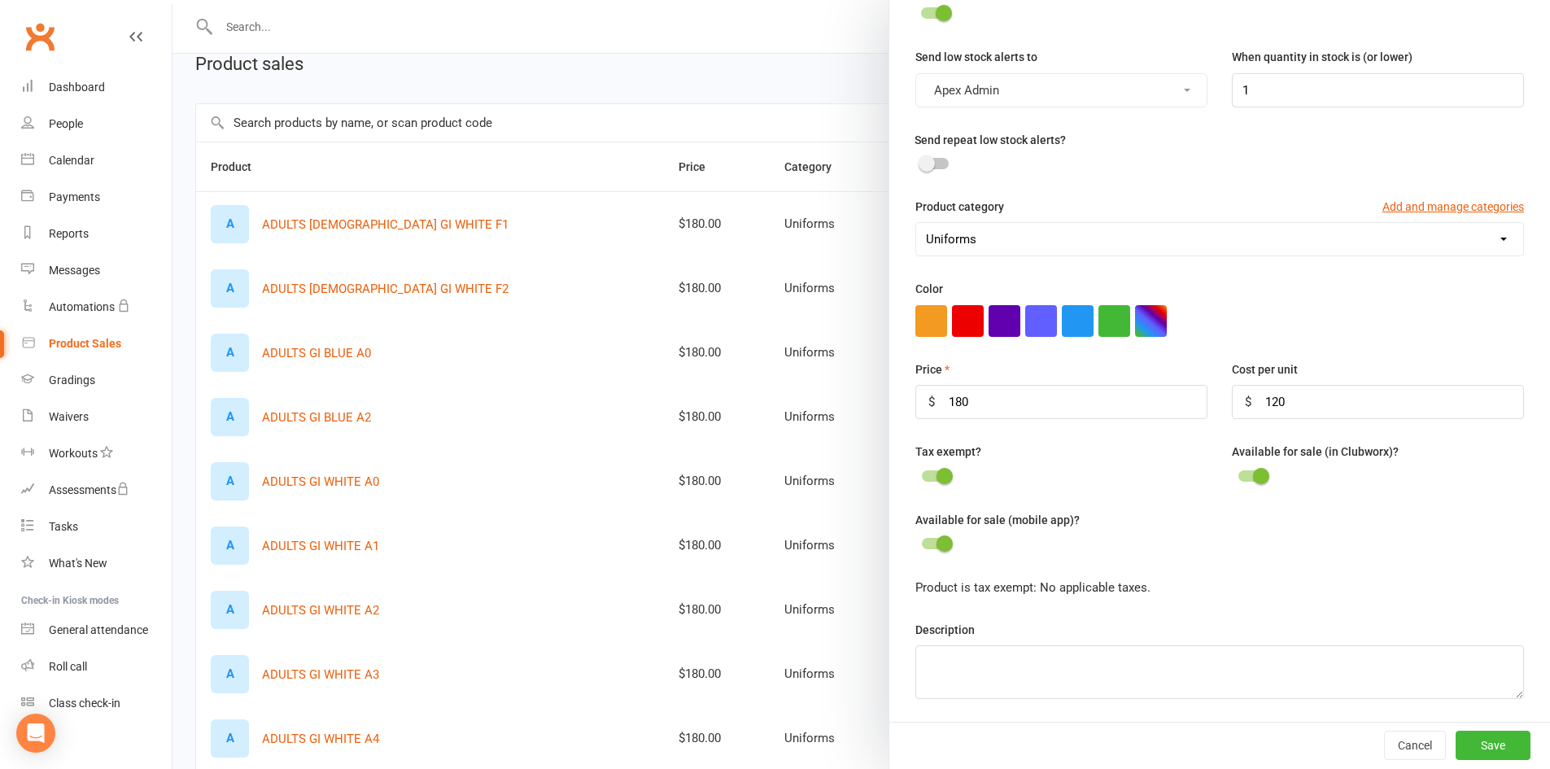
scroll to position [263, 0]
click at [1455, 750] on button "Save" at bounding box center [1492, 744] width 75 height 29
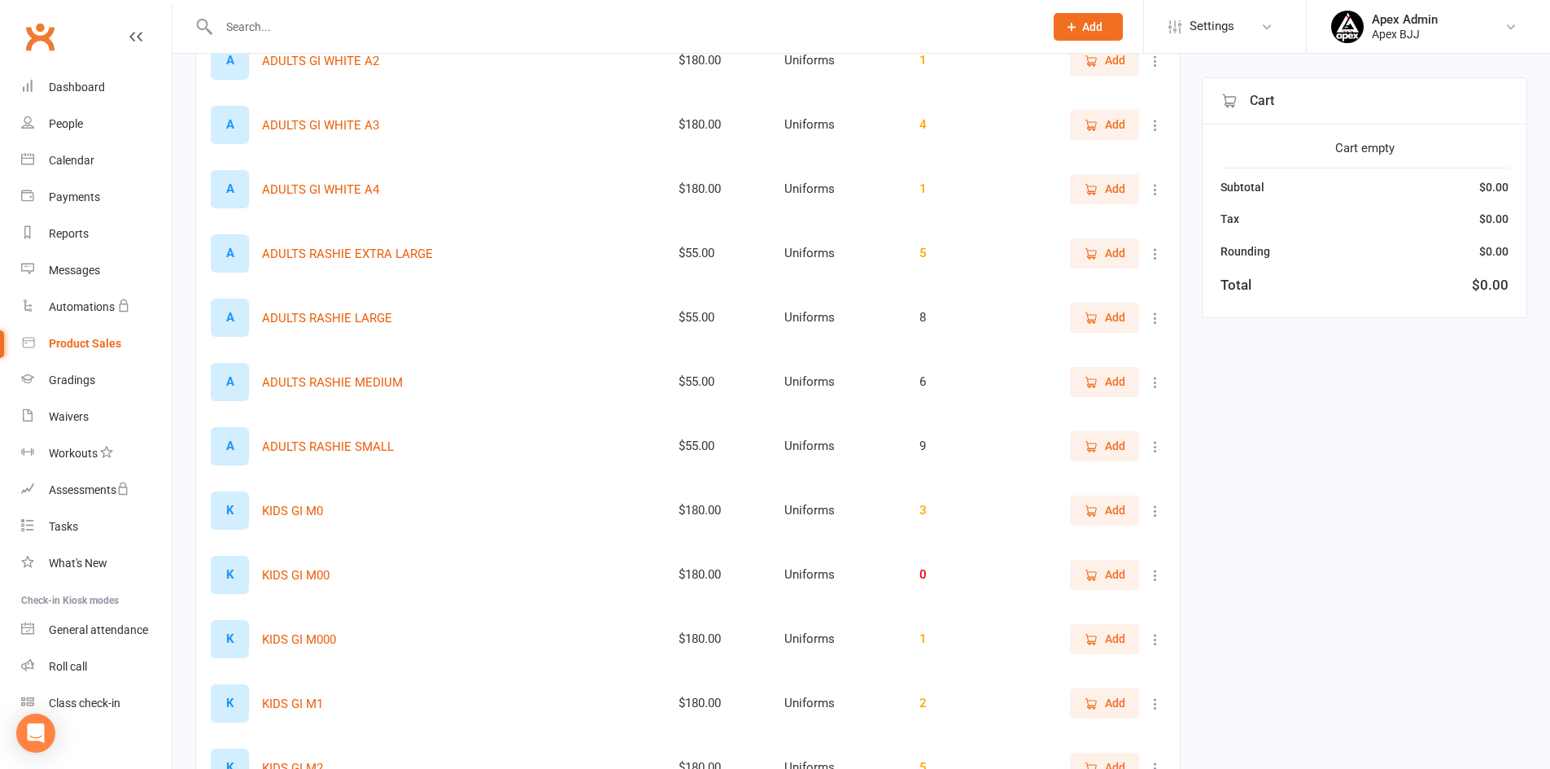
scroll to position [813, 0]
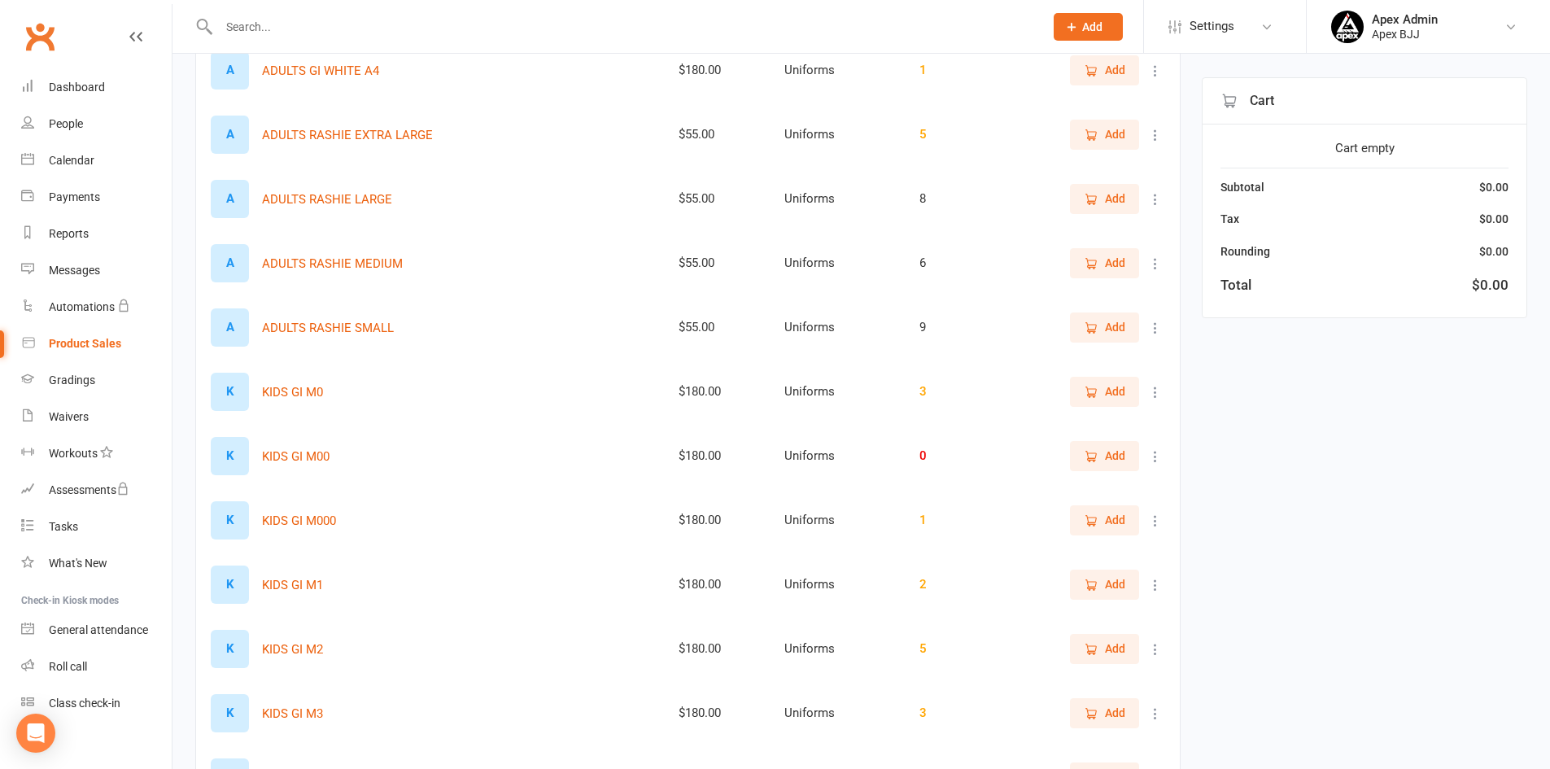
click at [1153, 525] on icon at bounding box center [1155, 520] width 16 height 16
click at [1053, 553] on link "View / Edit" at bounding box center [1071, 552] width 161 height 33
select select "3798"
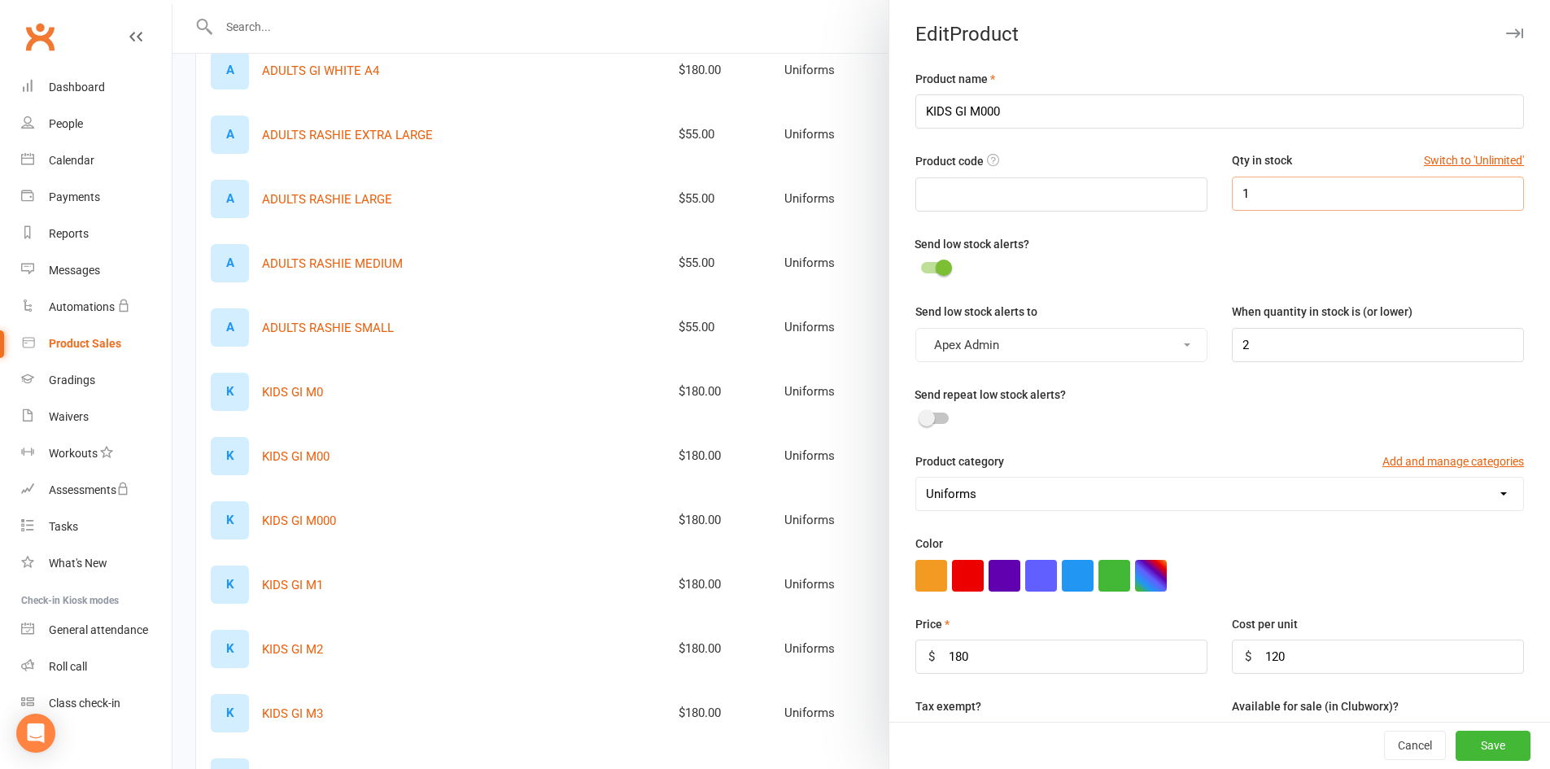
click at [1259, 185] on input "1" at bounding box center [1377, 194] width 292 height 34
click at [1506, 31] on icon "button" at bounding box center [1514, 33] width 17 height 10
click at [1405, 756] on button "Cancel" at bounding box center [1415, 745] width 62 height 29
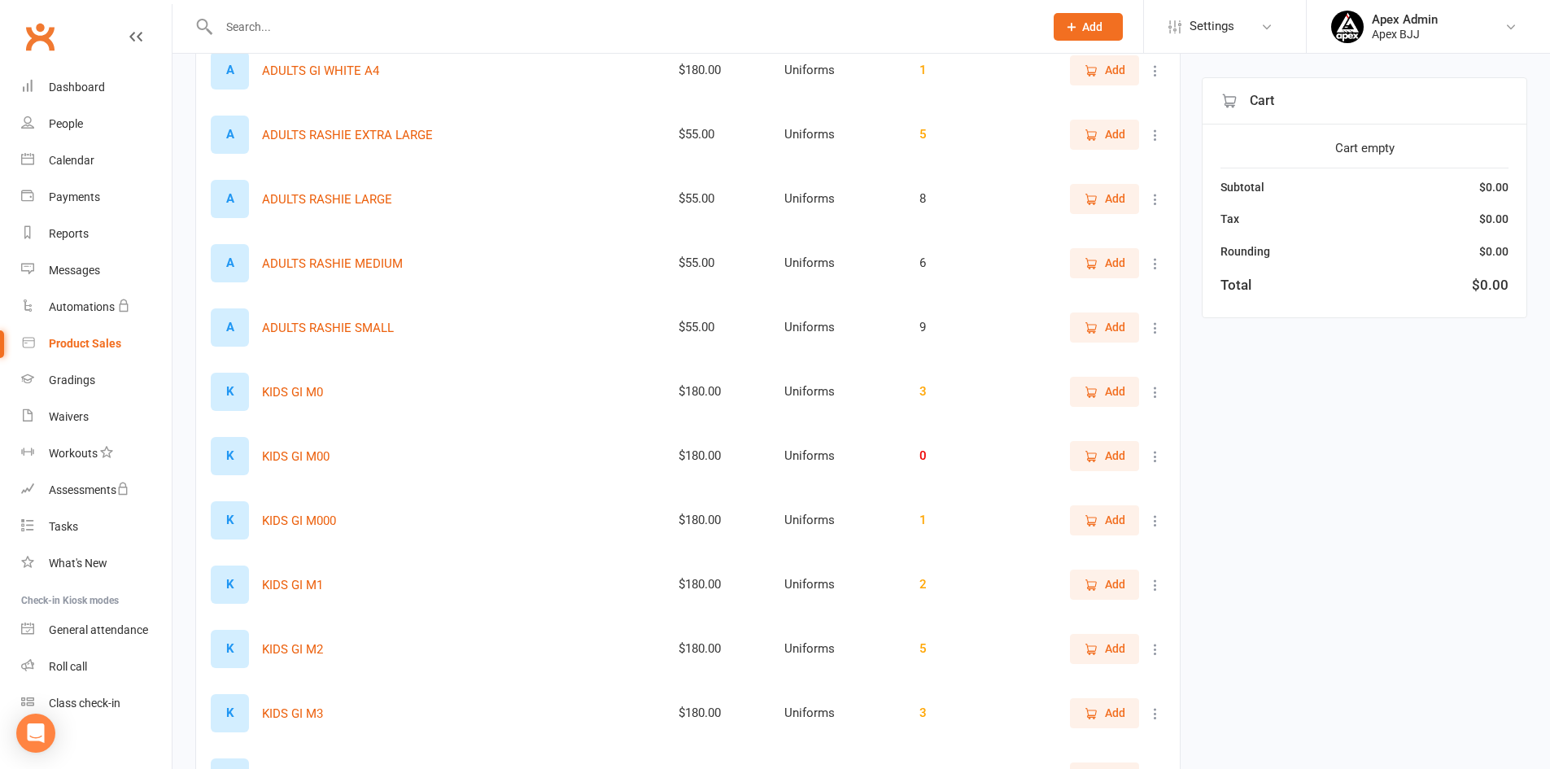
click at [1159, 525] on icon at bounding box center [1155, 520] width 16 height 16
click at [1052, 551] on link "View / Edit" at bounding box center [1071, 552] width 161 height 33
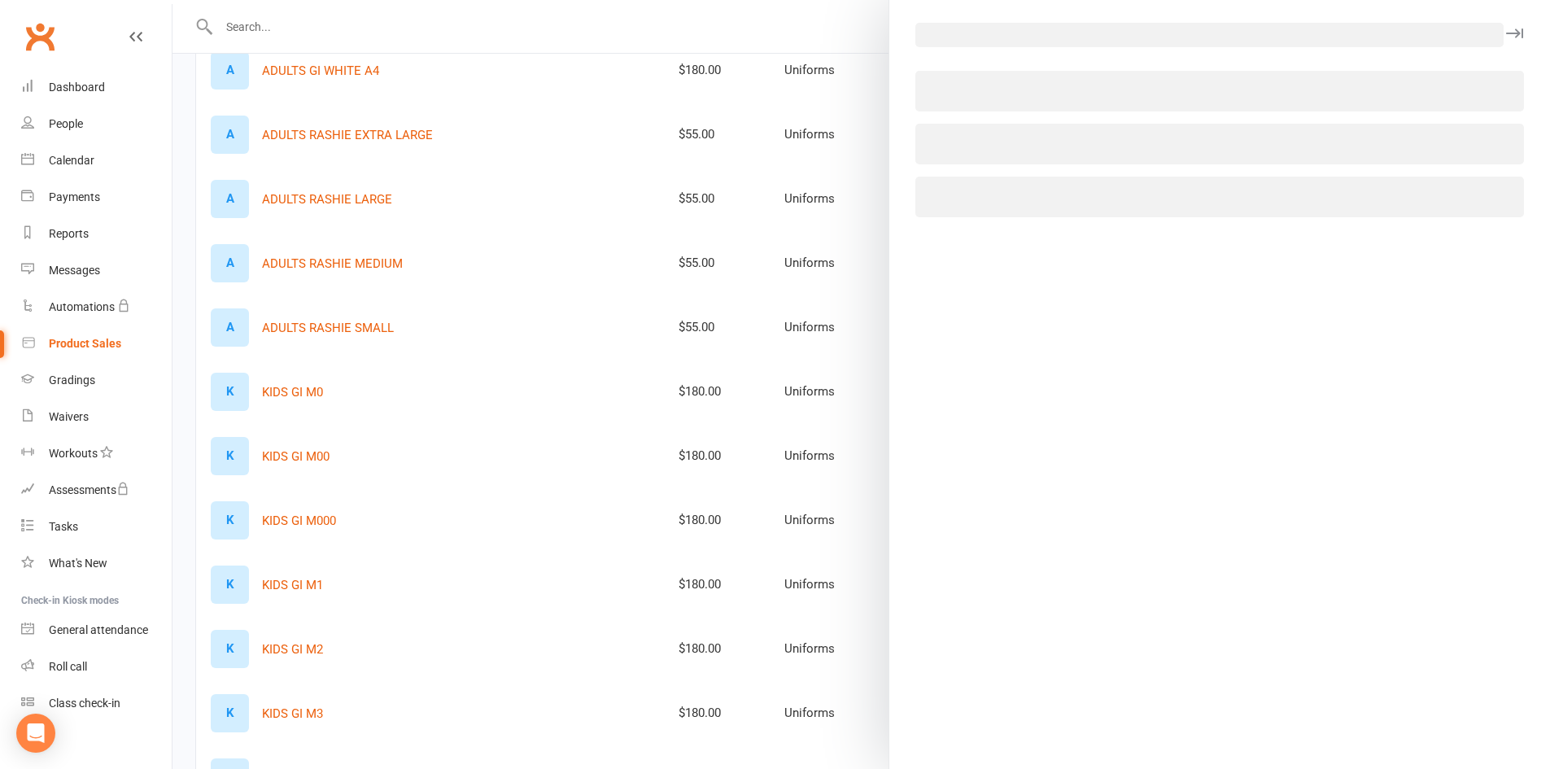
select select "3798"
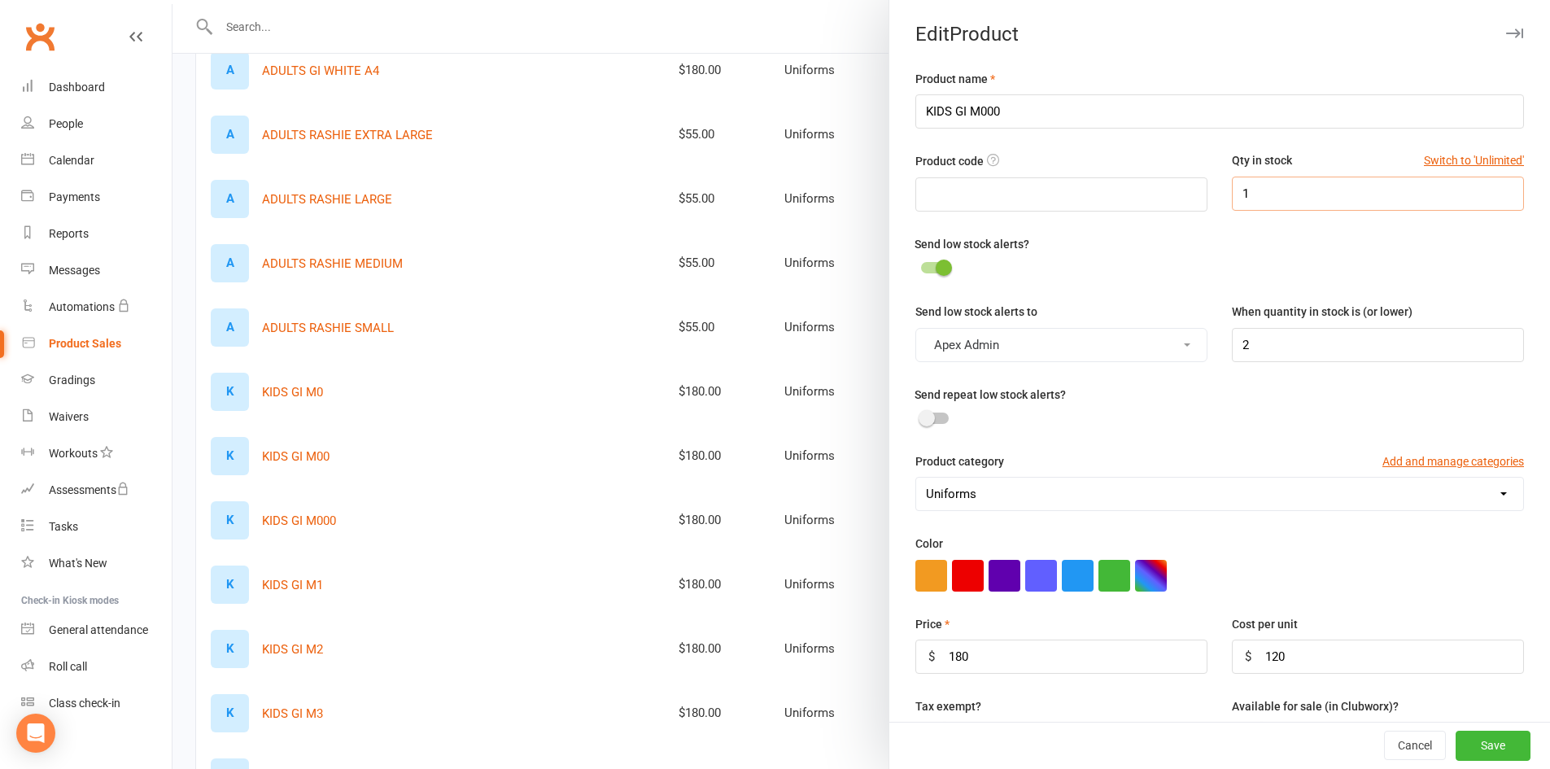
click at [1282, 194] on input "1" at bounding box center [1377, 194] width 292 height 34
type input "3"
click at [1485, 745] on button "Save" at bounding box center [1492, 745] width 75 height 29
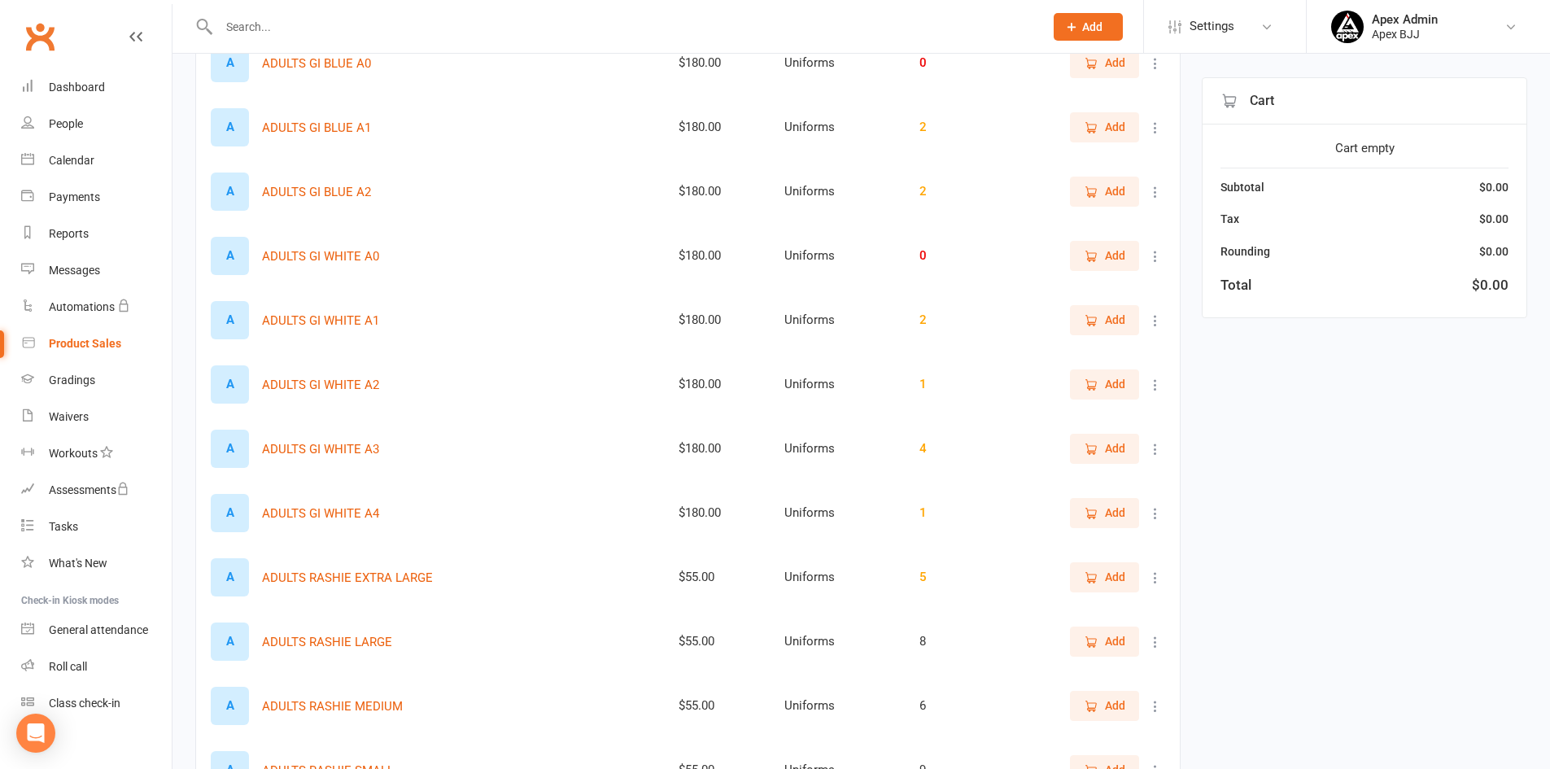
scroll to position [325, 0]
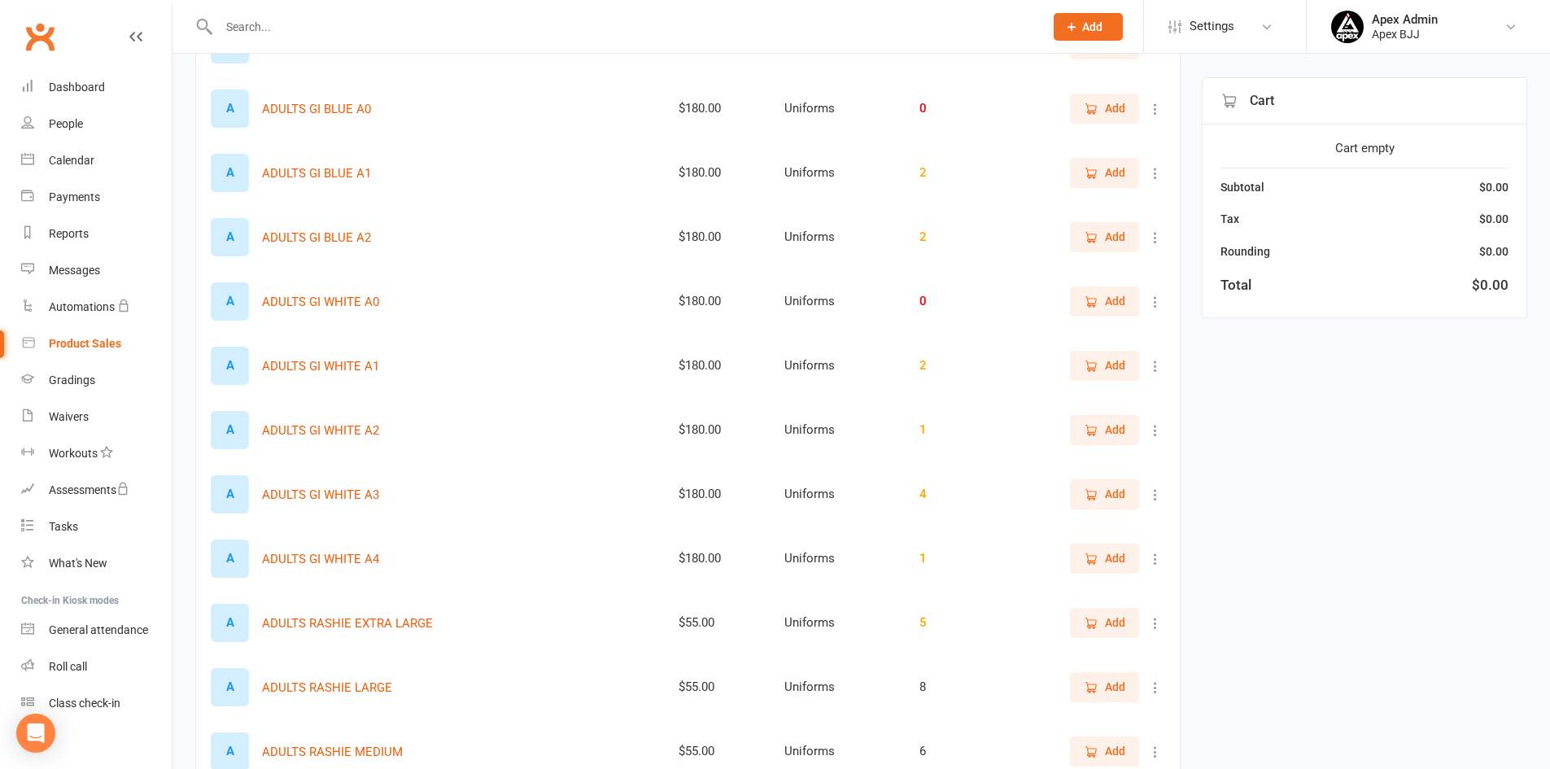
click at [1154, 237] on icon at bounding box center [1155, 237] width 16 height 16
click at [1125, 269] on link "View / Edit" at bounding box center [1071, 269] width 161 height 33
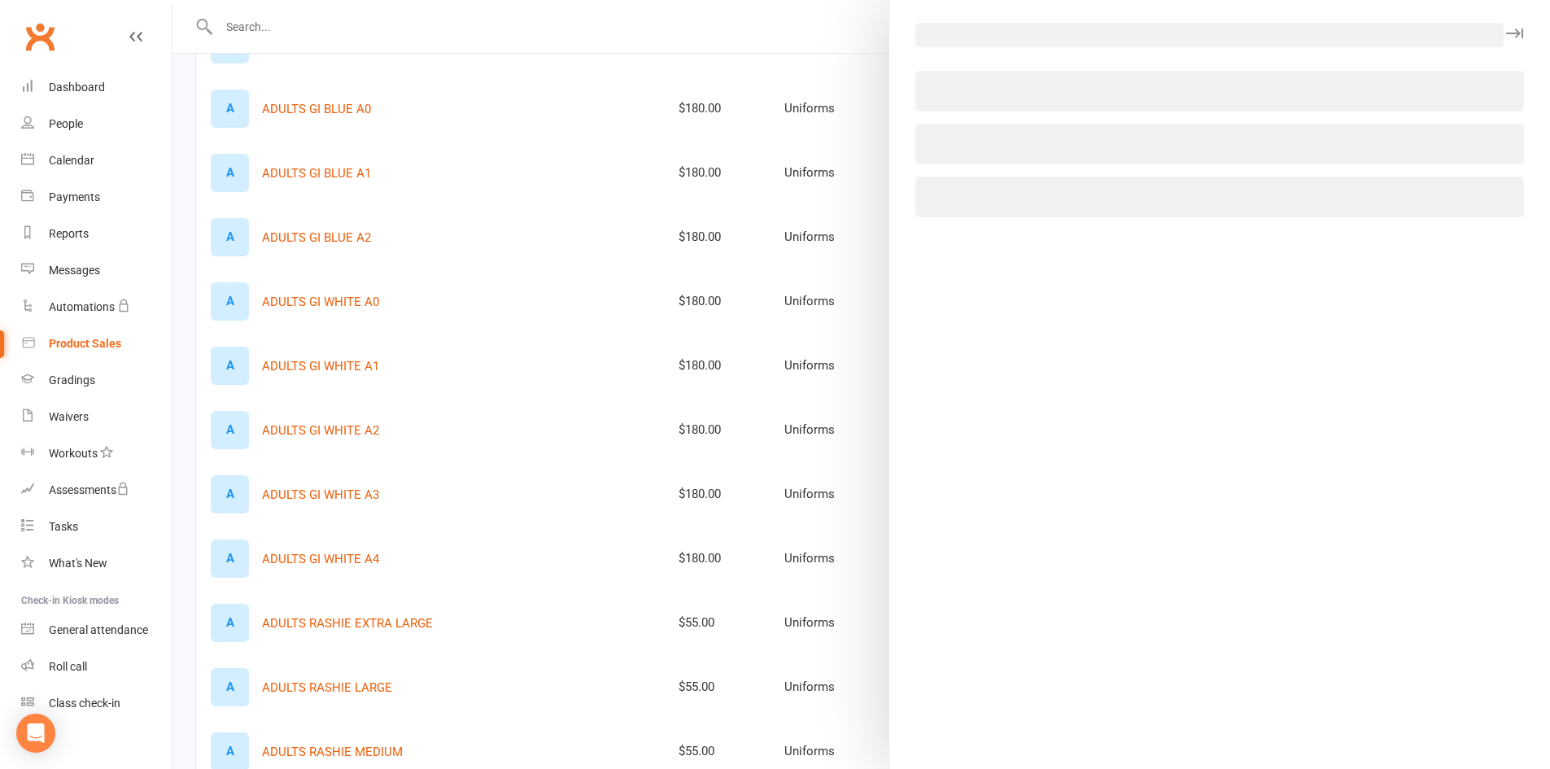
select select "3798"
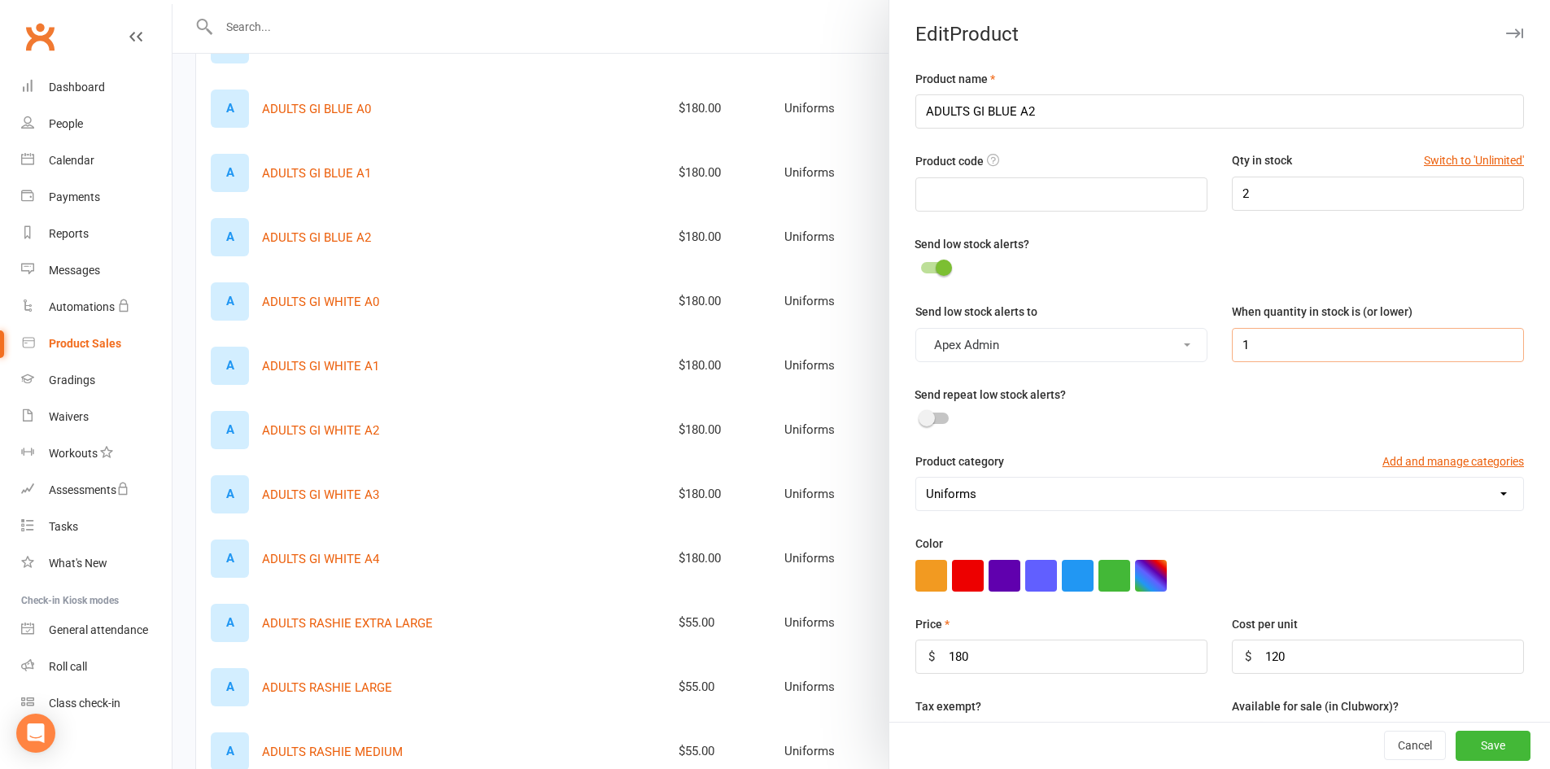
click at [1275, 362] on input "1" at bounding box center [1377, 345] width 292 height 34
type input "2"
click at [1493, 742] on button "Save" at bounding box center [1492, 745] width 75 height 29
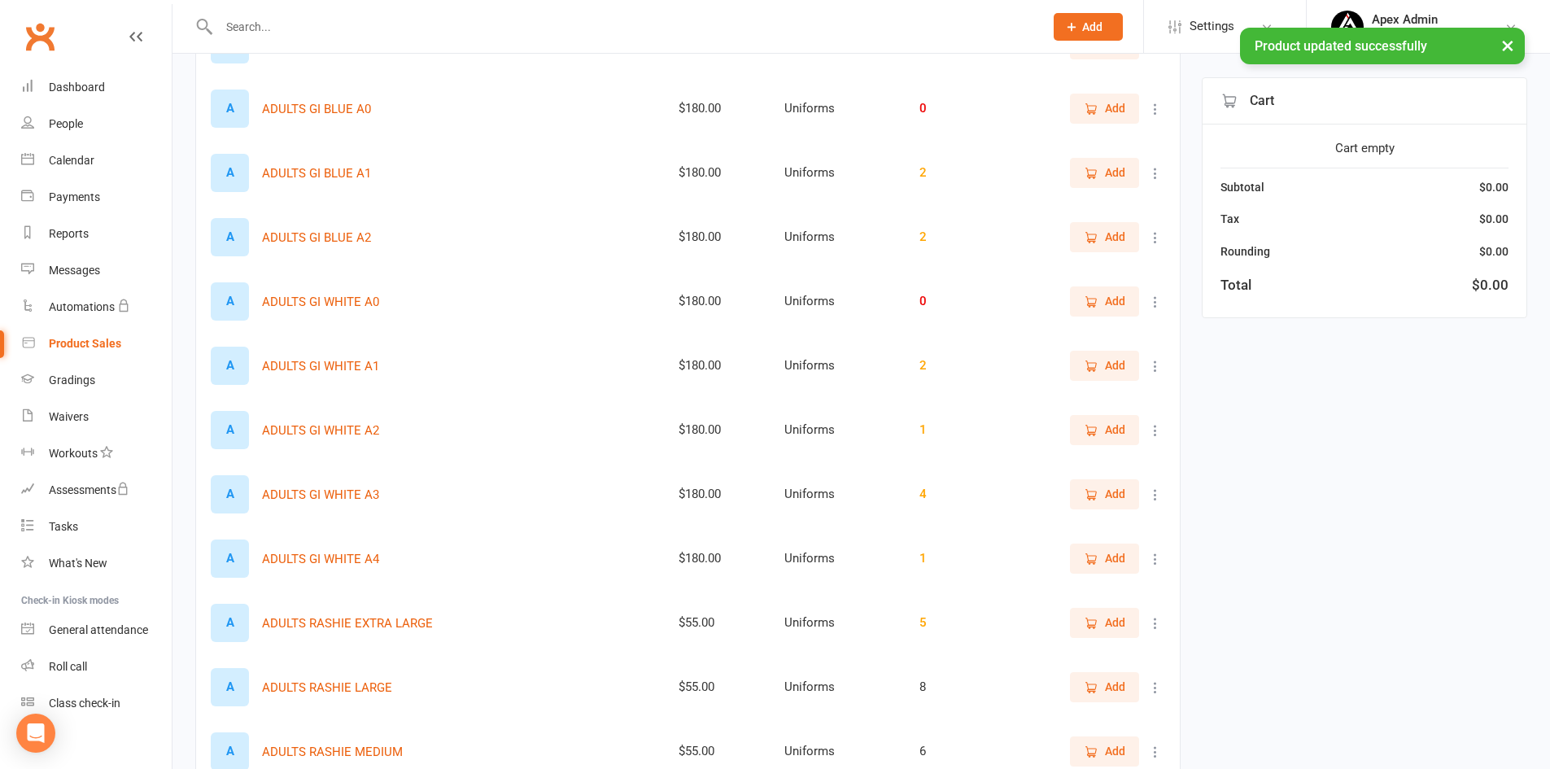
click at [1150, 164] on button at bounding box center [1155, 173] width 20 height 20
click at [1127, 201] on link "View / Edit" at bounding box center [1071, 205] width 161 height 33
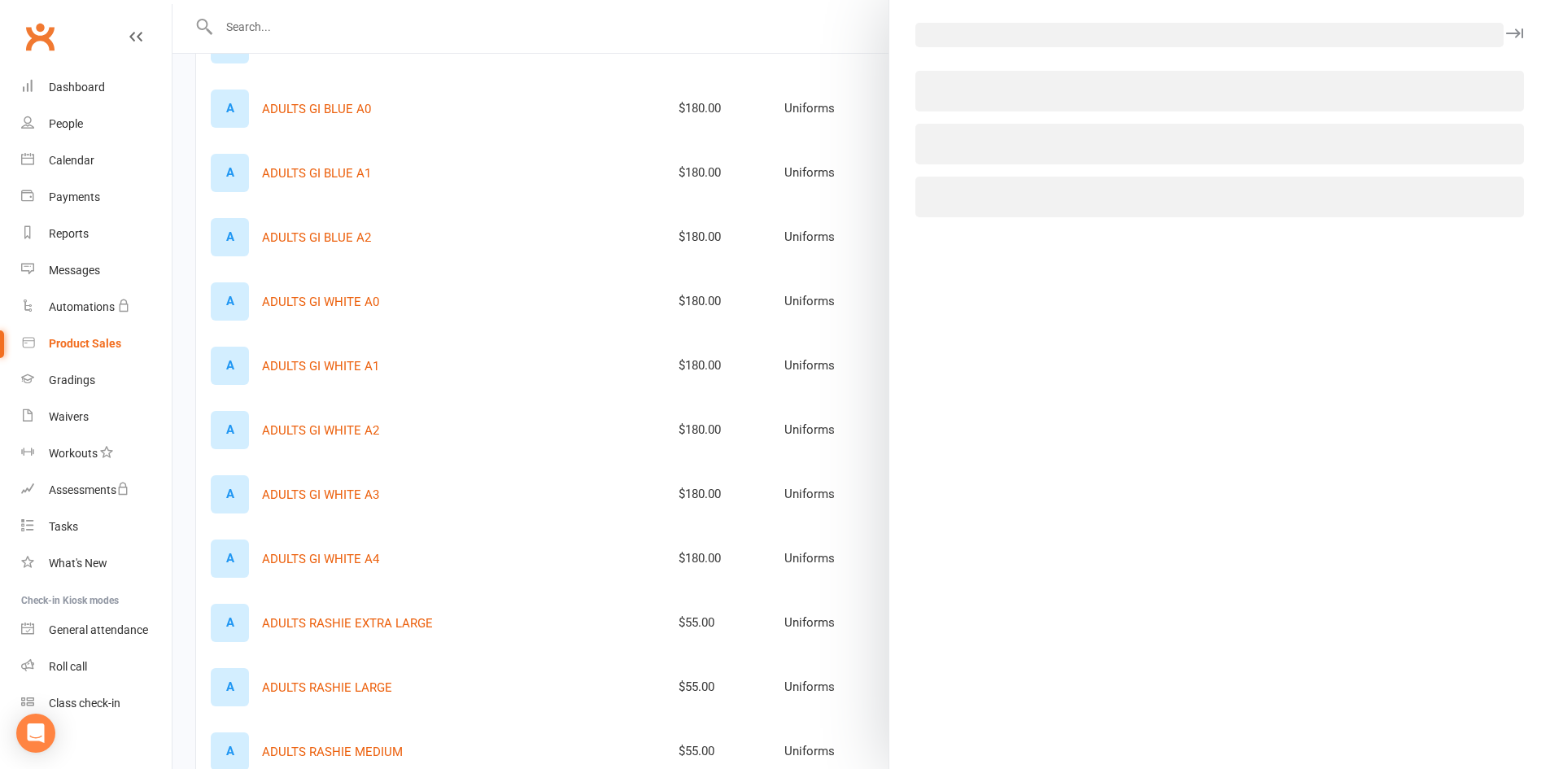
select select "3798"
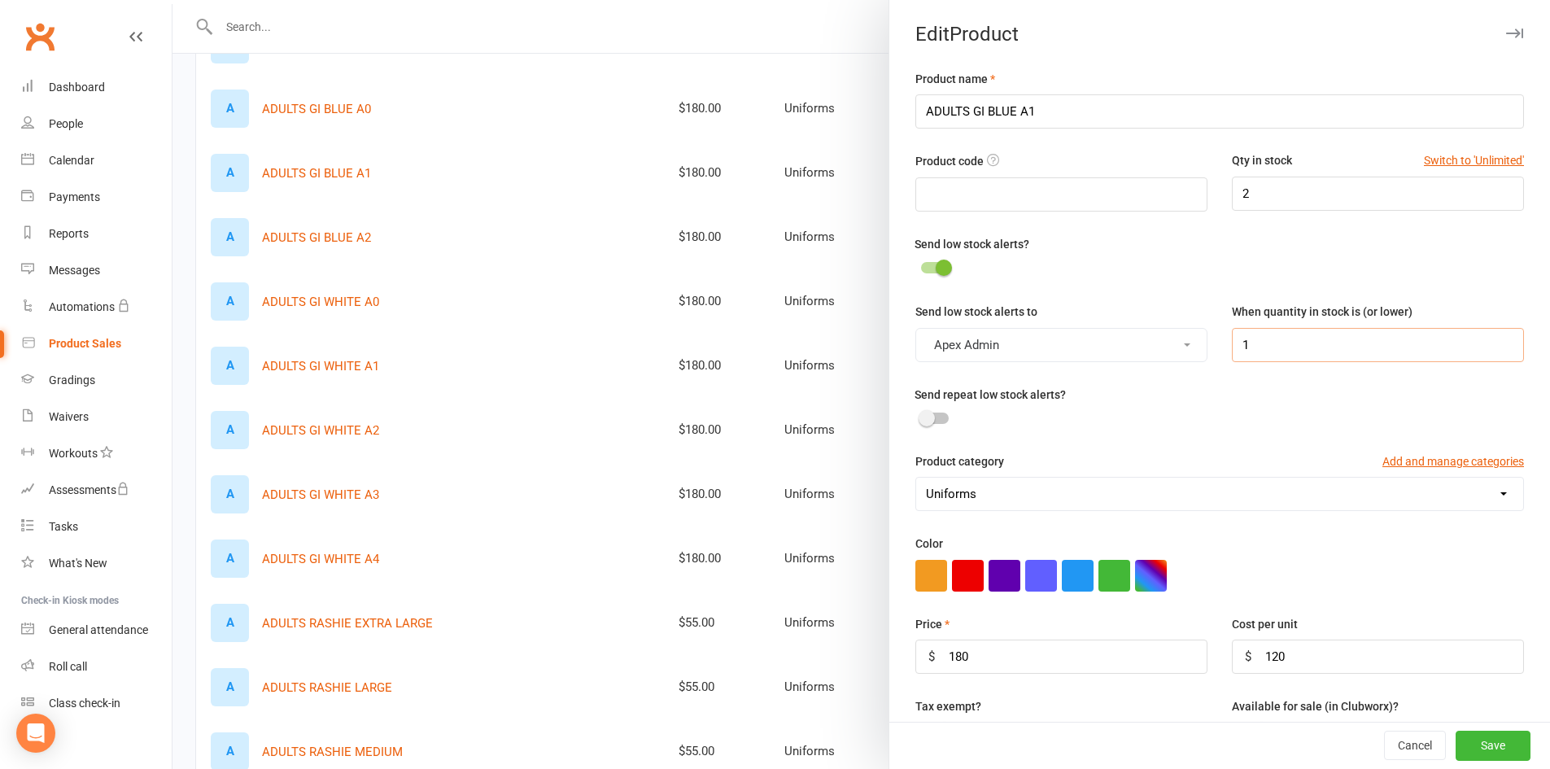
click at [1293, 362] on input "1" at bounding box center [1377, 345] width 292 height 34
type input "2"
click at [1466, 754] on button "Save" at bounding box center [1492, 745] width 75 height 29
